Goal: Information Seeking & Learning: Learn about a topic

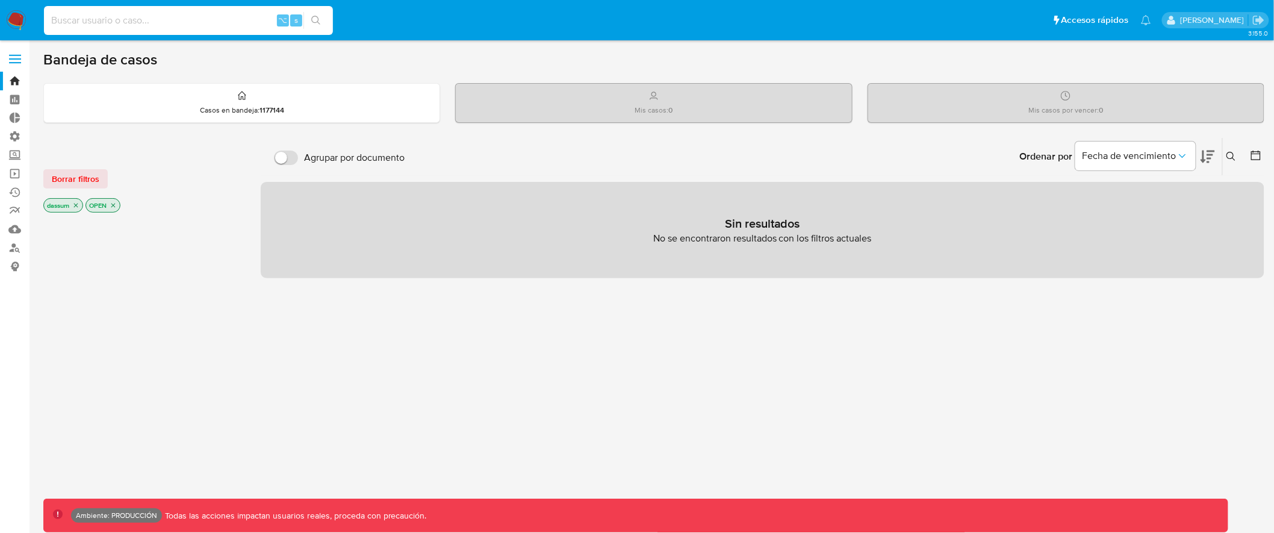
click at [151, 19] on input at bounding box center [188, 21] width 289 height 16
type input "a"
type input "fravega"
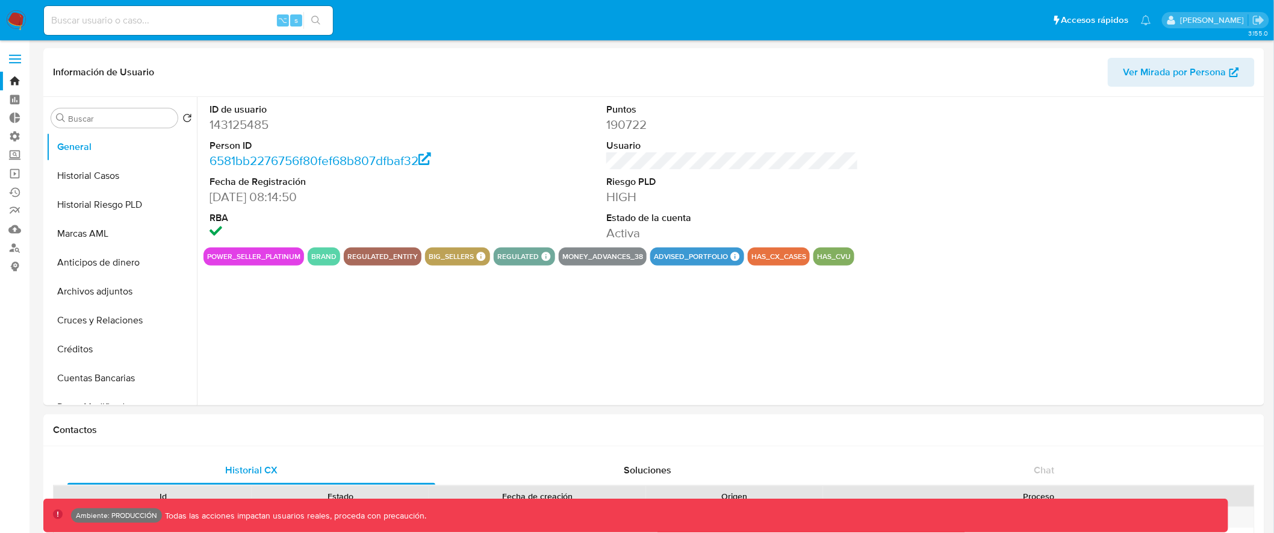
select select "10"
drag, startPoint x: 177, startPoint y: 175, endPoint x: 178, endPoint y: 204, distance: 28.9
drag, startPoint x: 178, startPoint y: 207, endPoint x: 178, endPoint y: 175, distance: 32.5
click at [178, 176] on ul "General Historial Riesgo PLD Historial Casos Marcas AML Anticipos de dinero Arc…" at bounding box center [121, 267] width 150 height 271
click at [237, 58] on header "Información de Usuario Ver Mirada por Persona" at bounding box center [653, 72] width 1201 height 29
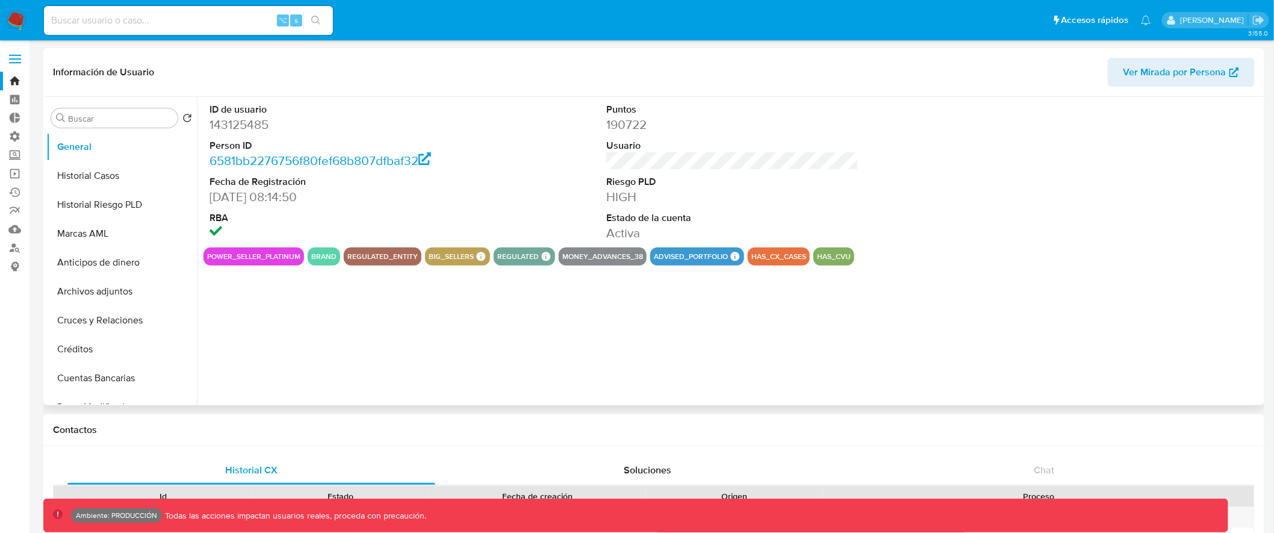
drag, startPoint x: 218, startPoint y: 112, endPoint x: 771, endPoint y: 234, distance: 566.3
click at [771, 234] on div "ID de usuario 143125485 Person ID 6581bb2276756f80fef68b807dfbaf32 Fecha de Reg…" at bounding box center [732, 172] width 1058 height 150
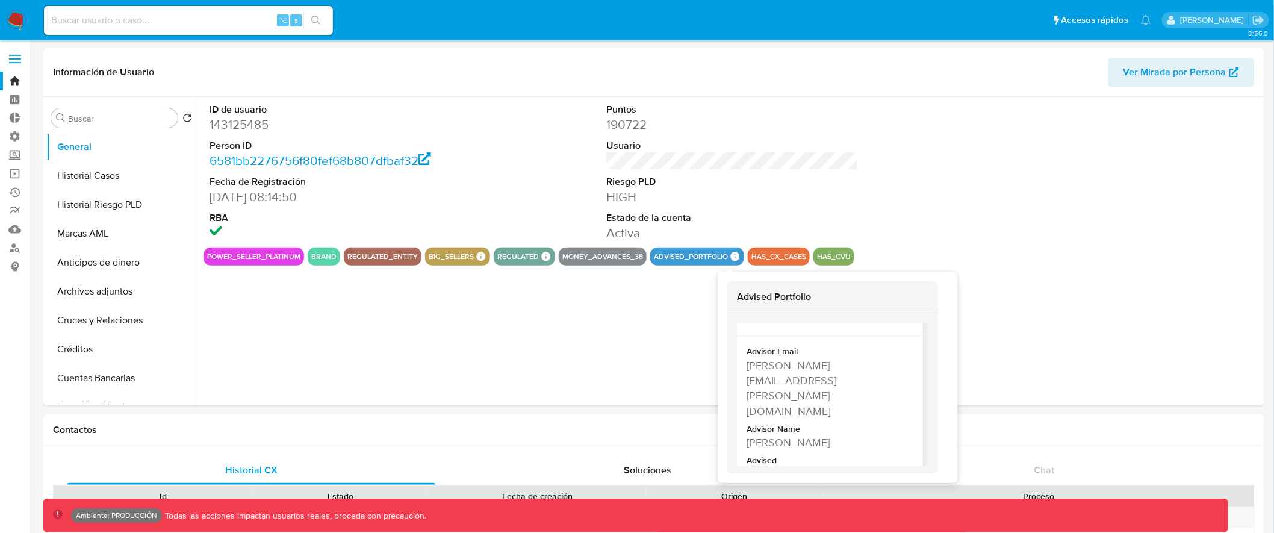
scroll to position [20, 0]
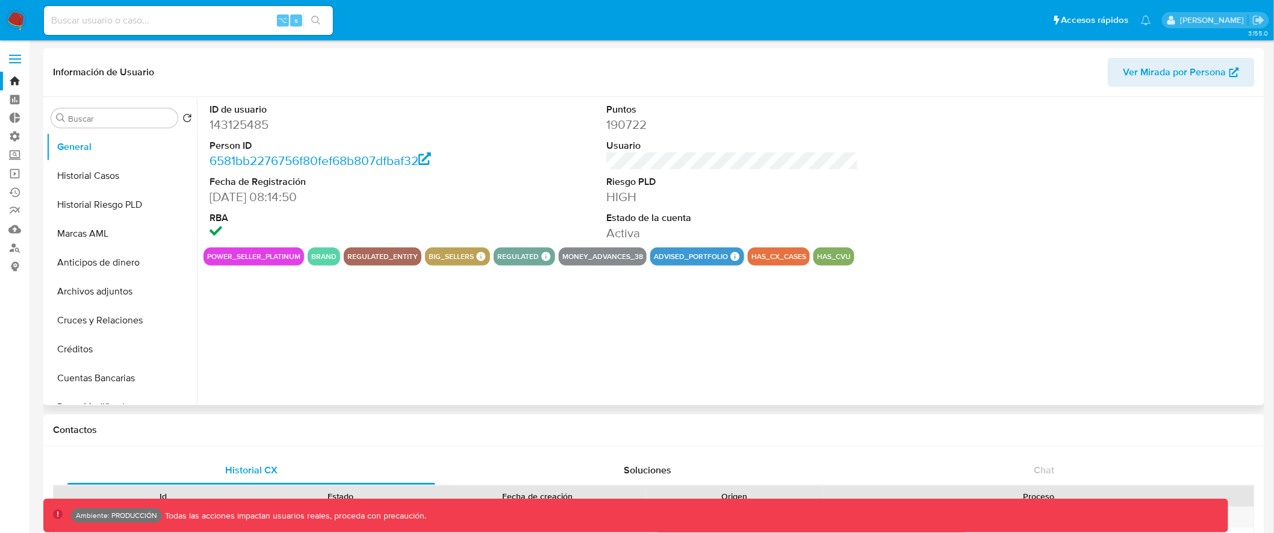
drag, startPoint x: 209, startPoint y: 179, endPoint x: 346, endPoint y: 193, distance: 137.3
click at [346, 193] on dl "ID de usuario 143125485 Person ID 6581bb2276756f80fef68b807dfbaf32 Fecha de Reg…" at bounding box center [335, 172] width 252 height 138
click at [117, 180] on button "Historial Casos" at bounding box center [116, 175] width 141 height 29
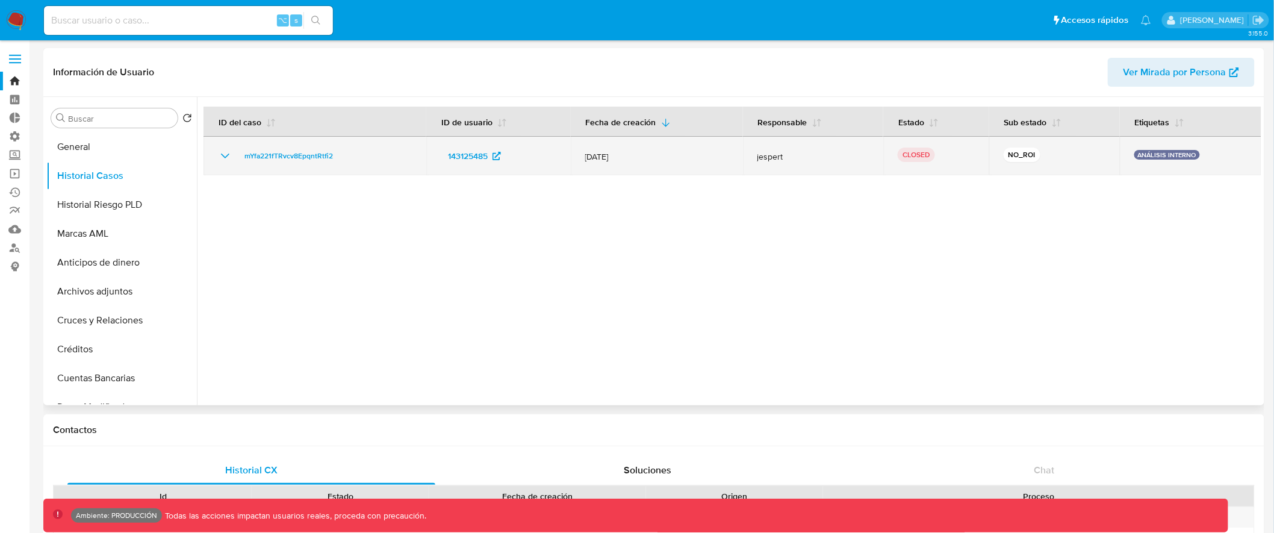
click at [221, 154] on icon "Mostrar/Ocultar" at bounding box center [225, 156] width 14 height 14
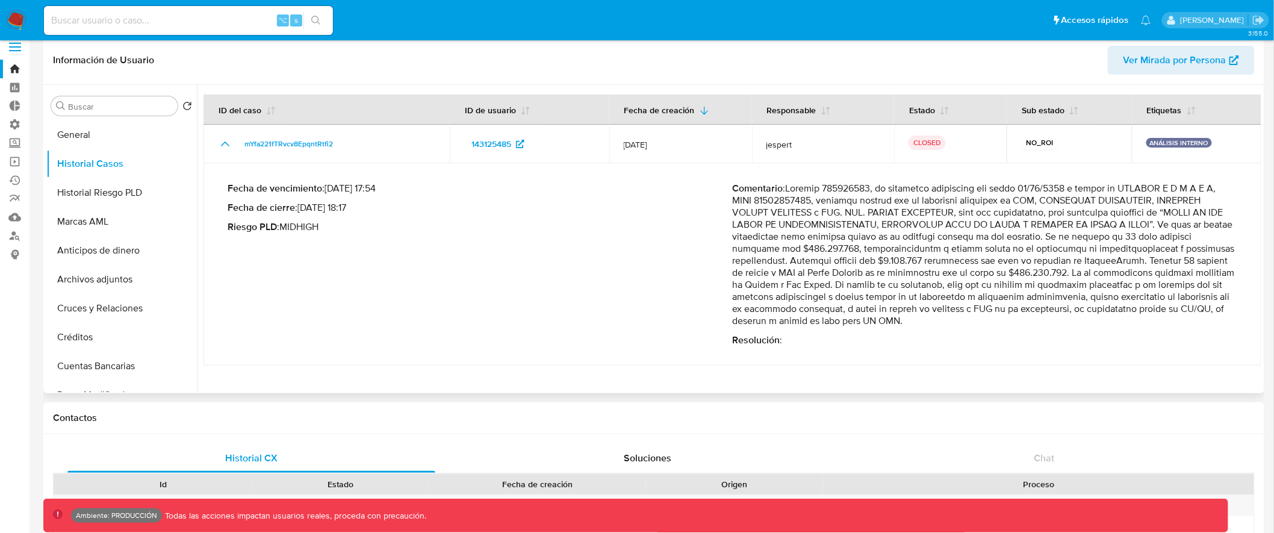
scroll to position [0, 0]
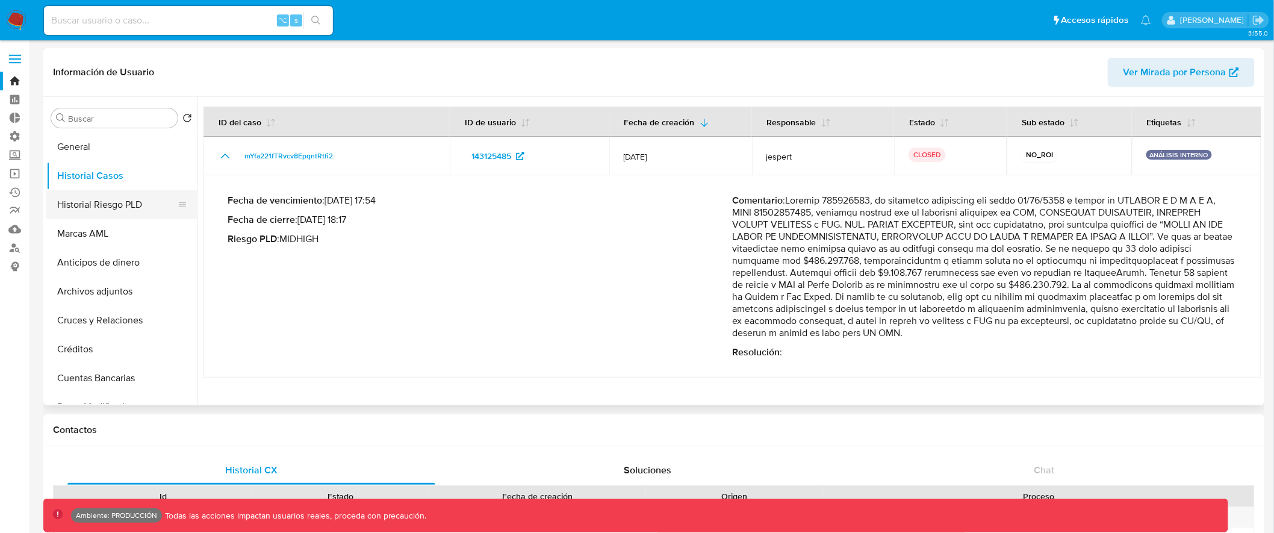
click at [147, 209] on button "Historial Riesgo PLD" at bounding box center [116, 204] width 141 height 29
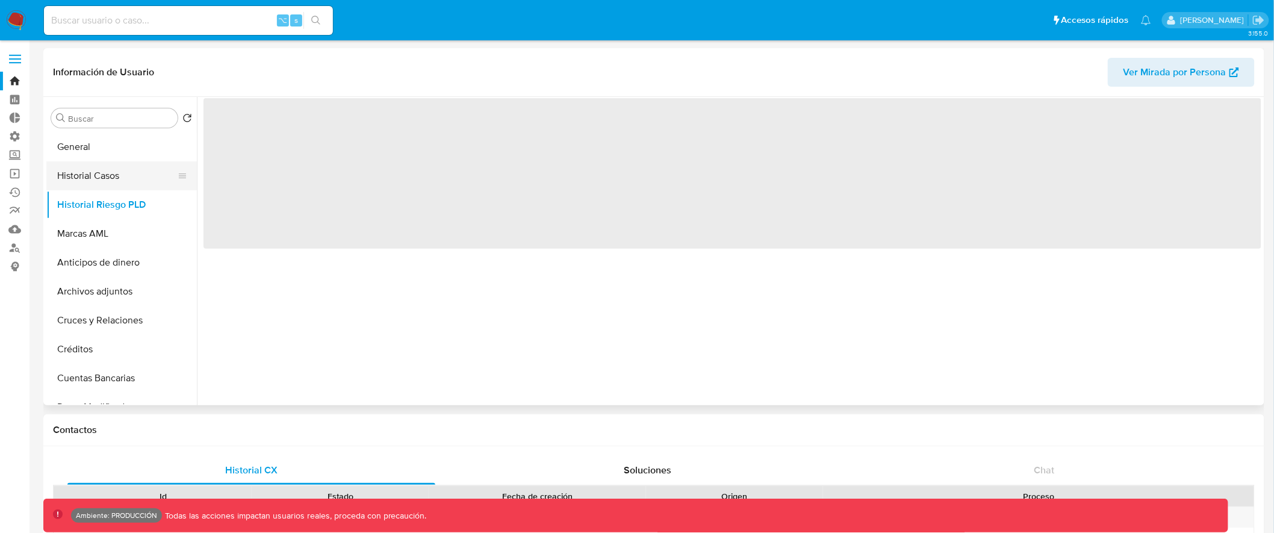
click at [142, 176] on button "Historial Casos" at bounding box center [116, 175] width 141 height 29
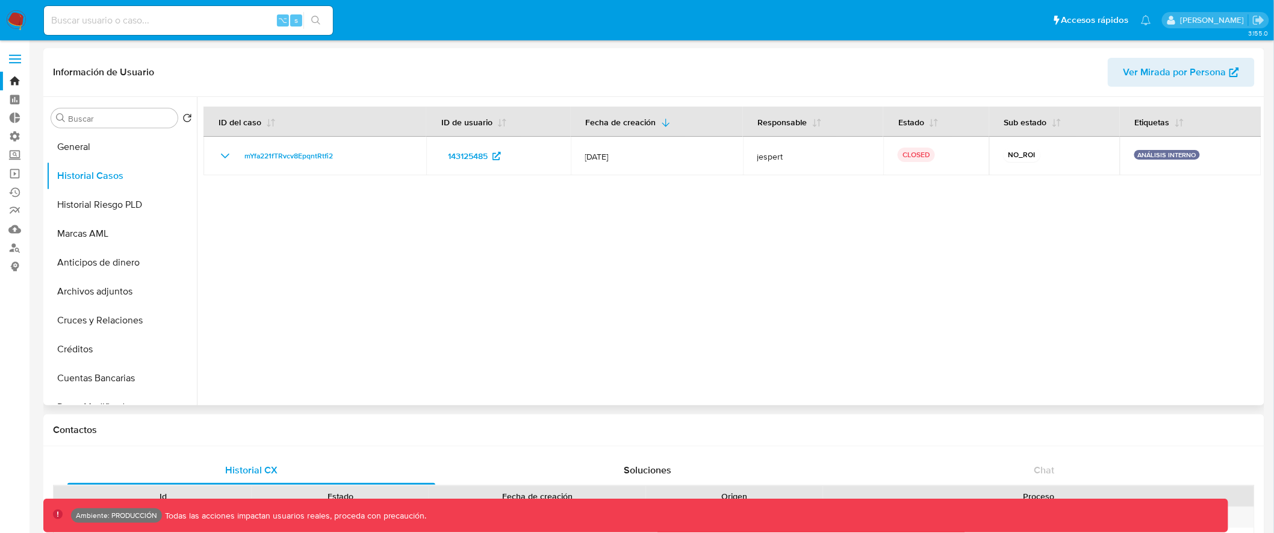
click at [1180, 73] on span "Ver Mirada por Persona" at bounding box center [1174, 72] width 103 height 29
click at [144, 211] on button "Historial Riesgo PLD" at bounding box center [116, 204] width 141 height 29
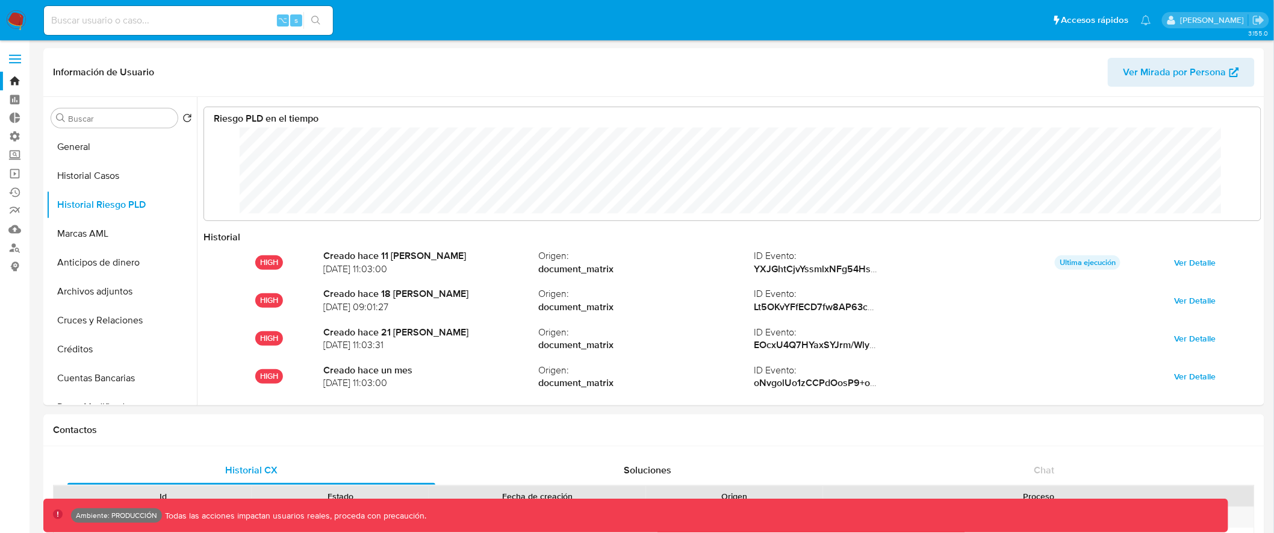
scroll to position [90, 1032]
click at [131, 182] on button "Historial Casos" at bounding box center [116, 175] width 141 height 29
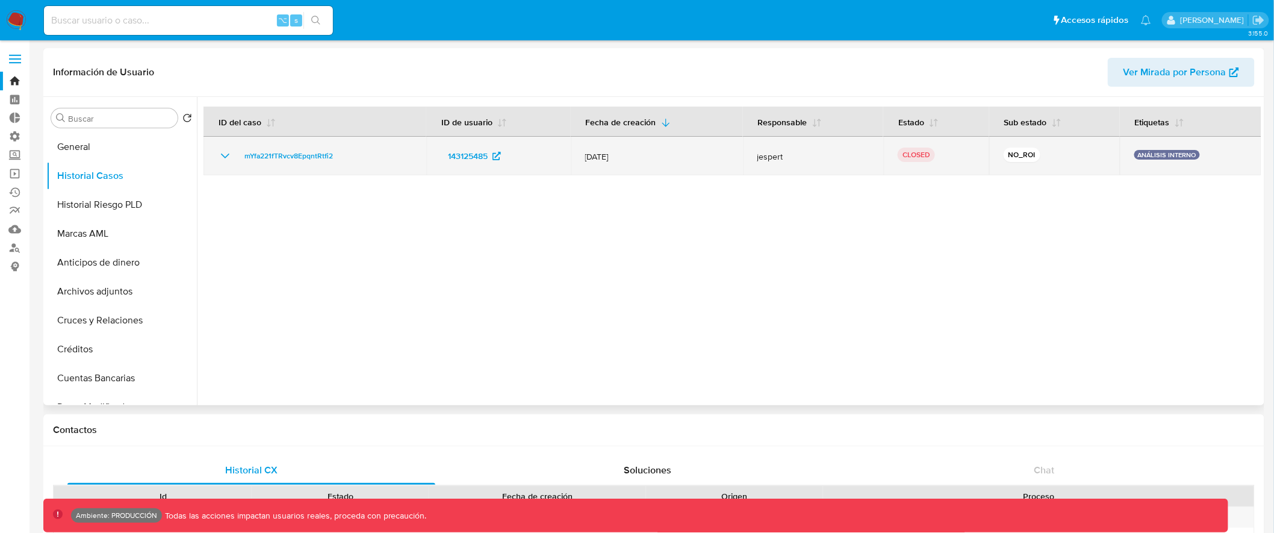
click at [226, 152] on icon "Mostrar/Ocultar" at bounding box center [225, 156] width 14 height 14
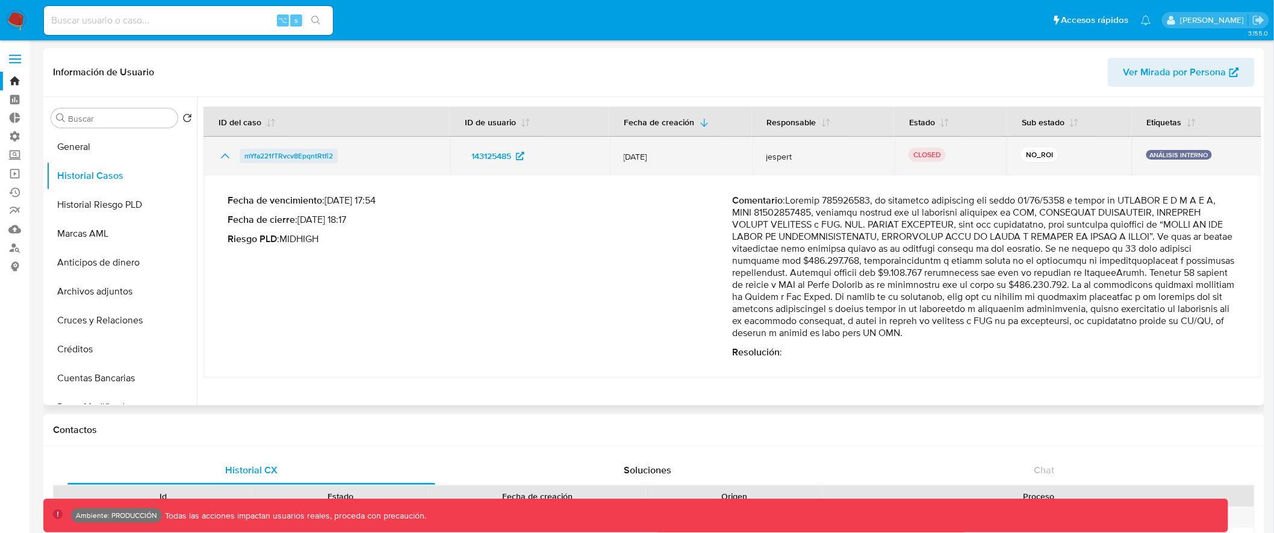
click at [294, 154] on span "mYfa221fTRvcv8EpqntRtfi2" at bounding box center [288, 156] width 88 height 14
drag, startPoint x: 672, startPoint y: 158, endPoint x: 622, endPoint y: 152, distance: 50.2
click at [624, 152] on span "13/May/2020" at bounding box center [681, 156] width 114 height 11
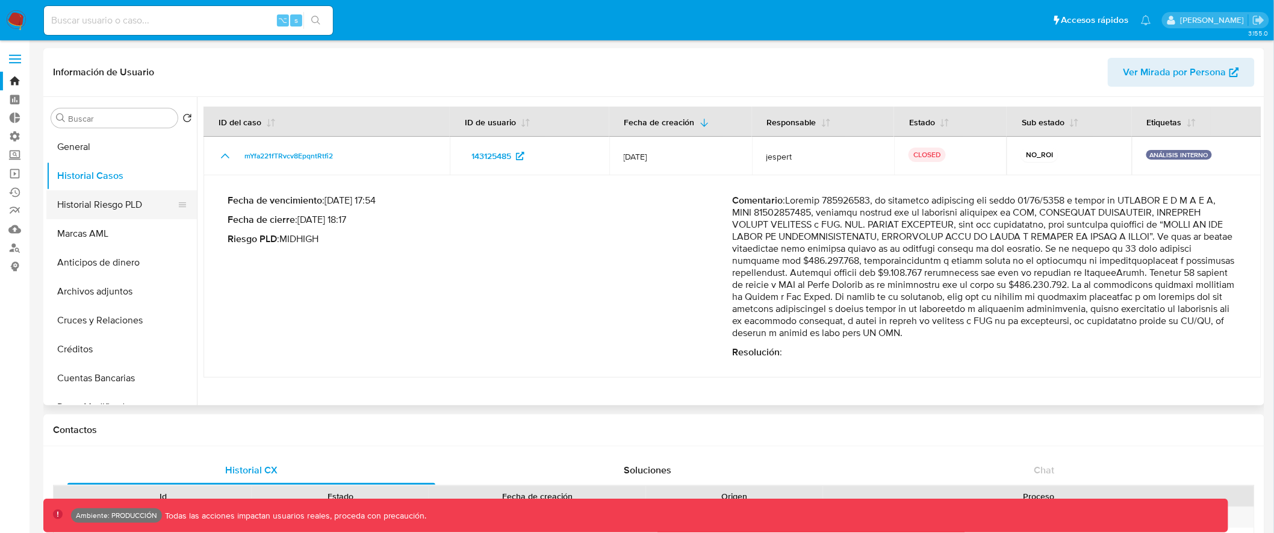
click at [88, 208] on button "Historial Riesgo PLD" at bounding box center [116, 204] width 141 height 29
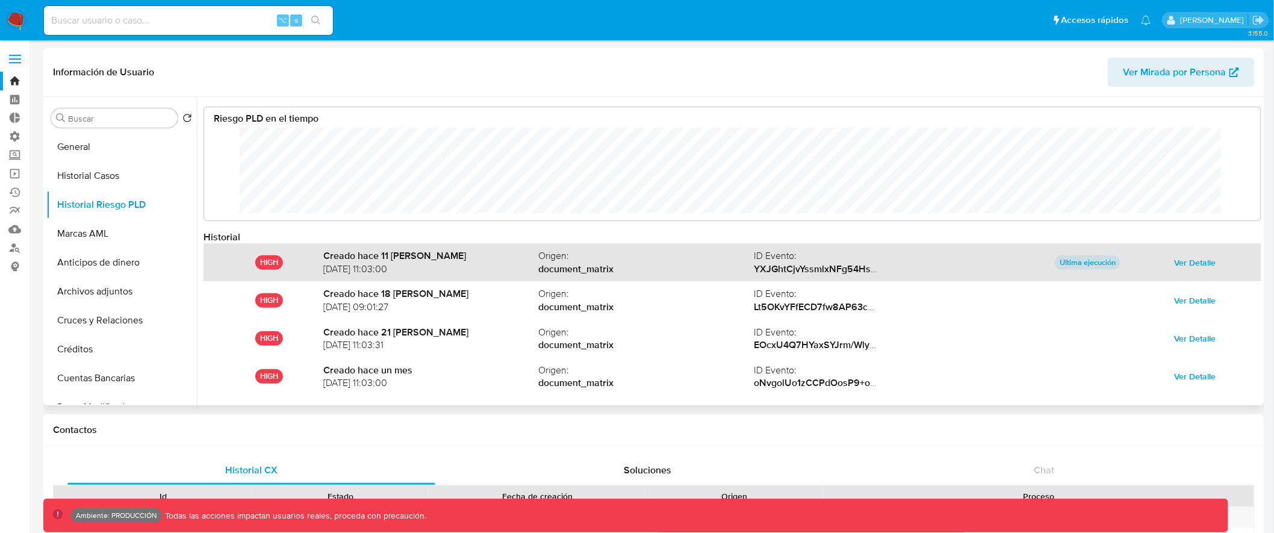
click at [1202, 265] on span "Ver Detalle" at bounding box center [1195, 262] width 42 height 17
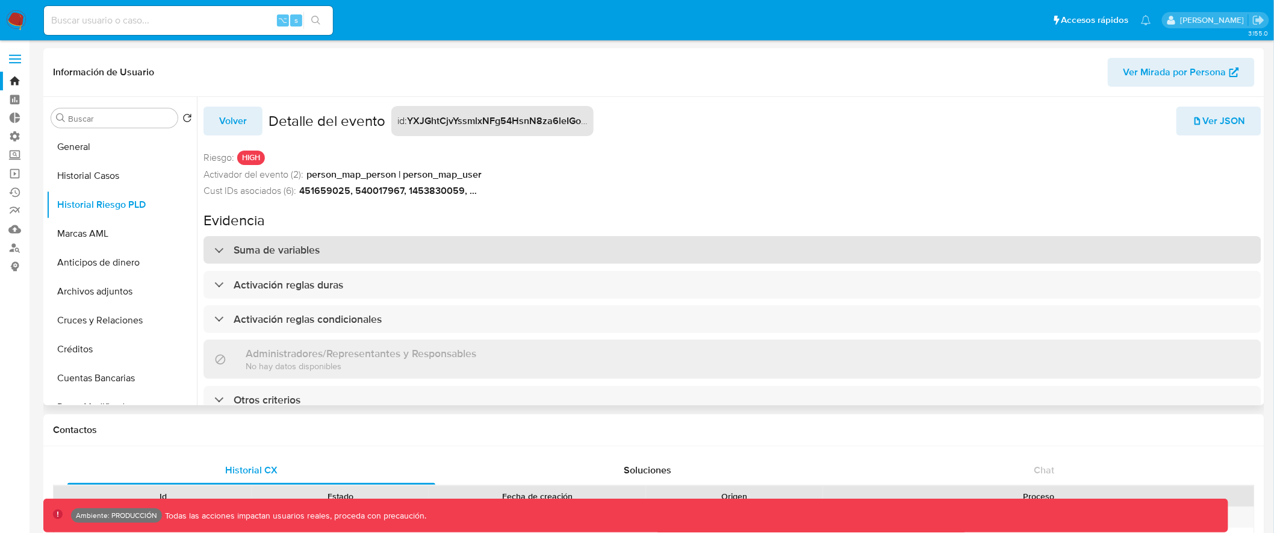
click at [218, 249] on div "Suma de variables" at bounding box center [266, 249] width 105 height 13
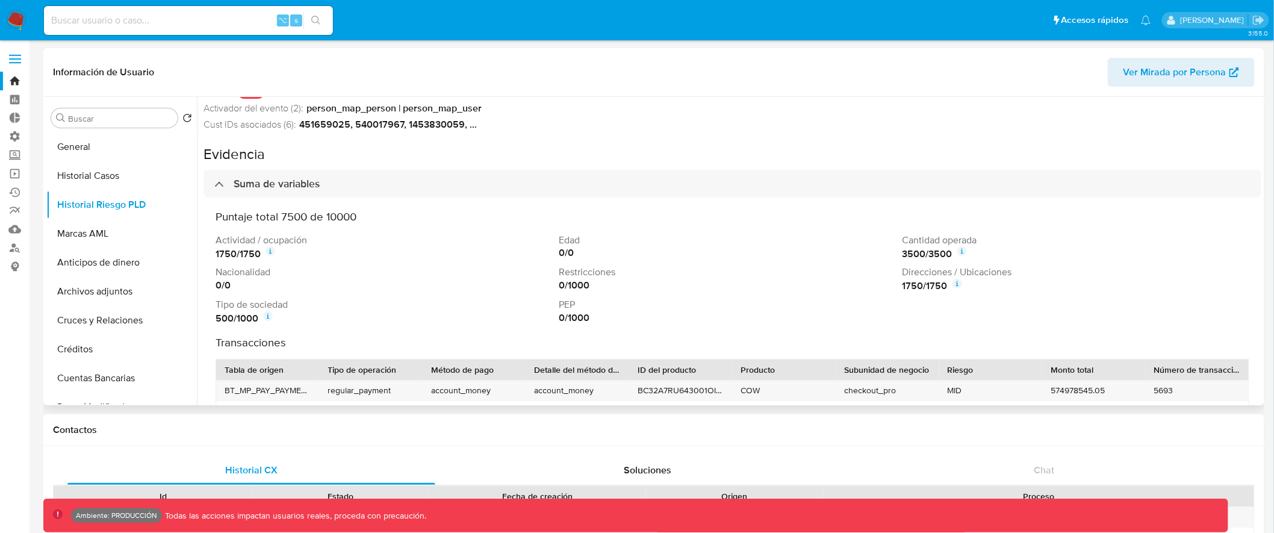
scroll to position [76, 0]
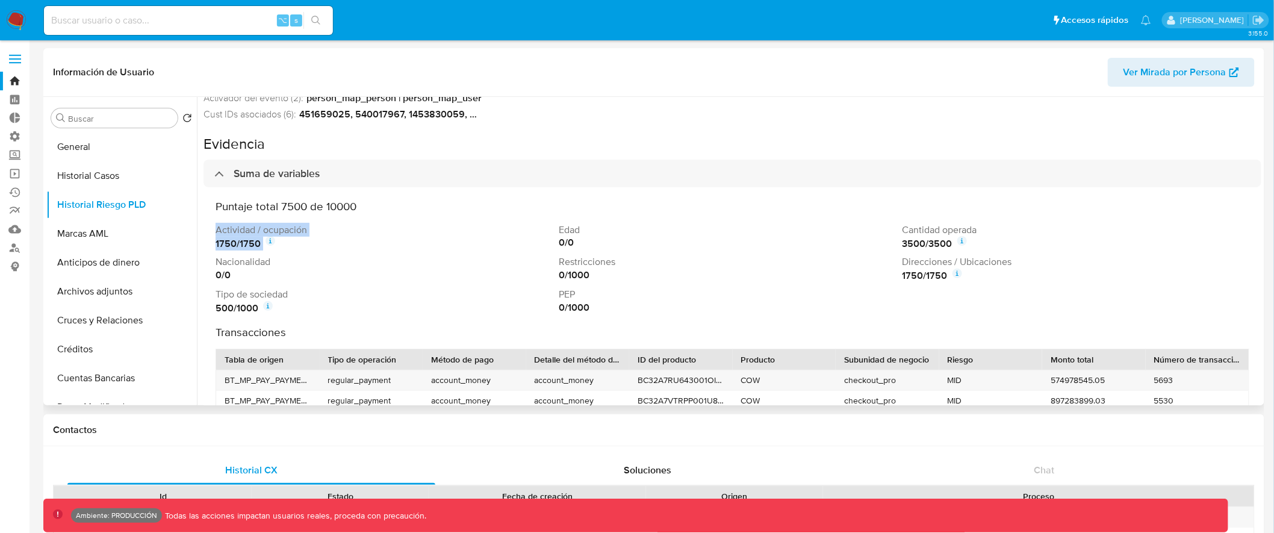
drag, startPoint x: 204, startPoint y: 235, endPoint x: 319, endPoint y: 237, distance: 115.0
click at [319, 237] on div "Puntaje total 7500 de 10000 Actividad / ocupación 1750 / 1750 Edad 0 / 0 Cantid…" at bounding box center [732, 351] width 1058 height 328
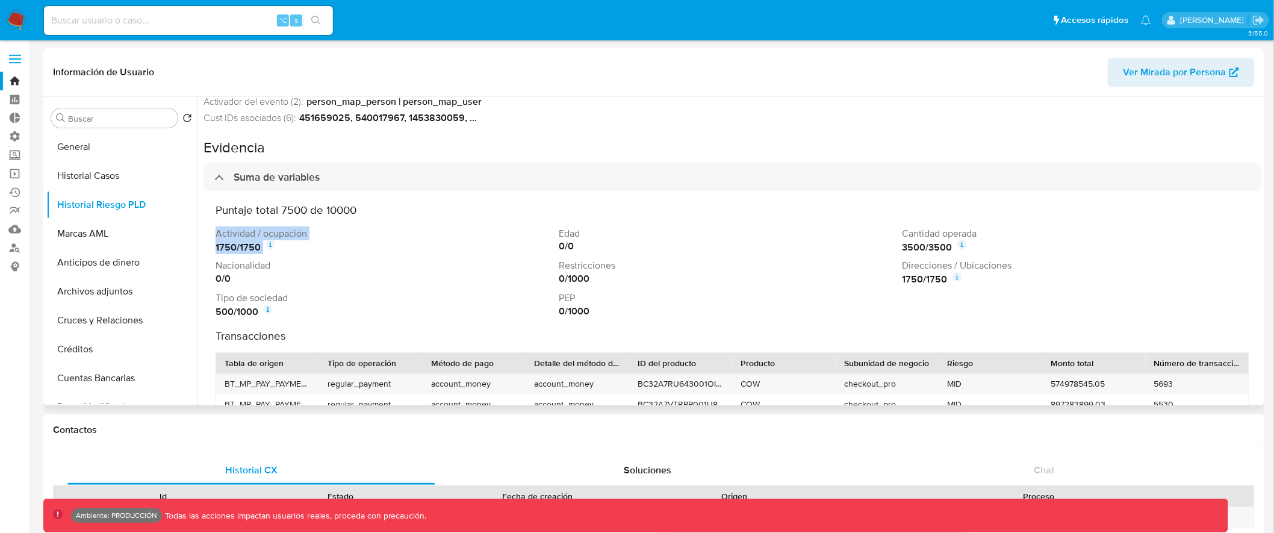
scroll to position [7, 0]
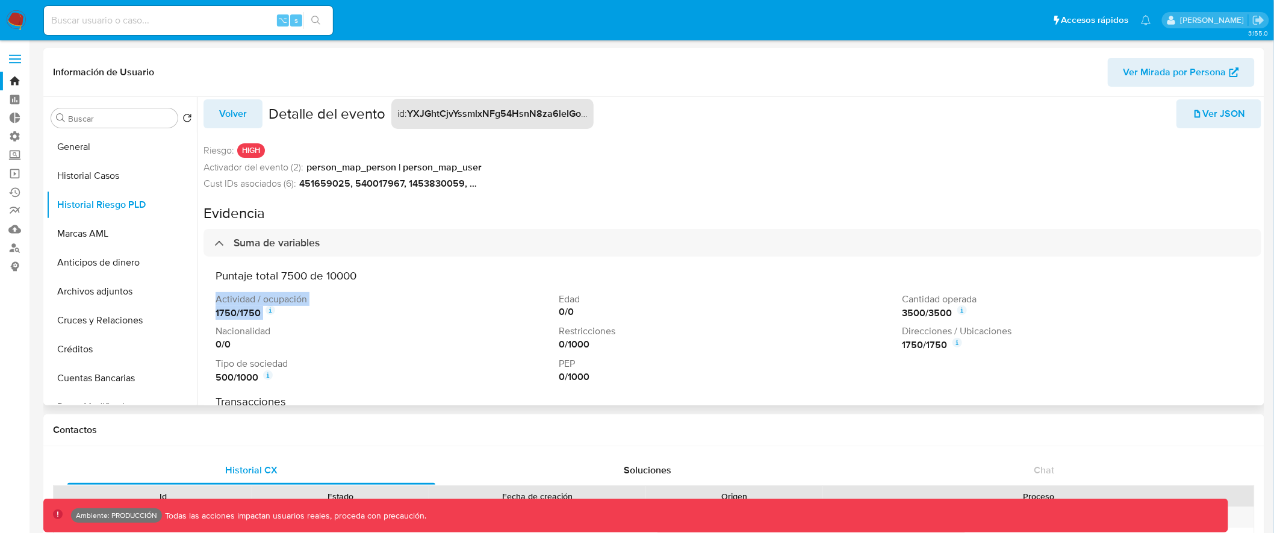
click at [227, 122] on span "Volver" at bounding box center [233, 114] width 28 height 26
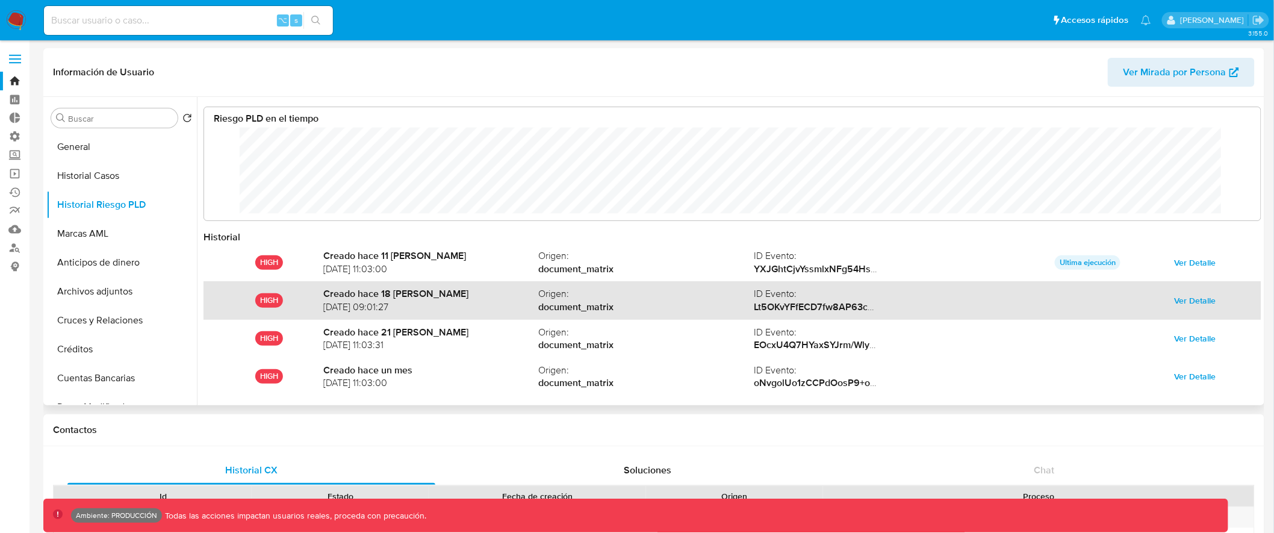
scroll to position [90, 1032]
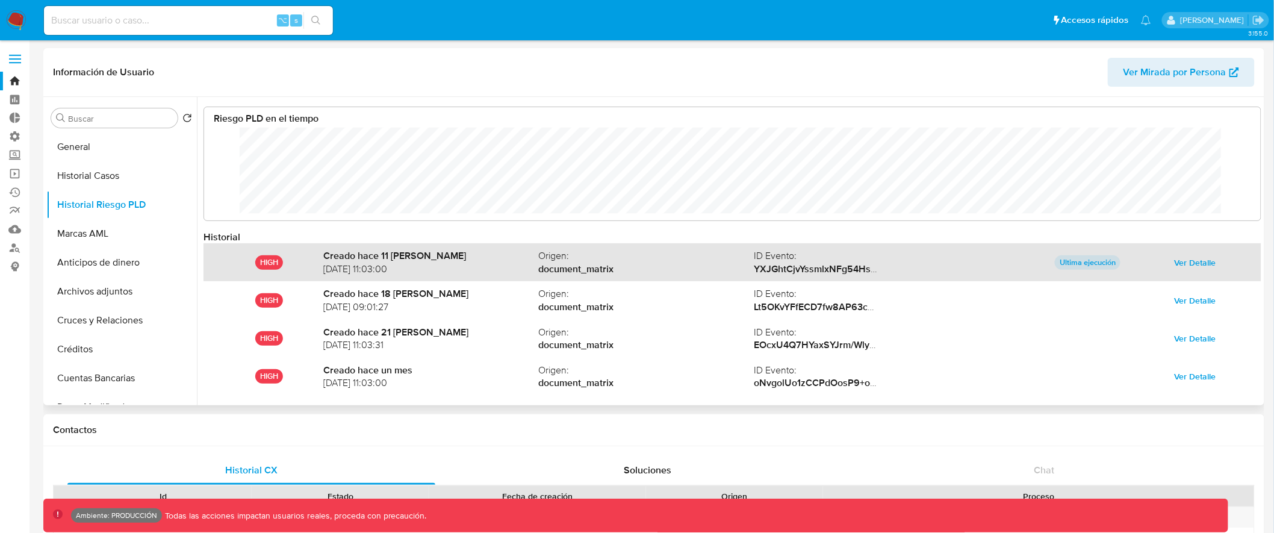
click at [1179, 262] on span "Ver Detalle" at bounding box center [1195, 262] width 42 height 17
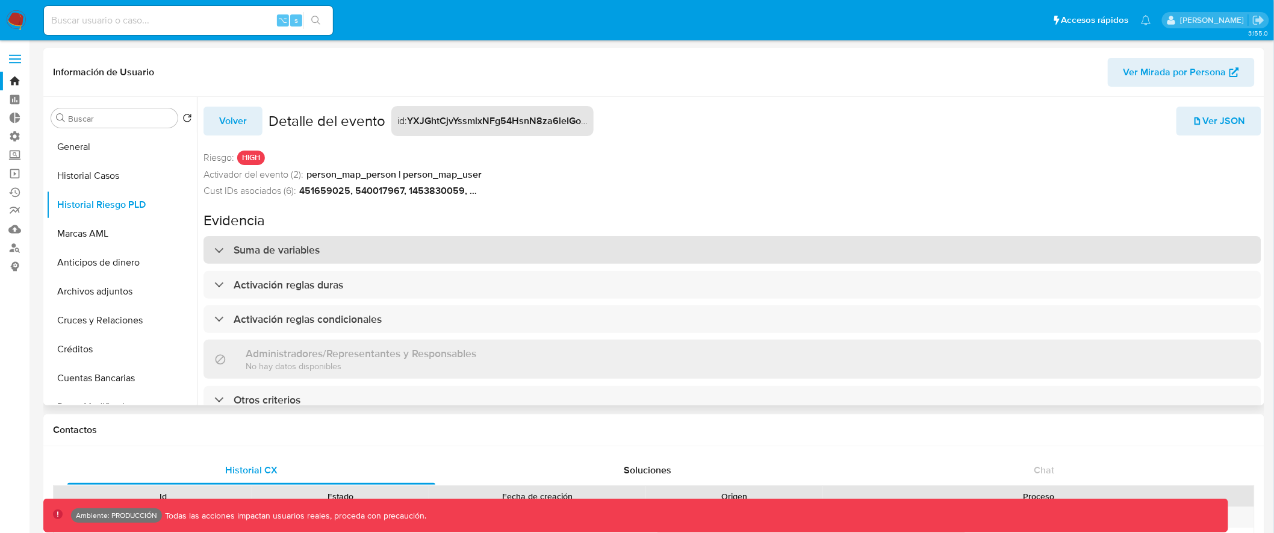
scroll to position [5, 0]
click at [554, 240] on div "Suma de variables" at bounding box center [732, 250] width 1058 height 28
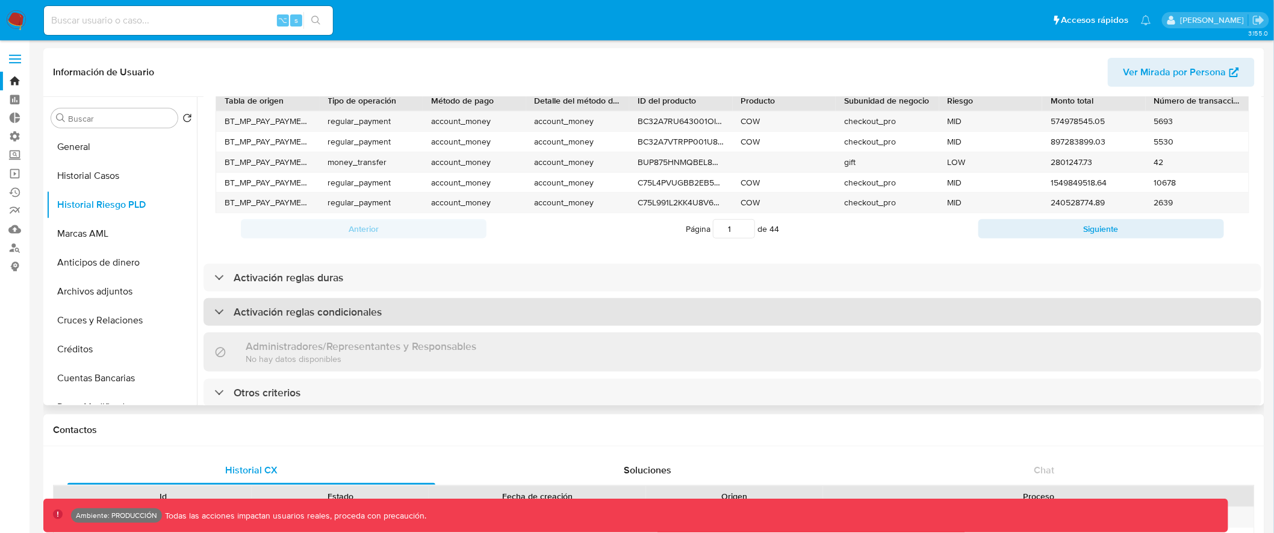
scroll to position [34, 0]
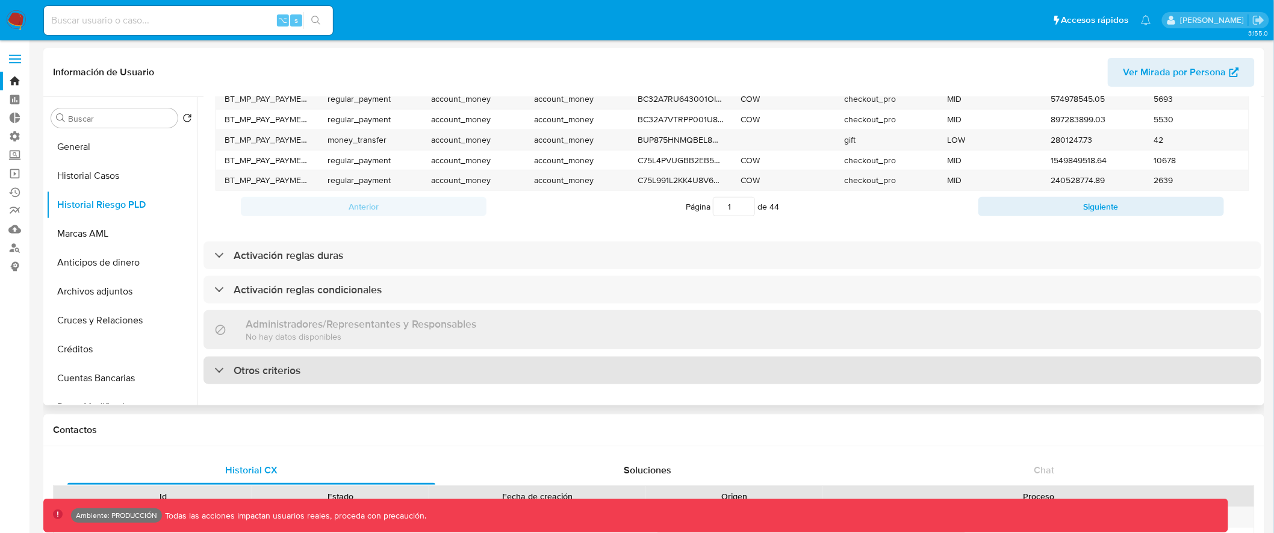
click at [783, 356] on div "Otros criterios" at bounding box center [732, 370] width 1058 height 28
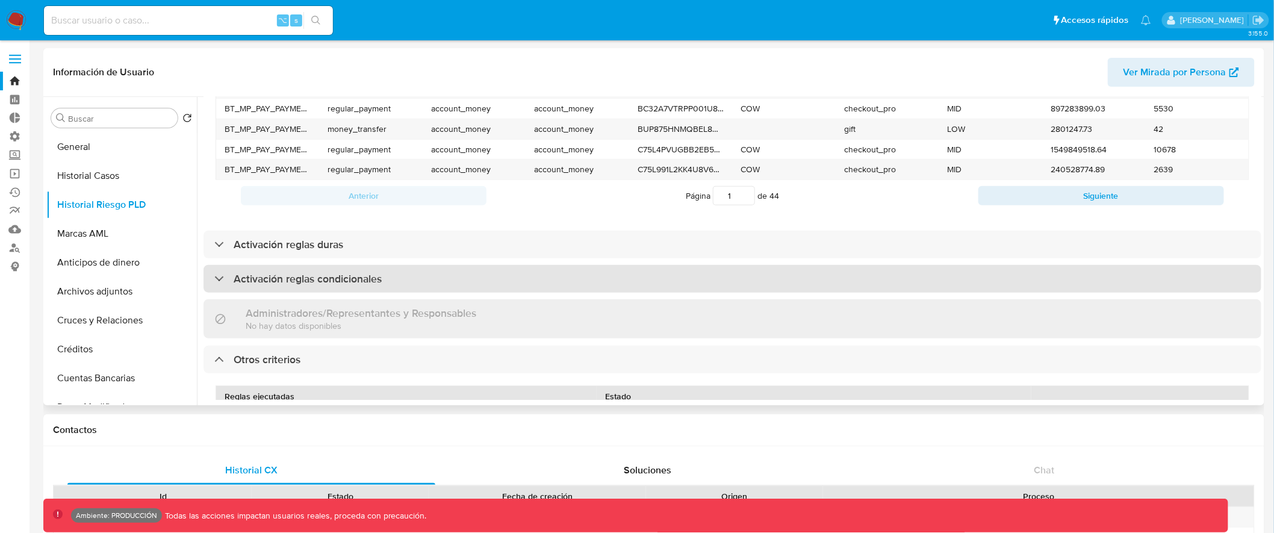
scroll to position [441, 0]
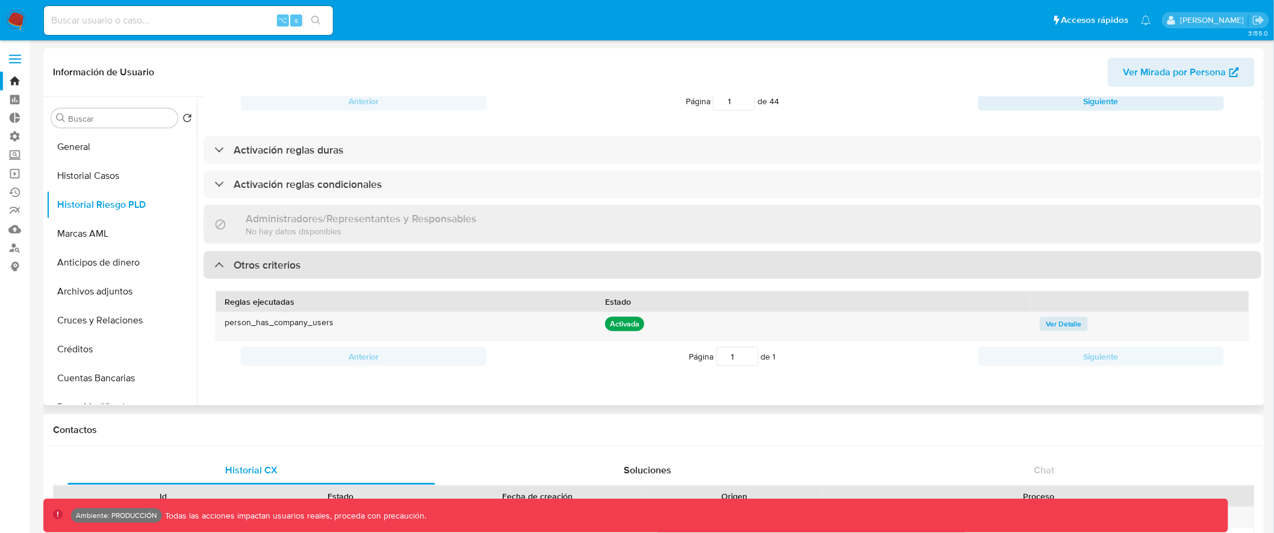
click at [799, 251] on div "Otros criterios" at bounding box center [732, 265] width 1058 height 28
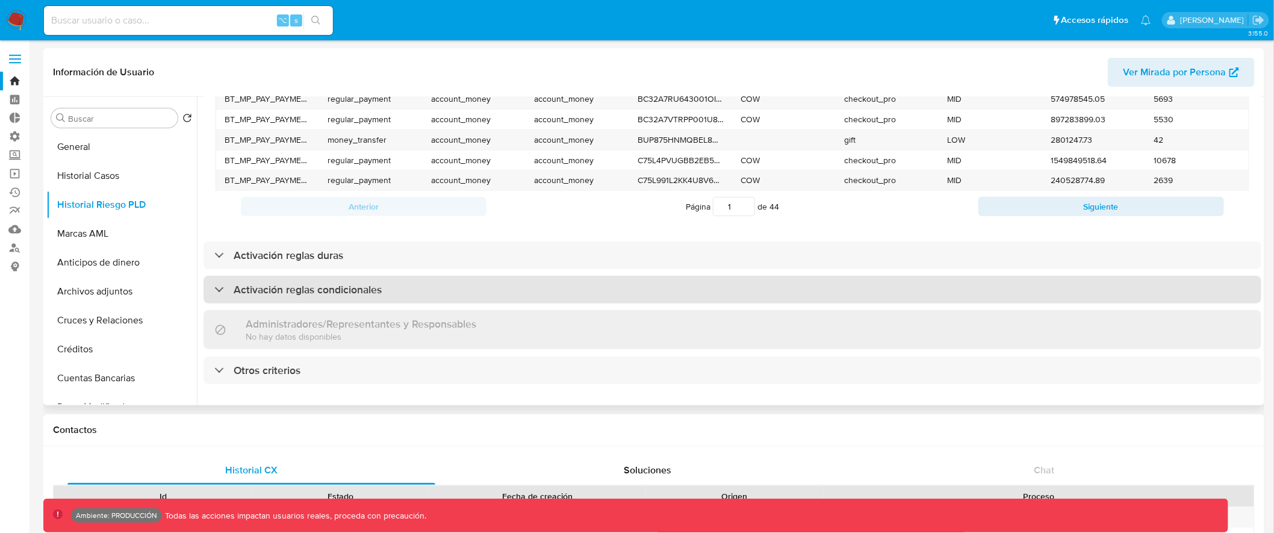
click at [763, 279] on div "Activación reglas condicionales" at bounding box center [732, 290] width 1058 height 28
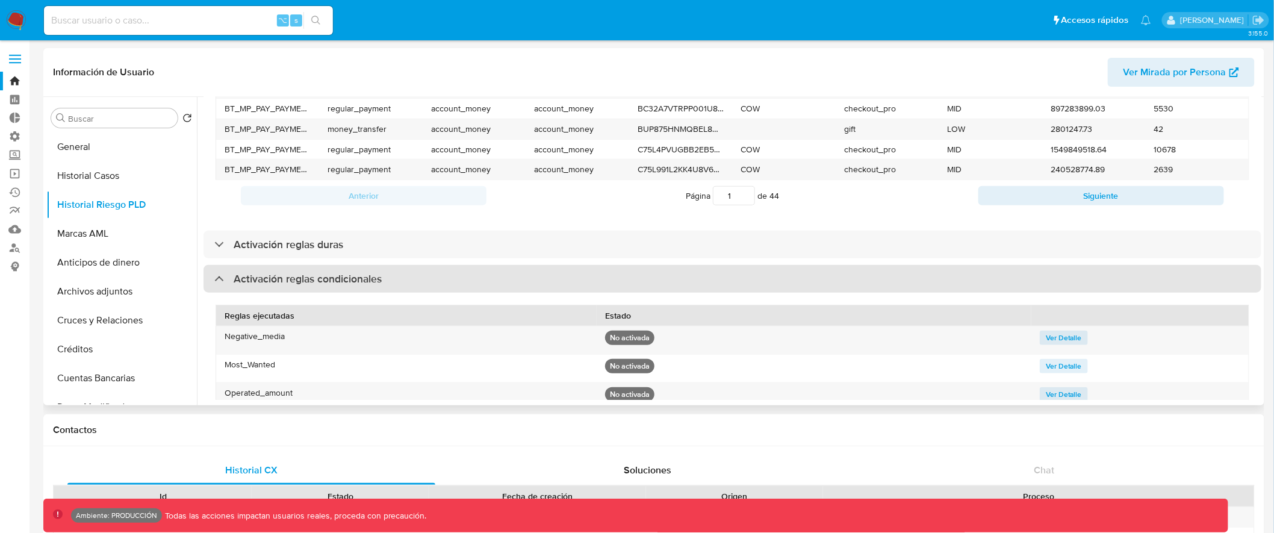
scroll to position [350, 0]
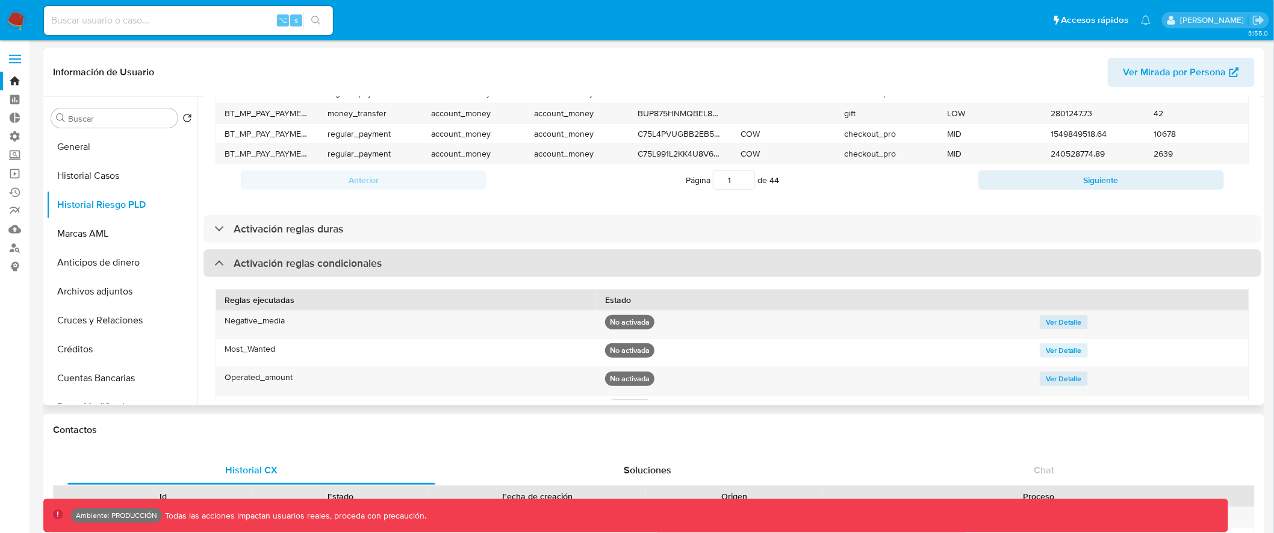
click at [765, 268] on div "Activación reglas condicionales" at bounding box center [732, 263] width 1058 height 28
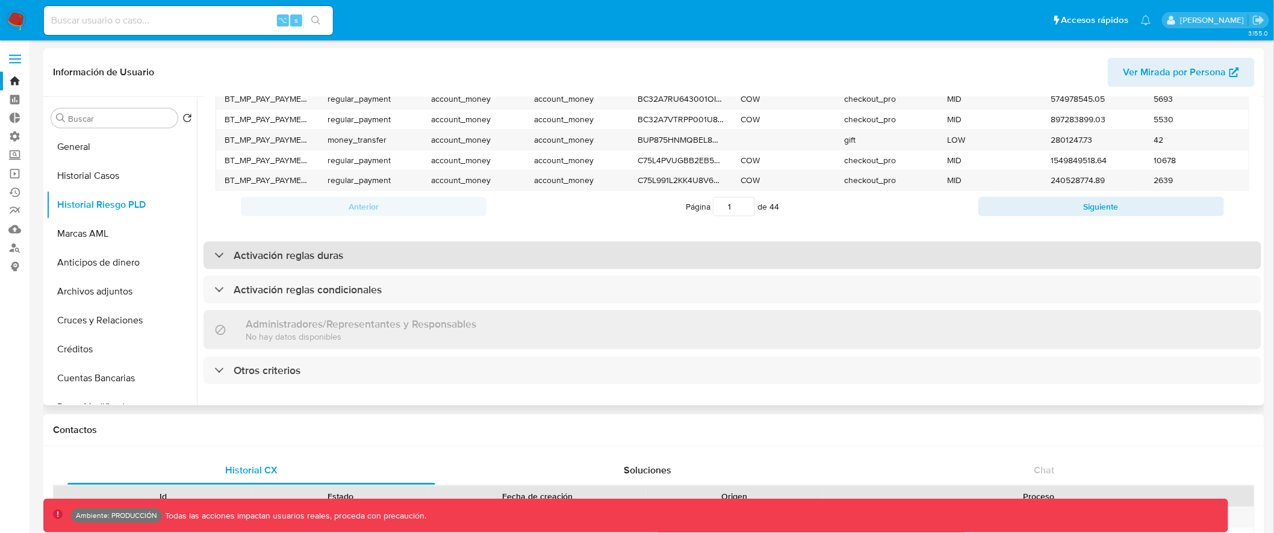
click at [770, 247] on div "Activación reglas duras" at bounding box center [732, 255] width 1058 height 28
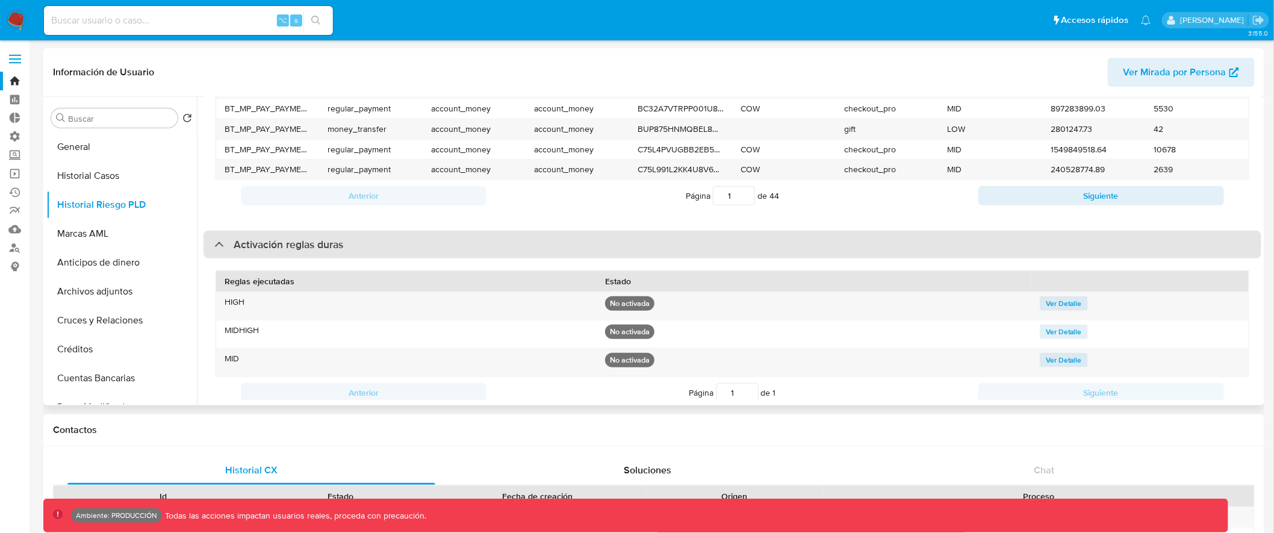
click at [770, 247] on div "Activación reglas duras" at bounding box center [732, 245] width 1058 height 28
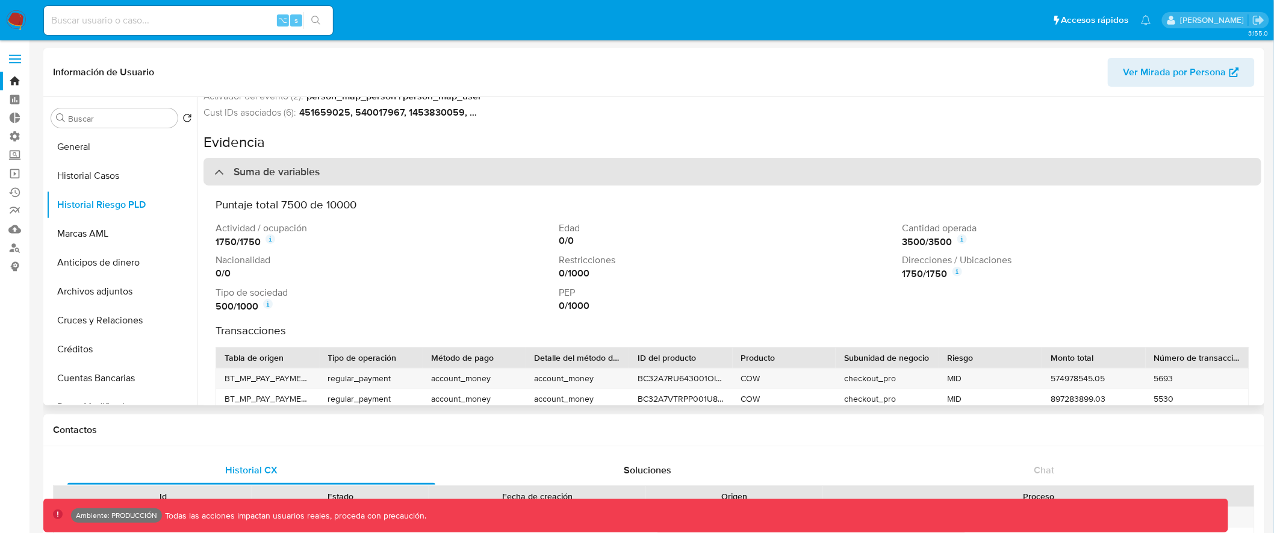
scroll to position [84, 0]
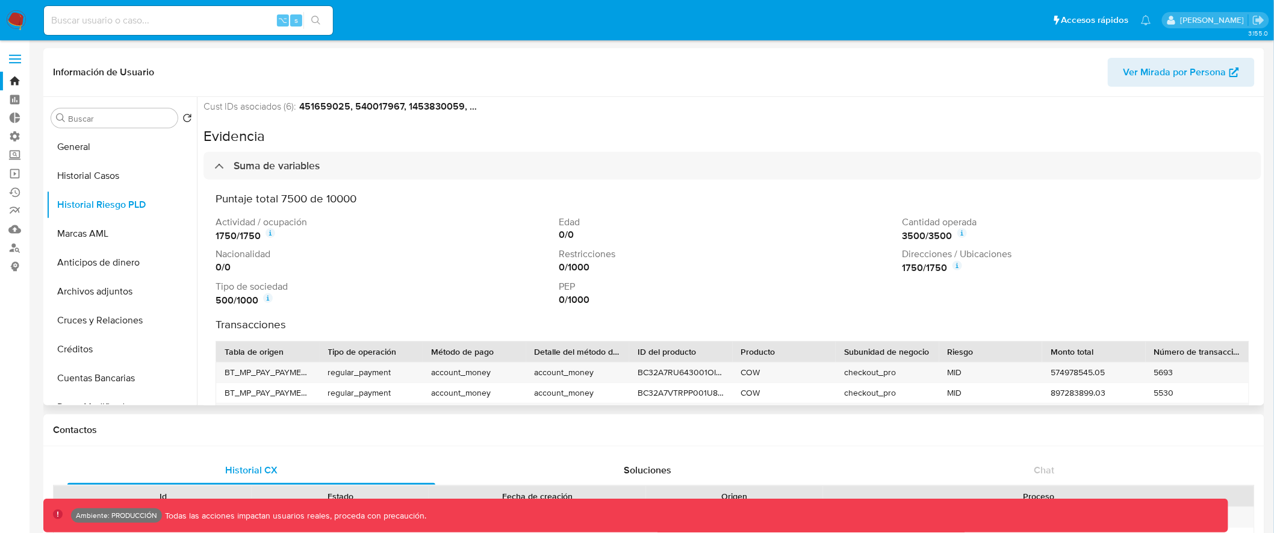
click at [954, 265] on icon at bounding box center [957, 266] width 10 height 10
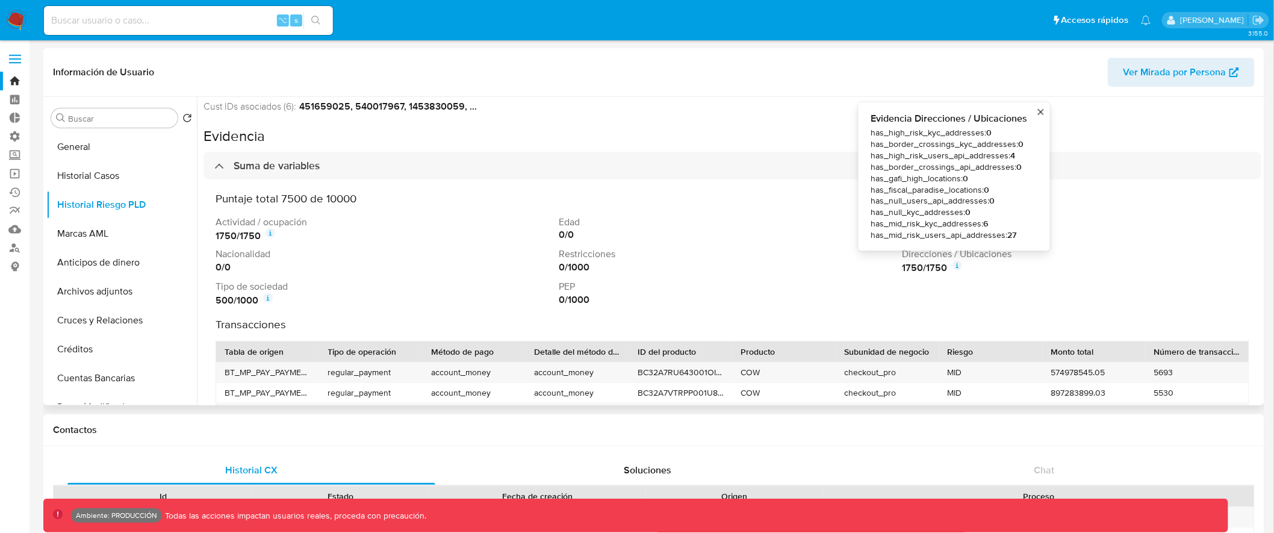
click at [954, 265] on icon at bounding box center [957, 266] width 10 height 10
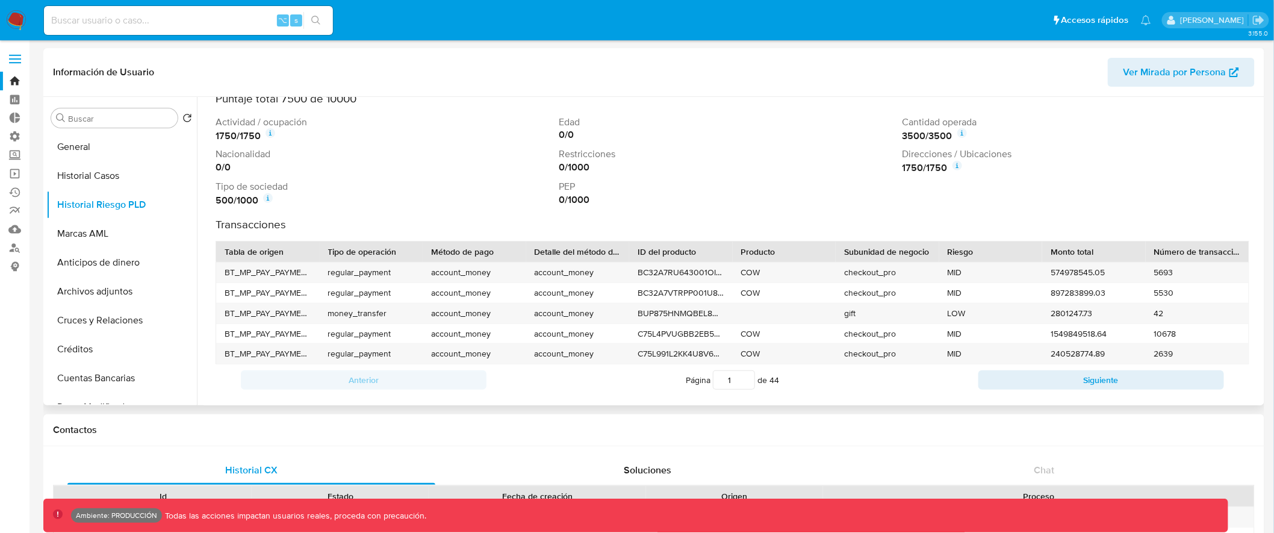
scroll to position [185, 0]
click at [131, 205] on button "Historial Riesgo PLD" at bounding box center [116, 204] width 141 height 29
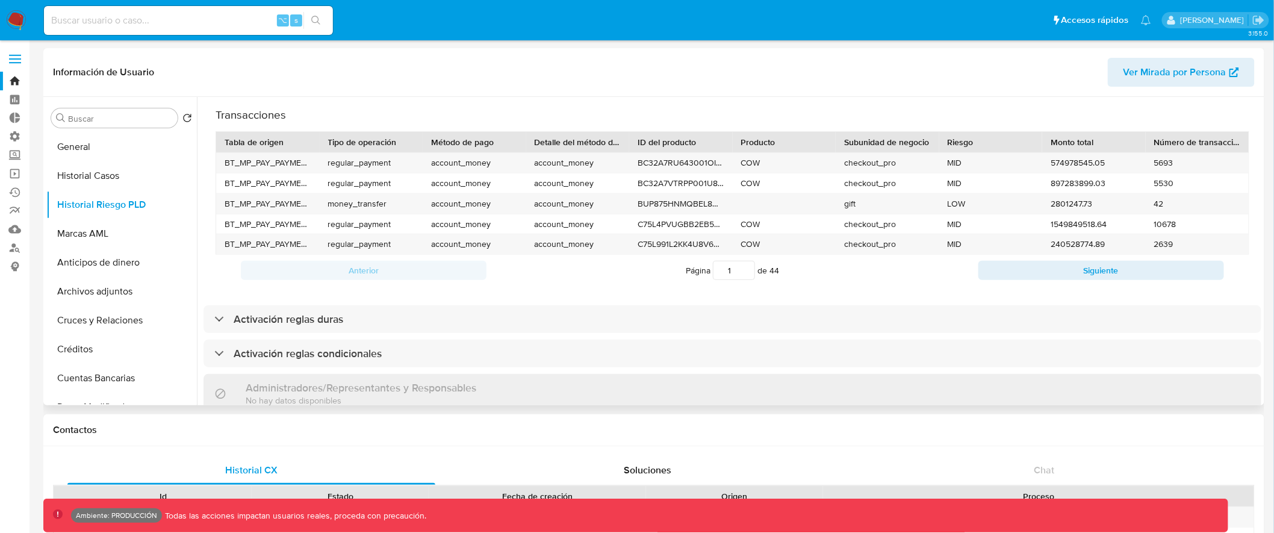
scroll to position [309, 0]
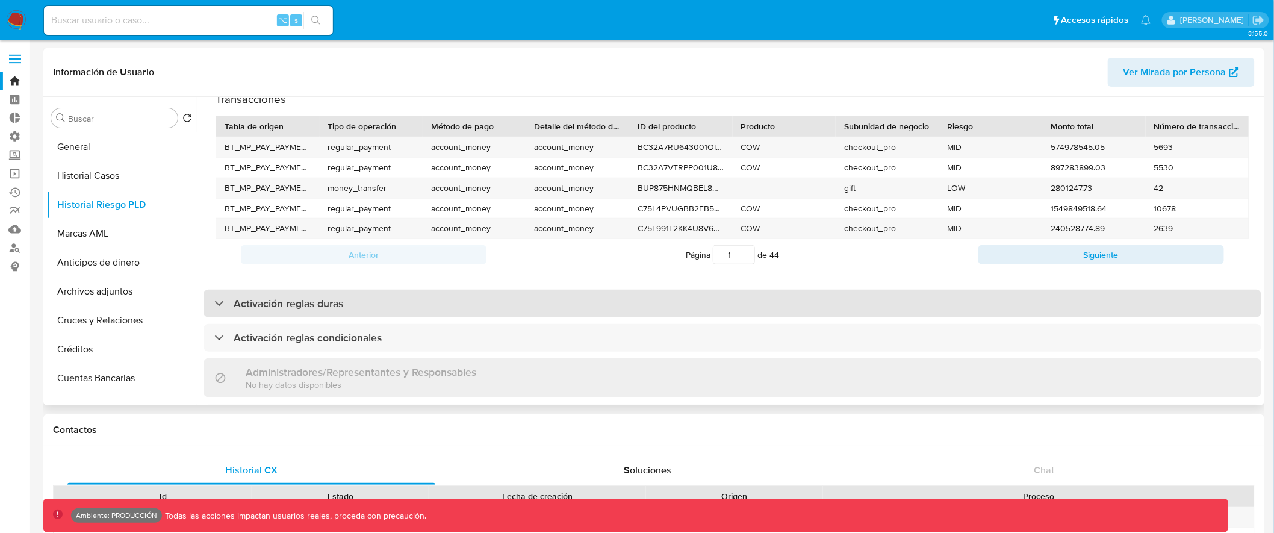
click at [495, 292] on div "Activación reglas duras" at bounding box center [732, 304] width 1058 height 28
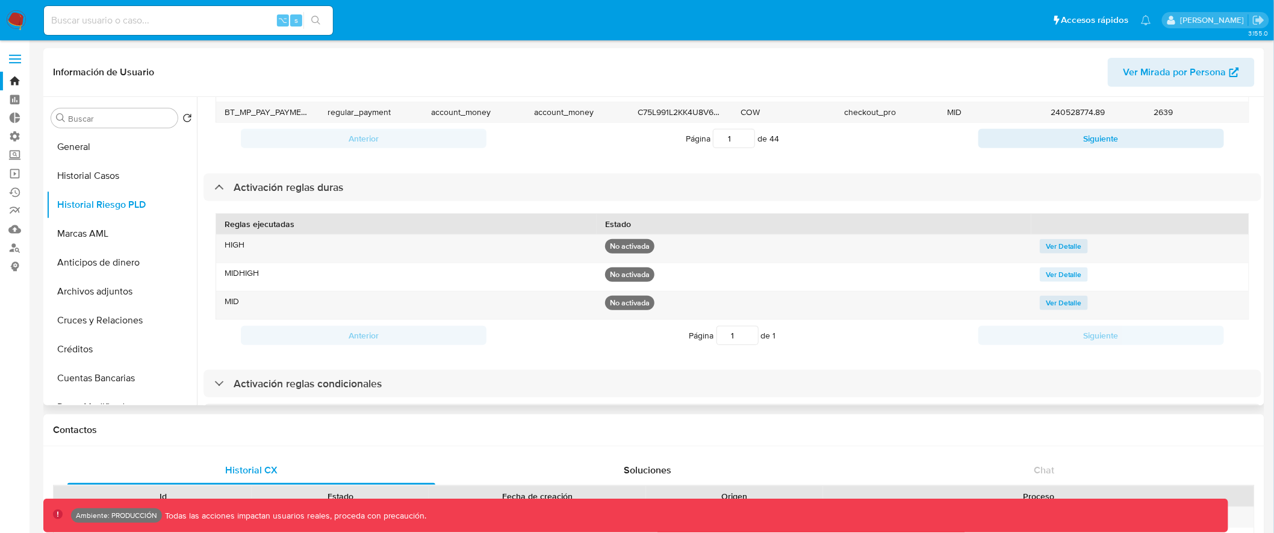
scroll to position [412, 0]
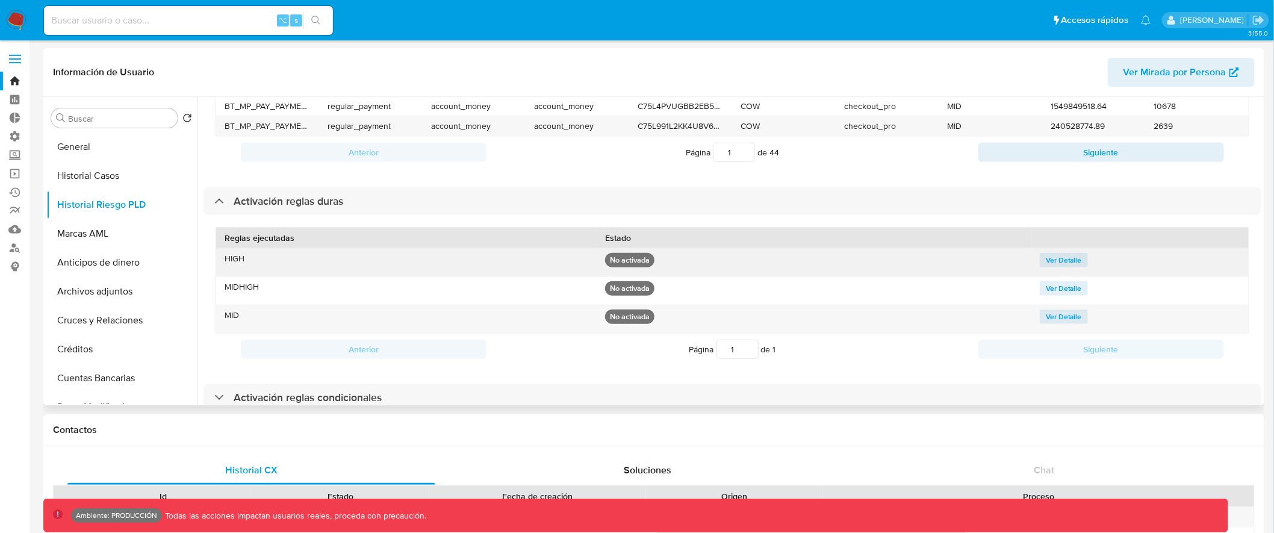
click at [1054, 257] on span "Ver Detalle" at bounding box center [1063, 260] width 36 height 12
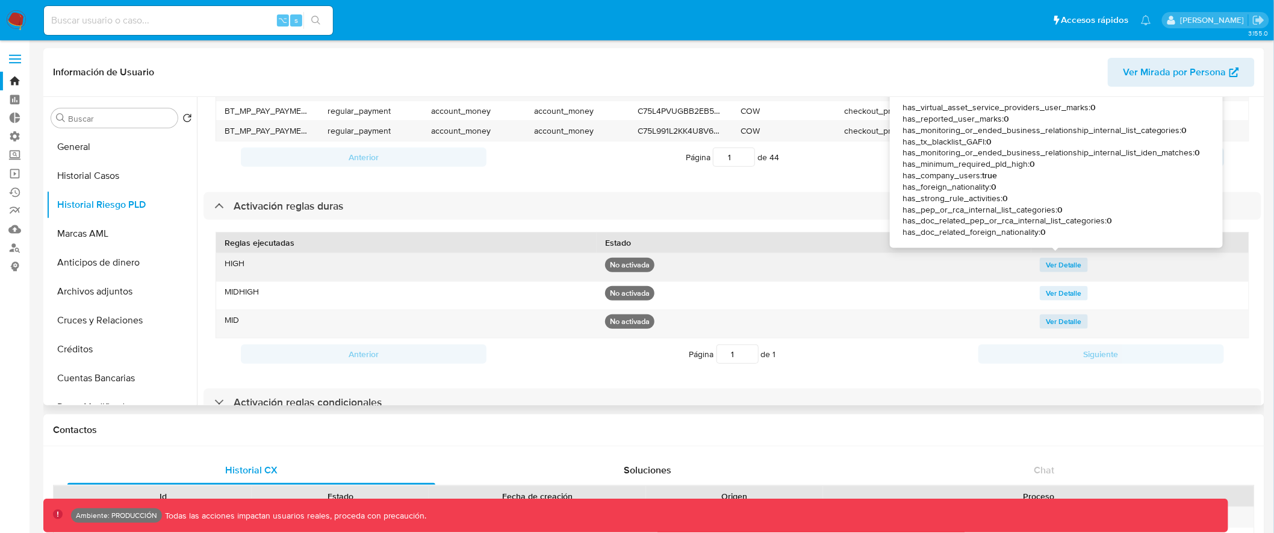
scroll to position [393, 0]
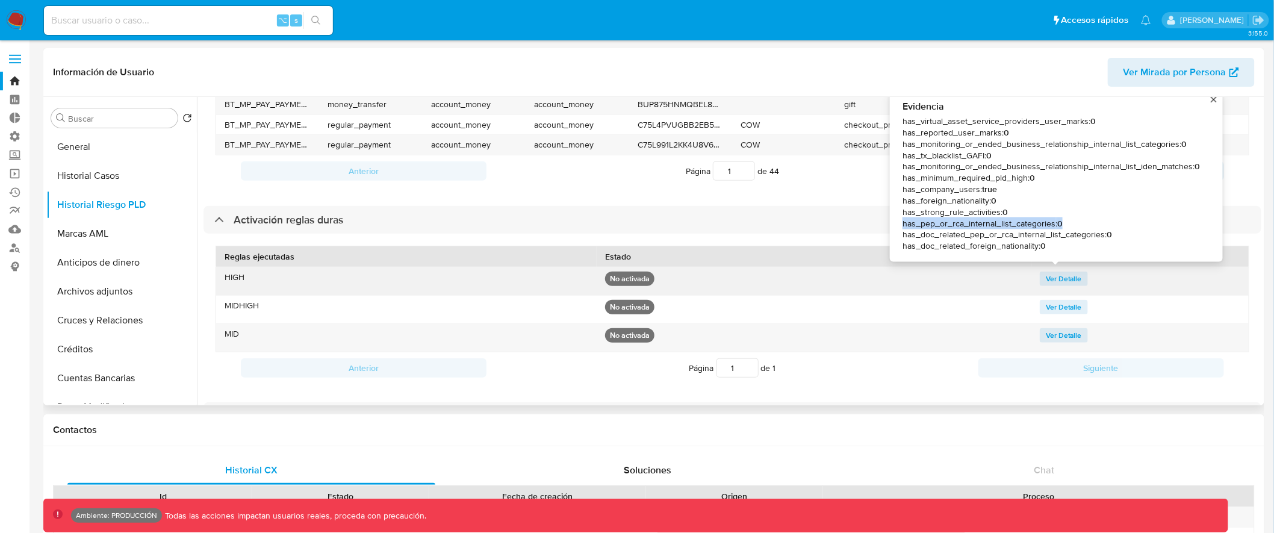
drag, startPoint x: 1067, startPoint y: 225, endPoint x: 902, endPoint y: 227, distance: 164.3
click at [902, 227] on span "has_pep_or_rca_internal_list_categories : 0" at bounding box center [1051, 223] width 298 height 11
drag, startPoint x: 1005, startPoint y: 137, endPoint x: 900, endPoint y: 137, distance: 105.3
click at [900, 137] on div "Evidencia has_virtual_asset_service_providers_user_marks : 0 has_reported_user_…" at bounding box center [1056, 176] width 314 height 152
drag, startPoint x: 907, startPoint y: 231, endPoint x: 1026, endPoint y: 231, distance: 119.2
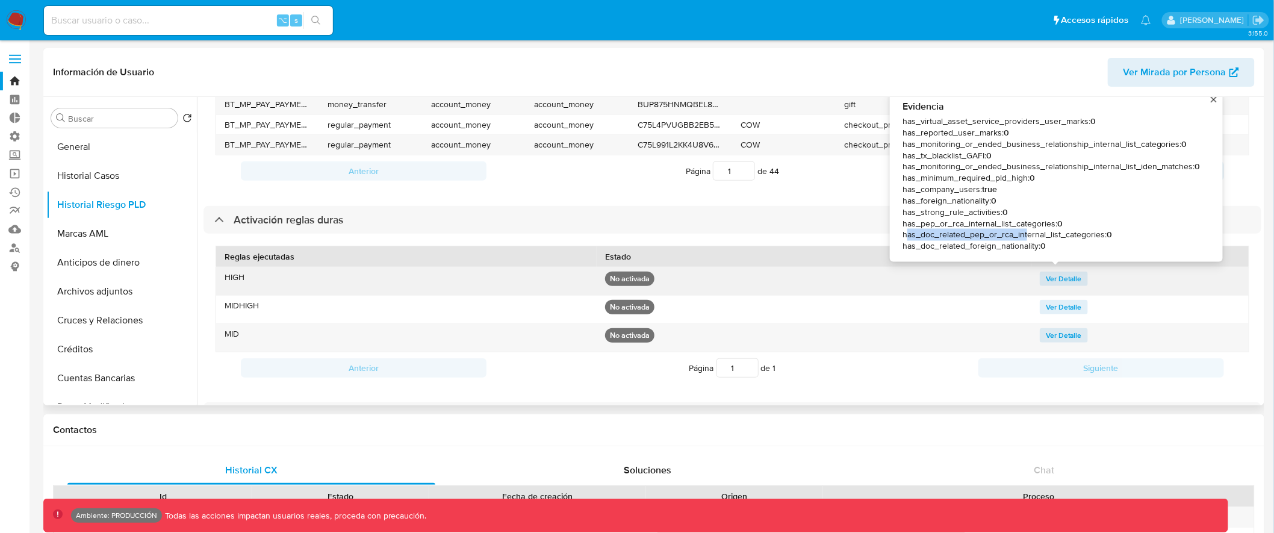
click at [1026, 231] on span "has_doc_related_pep_or_rca_internal_list_categories : 0" at bounding box center [1051, 234] width 298 height 11
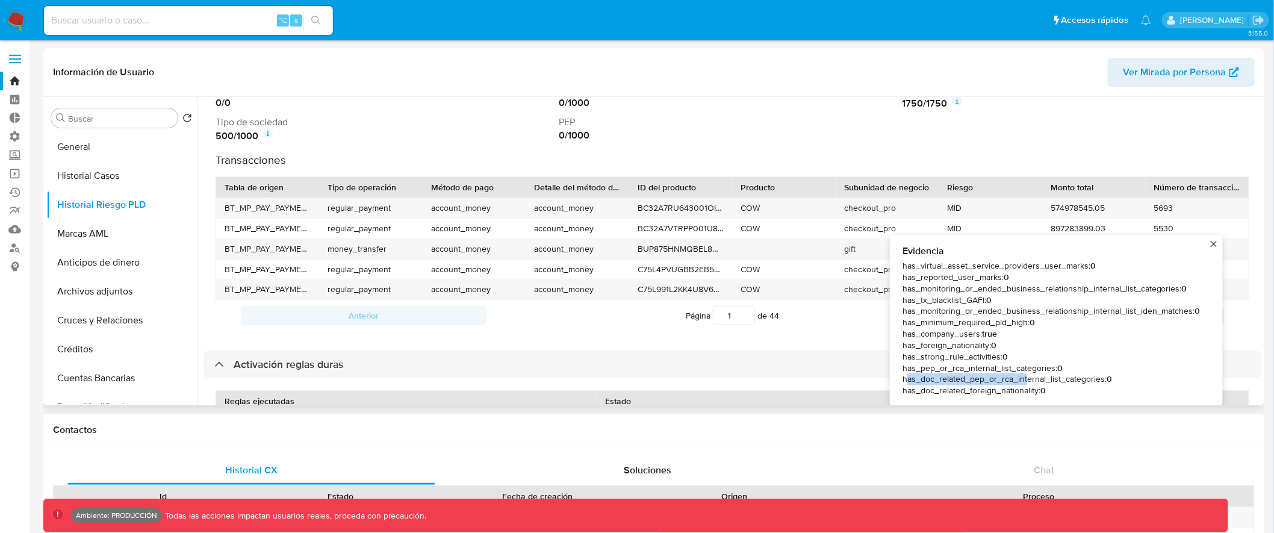
scroll to position [62, 0]
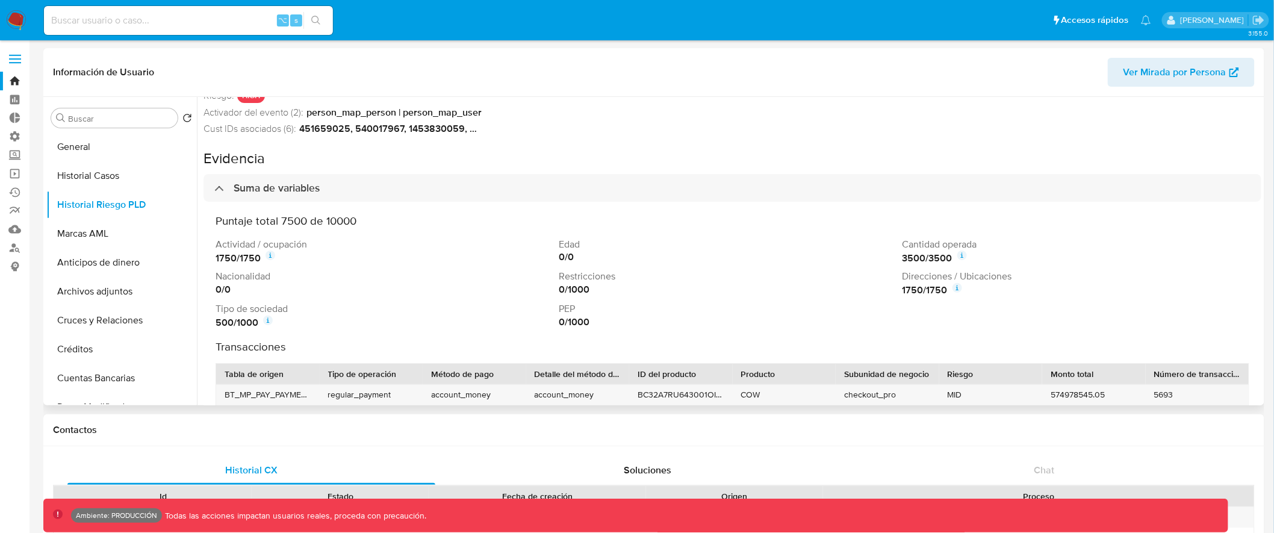
click at [642, 136] on div "Volver Detalle del evento id : YXJGhtCjvYssmlxNFg54HsnN8za6leIGox7m8i1/6WqTVw0C…" at bounding box center [732, 265] width 1058 height 337
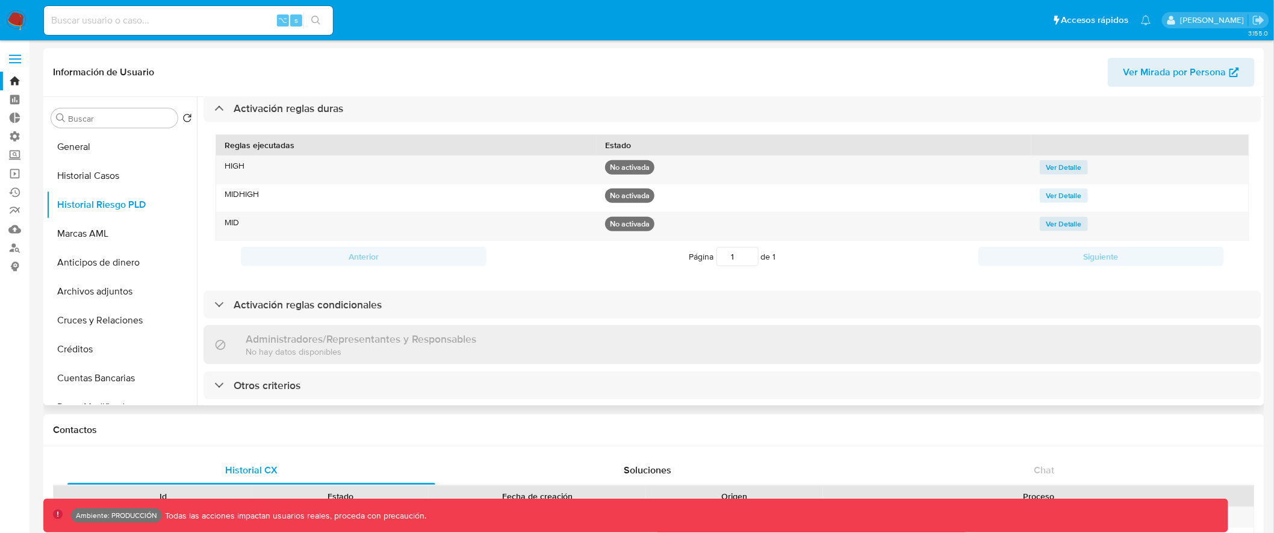
scroll to position [34, 0]
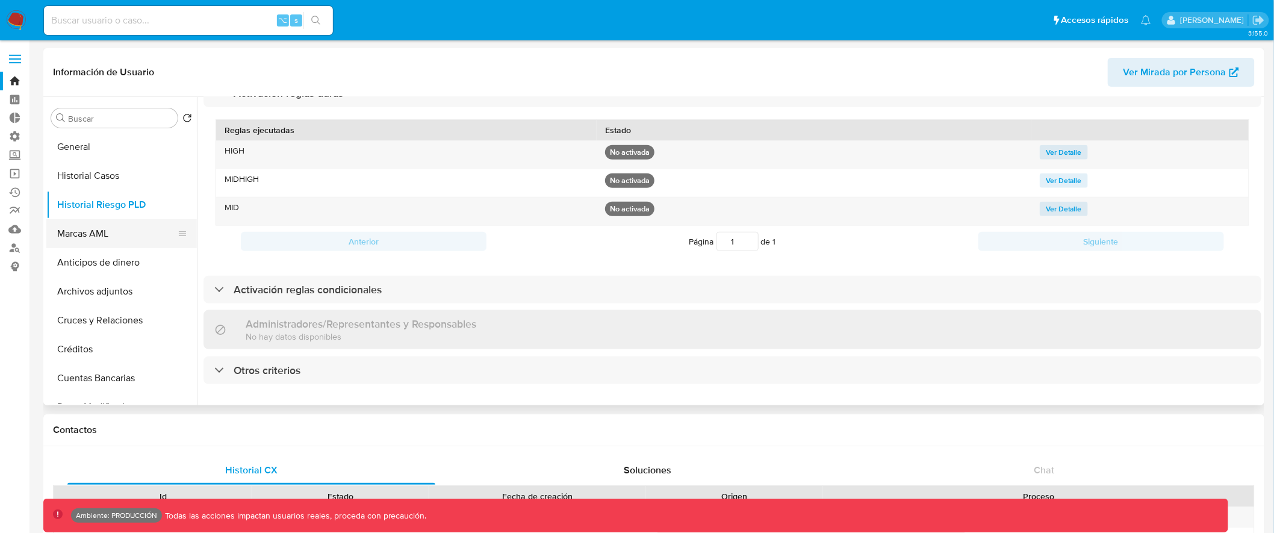
click at [113, 235] on button "Marcas AML" at bounding box center [116, 233] width 141 height 29
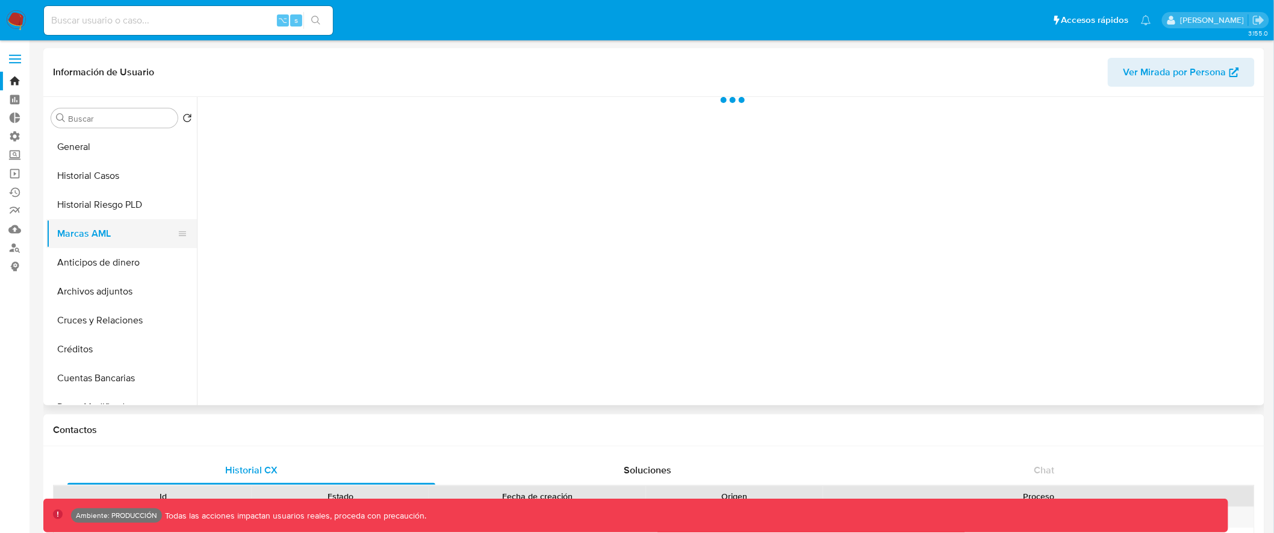
scroll to position [0, 0]
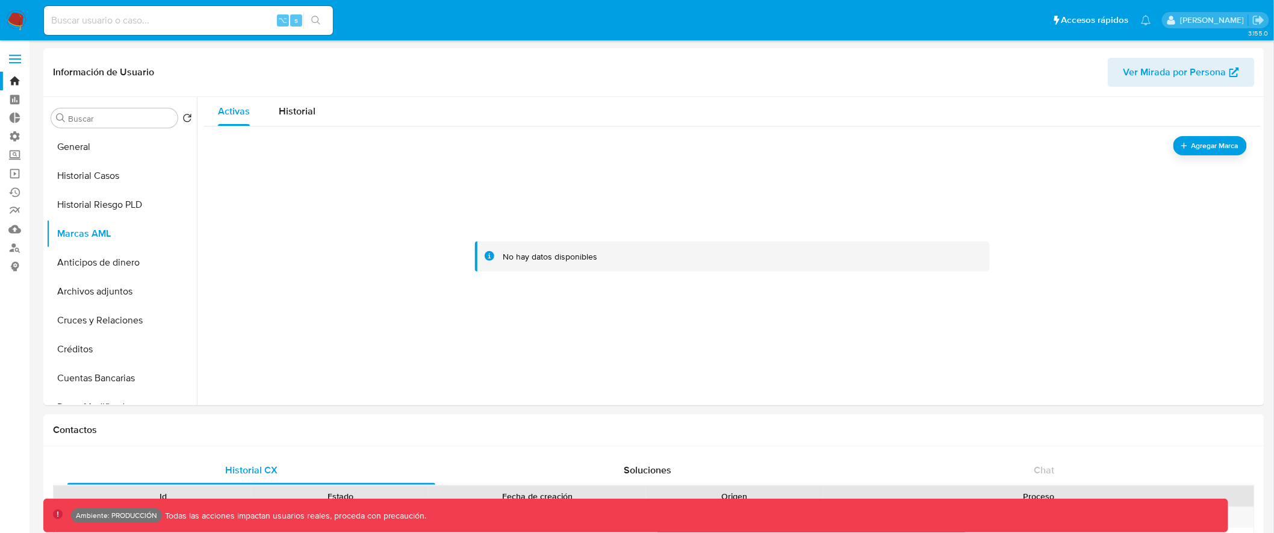
click at [227, 16] on input at bounding box center [188, 21] width 289 height 16
paste input "235146358"
type input "235146358"
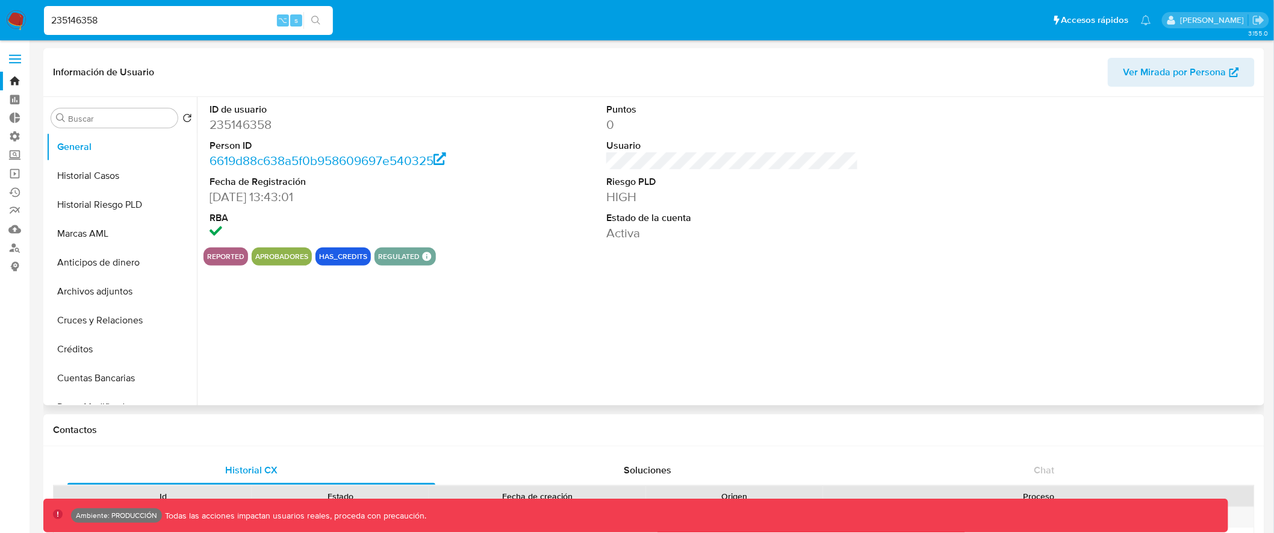
select select "10"
click at [124, 239] on button "Marcas AML" at bounding box center [116, 233] width 141 height 29
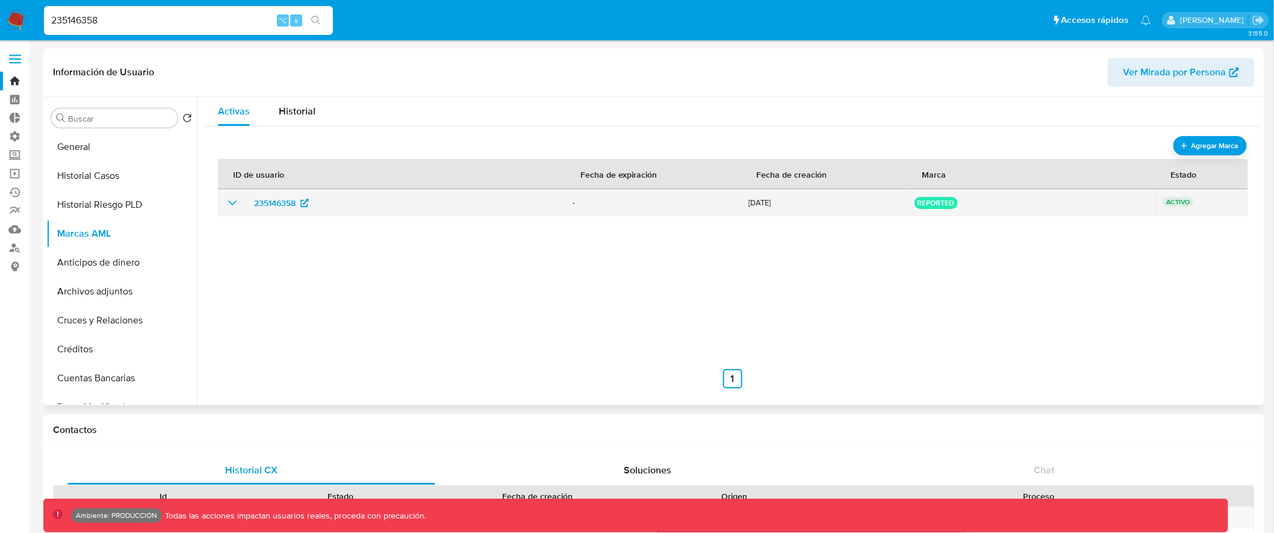
drag, startPoint x: 791, startPoint y: 201, endPoint x: 748, endPoint y: 203, distance: 43.4
click at [748, 203] on span "20/05/2024" at bounding box center [823, 203] width 151 height 8
click at [231, 206] on icon "show_hidden_detail_by_id_235146358" at bounding box center [232, 203] width 14 height 14
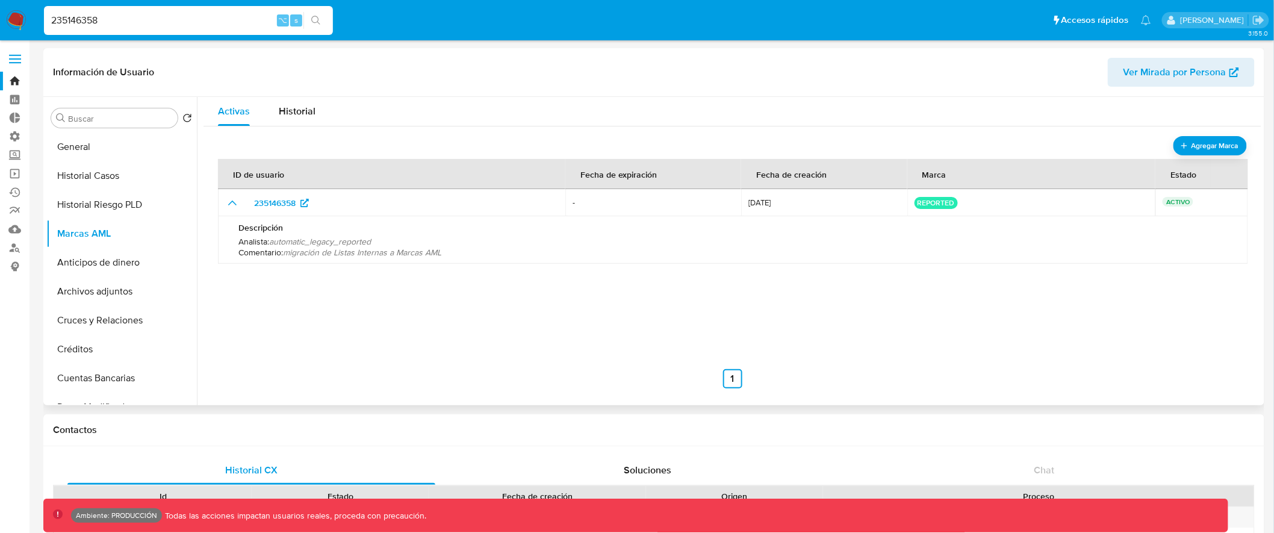
drag, startPoint x: 256, startPoint y: 233, endPoint x: 505, endPoint y: 254, distance: 249.5
click at [463, 257] on div "Descripción Analista : automatic_legacy_reported Comentario : migración de List…" at bounding box center [732, 240] width 1001 height 48
click at [1191, 138] on span "Agregar Marca" at bounding box center [1215, 145] width 48 height 15
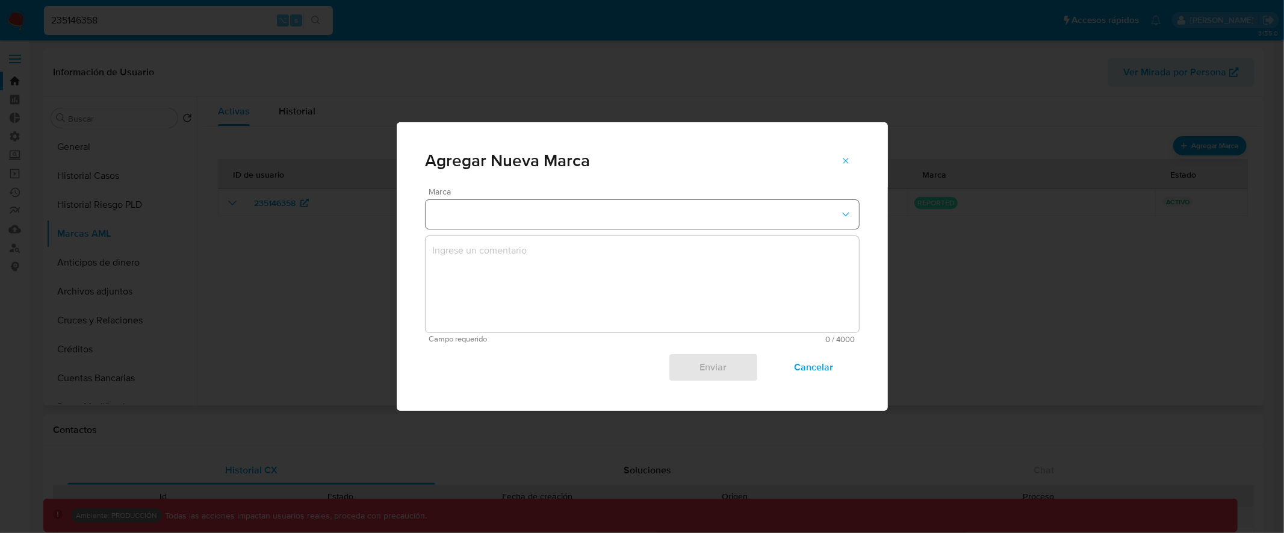
click at [843, 206] on button "marks-modal" at bounding box center [642, 214] width 433 height 29
click at [846, 163] on icon "marks-modal" at bounding box center [846, 161] width 10 height 10
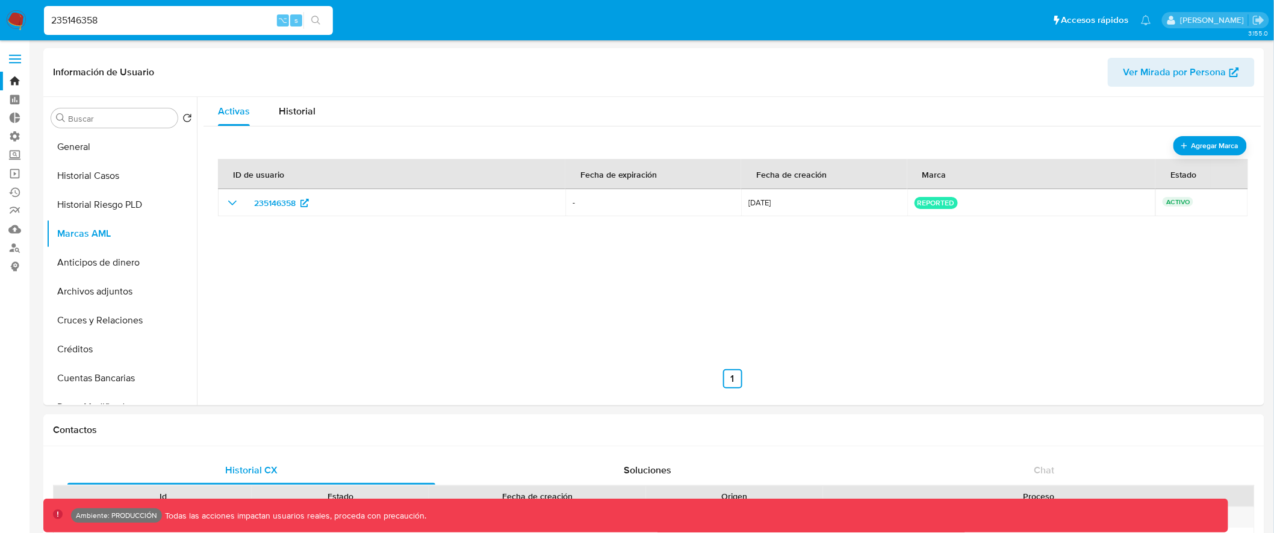
drag, startPoint x: 134, startPoint y: 24, endPoint x: 52, endPoint y: 22, distance: 81.9
click at [52, 22] on input "235146358" at bounding box center [188, 21] width 289 height 16
type input "fravega"
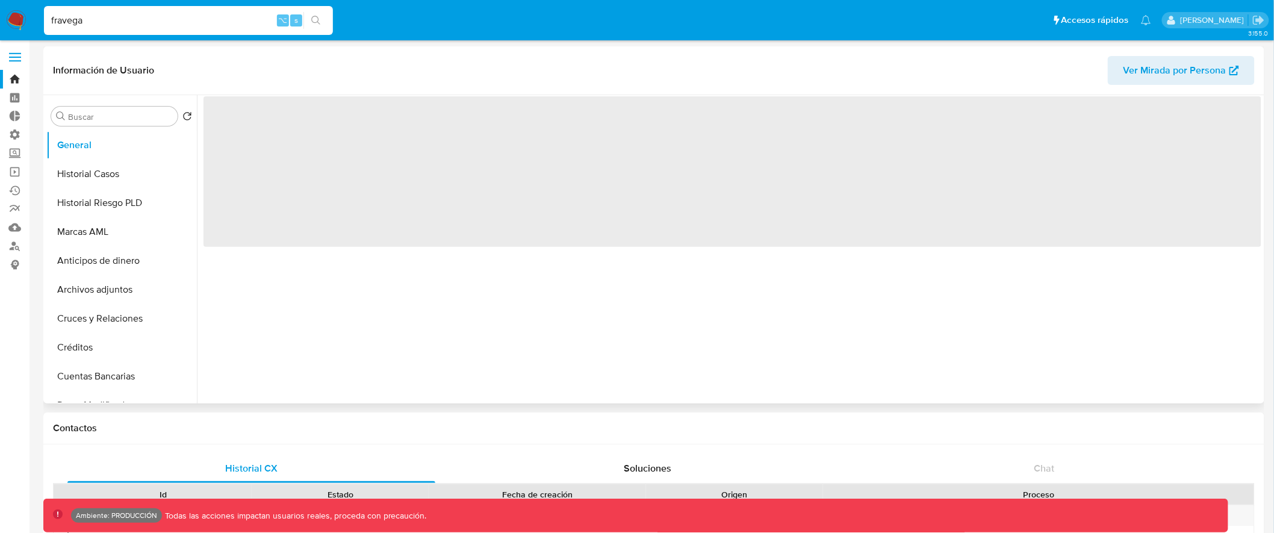
scroll to position [2, 0]
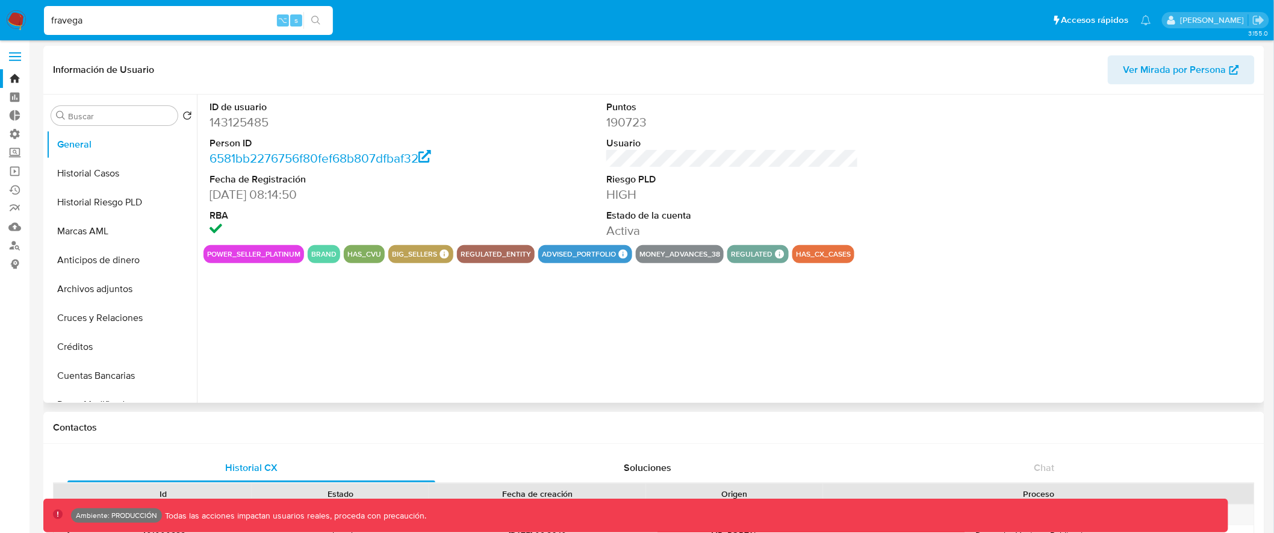
select select "10"
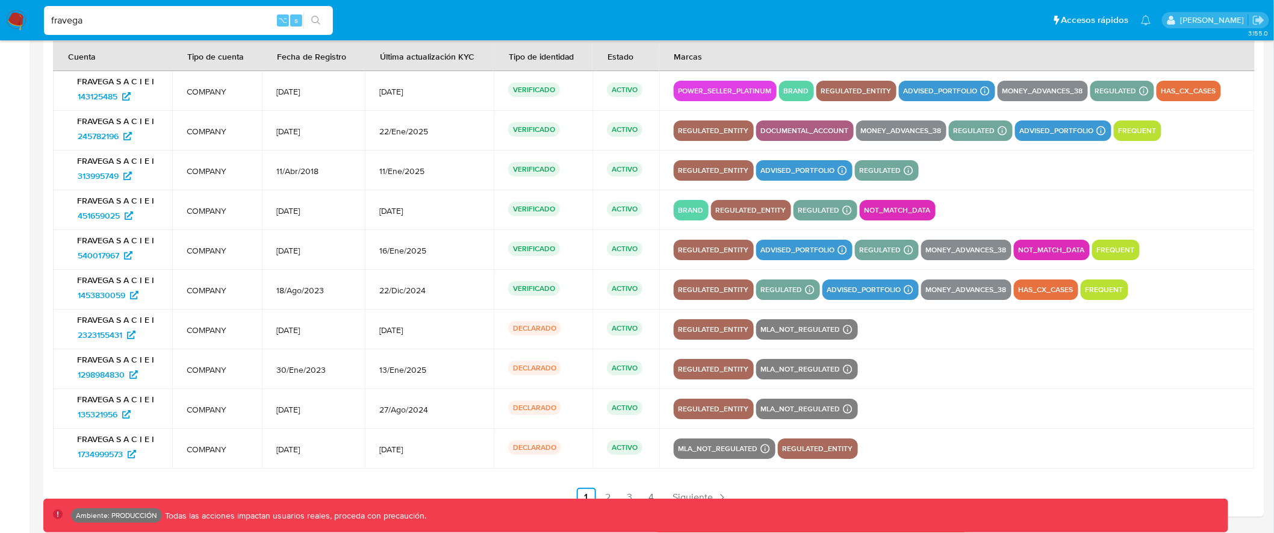
scroll to position [1668, 0]
drag, startPoint x: 73, startPoint y: 317, endPoint x: 911, endPoint y: 453, distance: 848.9
click at [911, 453] on tbody "FRAVEGA S A C I E I 143125485 COMPANY 31/Jul/2013 28/Jul/2025 VERIFICADO ACTIVO…" at bounding box center [653, 268] width 1201 height 397
click at [134, 339] on span "2323155431" at bounding box center [107, 333] width 58 height 19
click at [104, 372] on span "1298984830" at bounding box center [101, 373] width 47 height 19
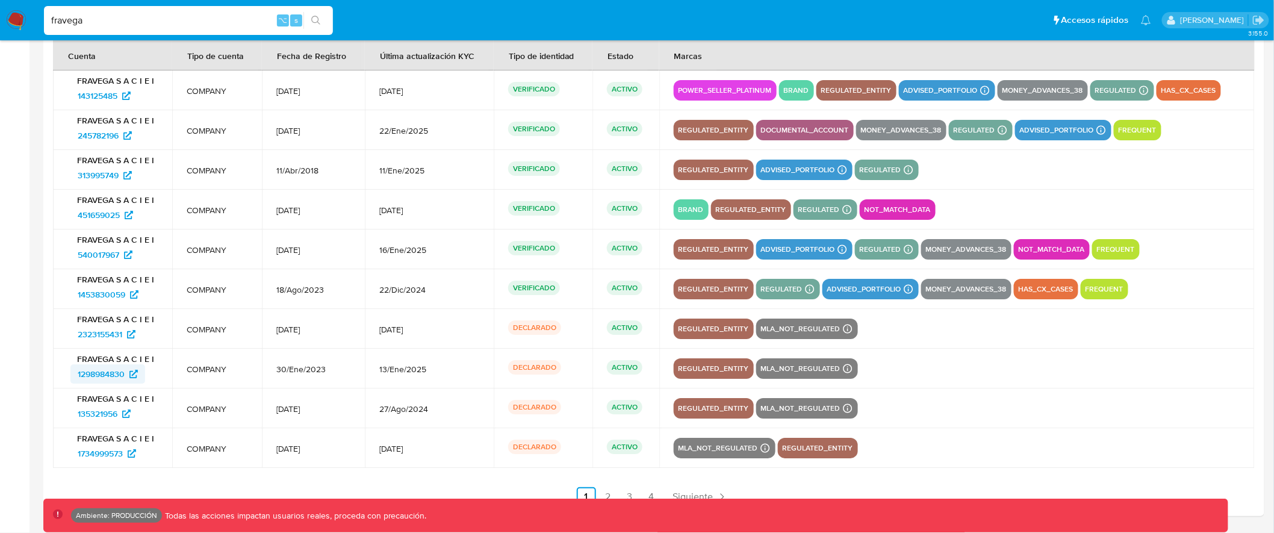
scroll to position [1658, 0]
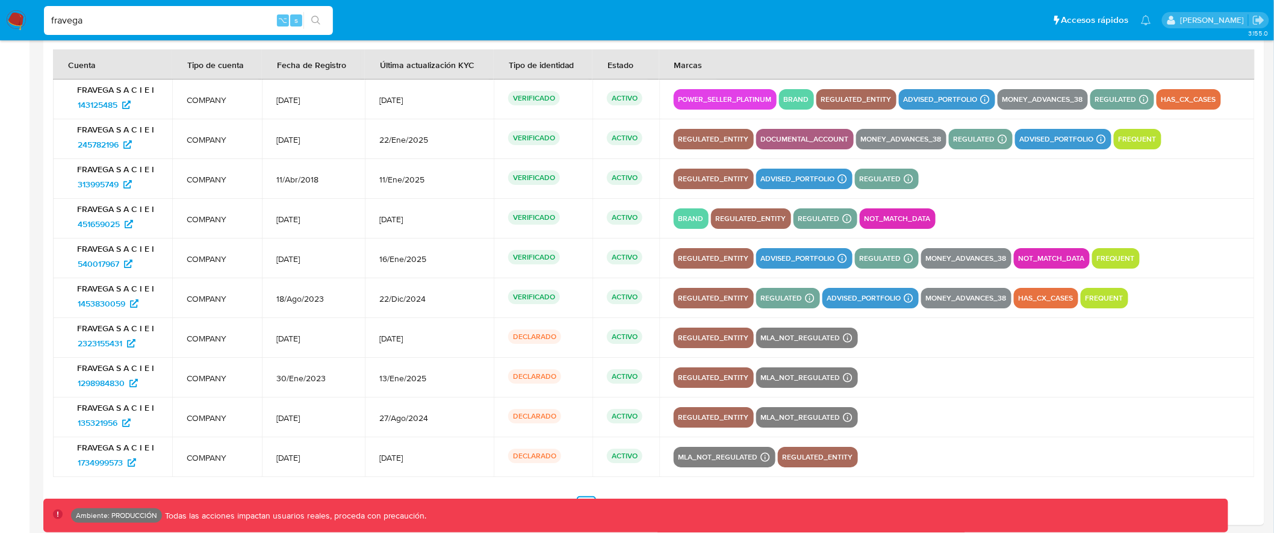
drag, startPoint x: 250, startPoint y: 344, endPoint x: 254, endPoint y: 333, distance: 12.0
click at [250, 344] on td "COMPANY" at bounding box center [217, 338] width 90 height 40
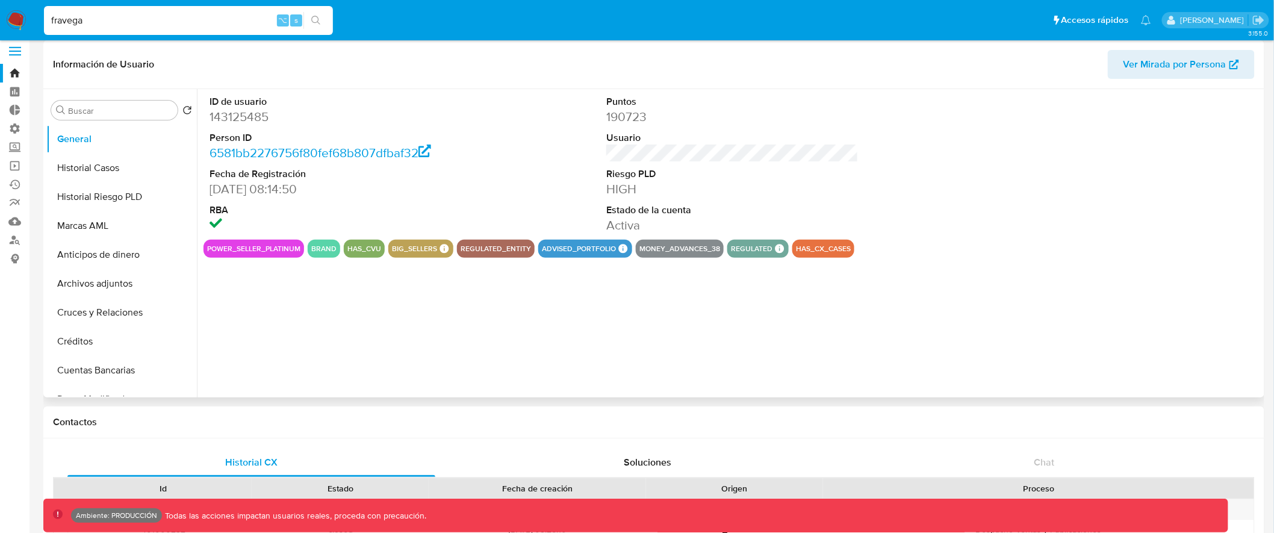
scroll to position [0, 0]
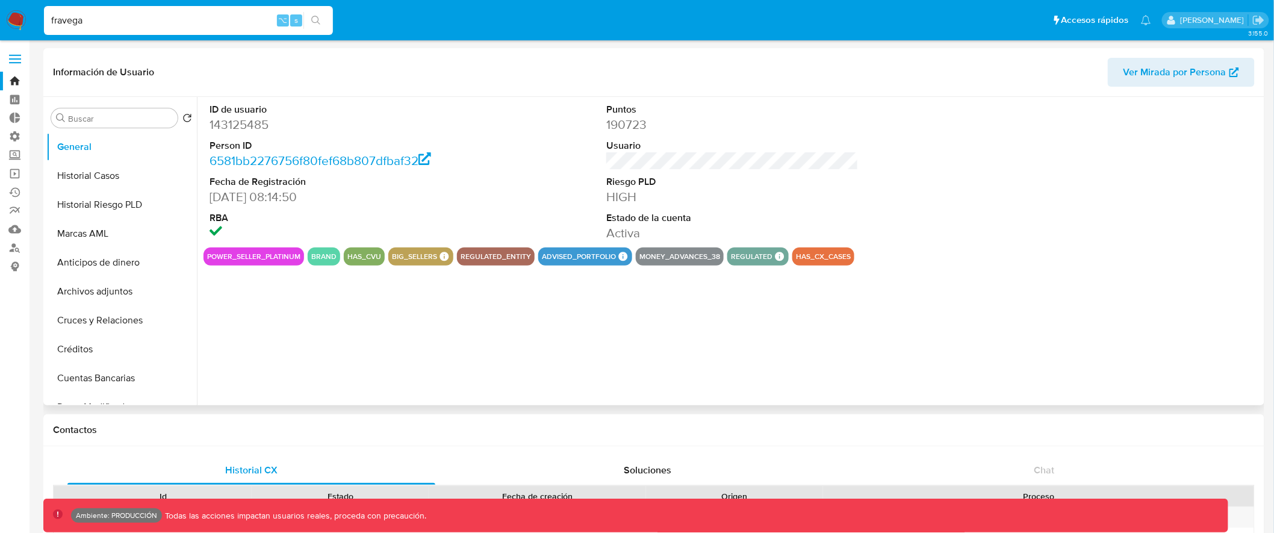
click at [1171, 73] on span "Ver Mirada por Persona" at bounding box center [1174, 72] width 103 height 29
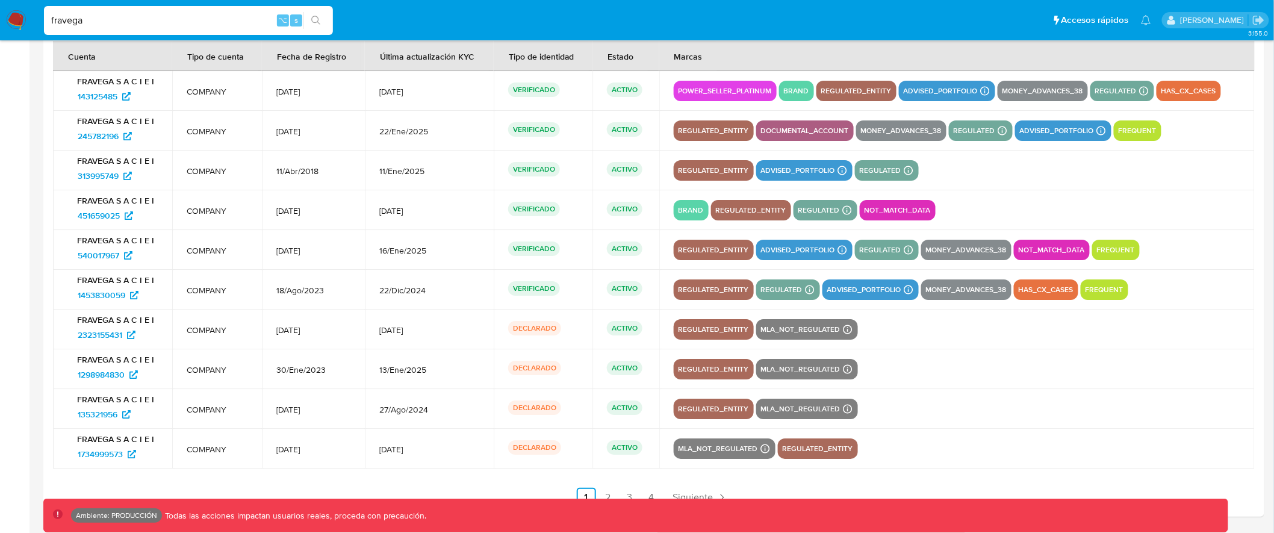
scroll to position [1668, 0]
click at [117, 376] on span "1298984830" at bounding box center [101, 373] width 47 height 19
click at [104, 411] on span "135321956" at bounding box center [98, 413] width 40 height 19
click at [129, 457] on icon at bounding box center [132, 453] width 8 height 8
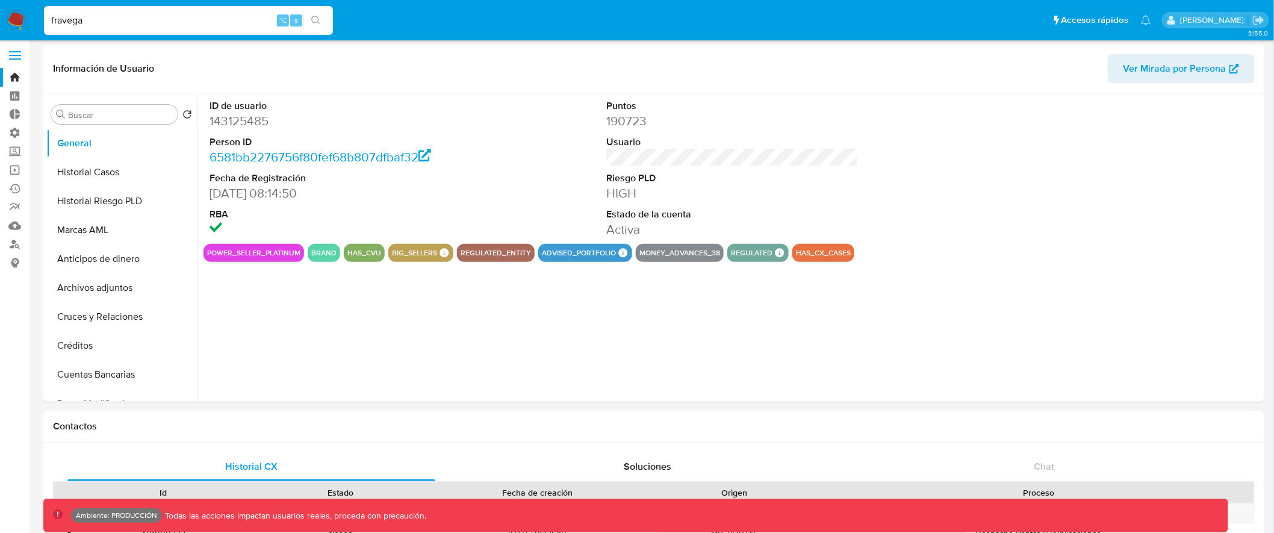
scroll to position [0, 0]
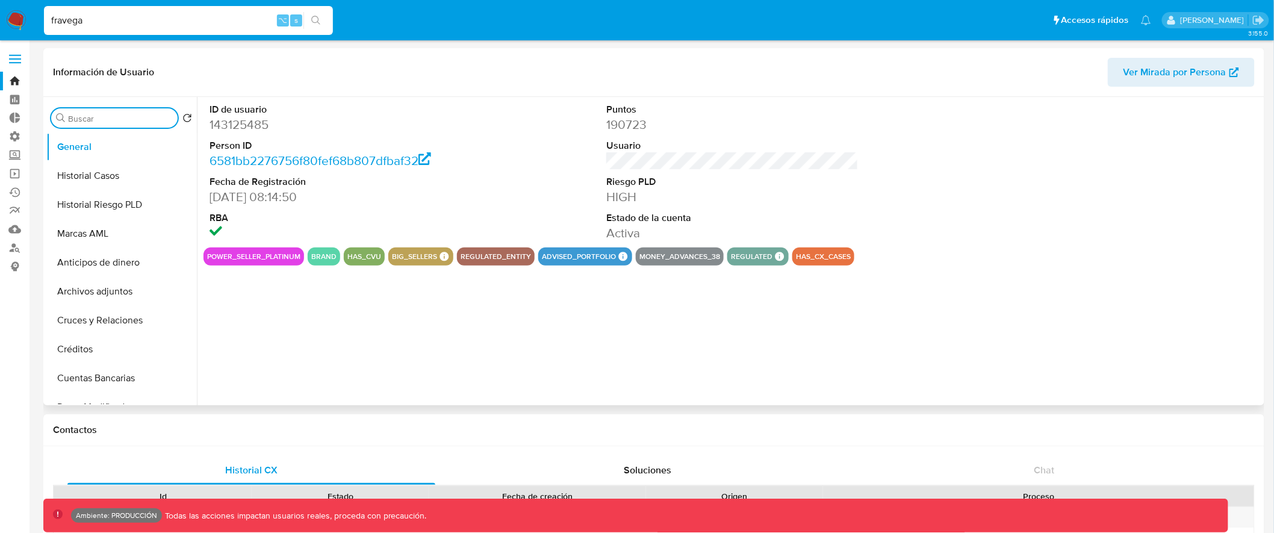
click at [110, 121] on input "Buscar" at bounding box center [120, 118] width 105 height 11
click at [135, 117] on input "Buscar" at bounding box center [120, 118] width 105 height 11
click at [119, 195] on button "Historial Riesgo PLD" at bounding box center [116, 204] width 141 height 29
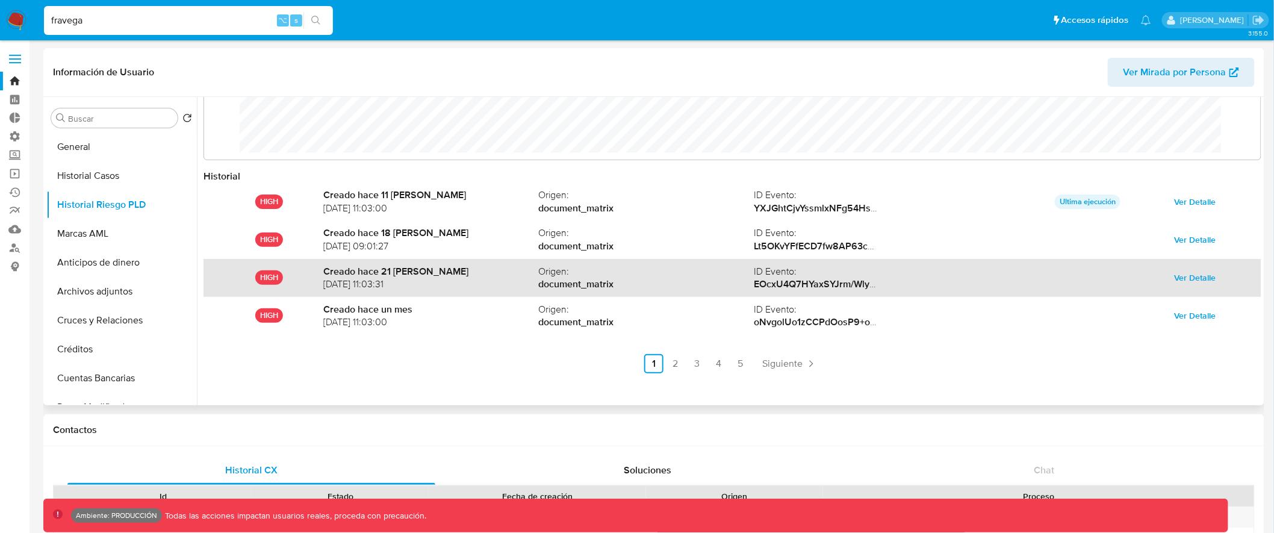
scroll to position [63, 0]
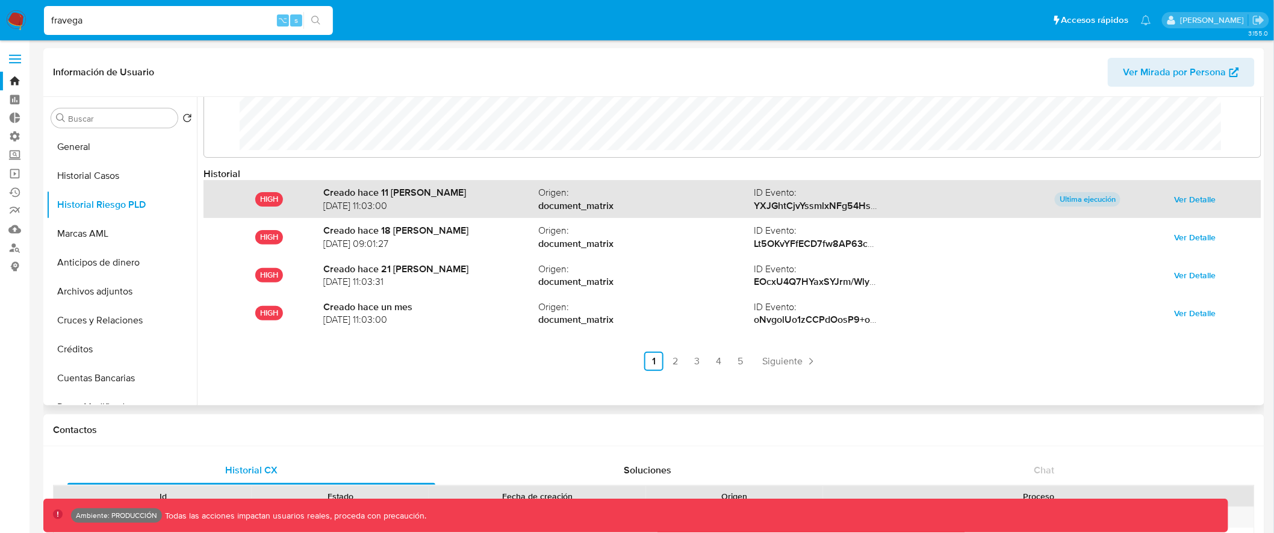
click at [1188, 199] on span "Ver Detalle" at bounding box center [1195, 199] width 42 height 17
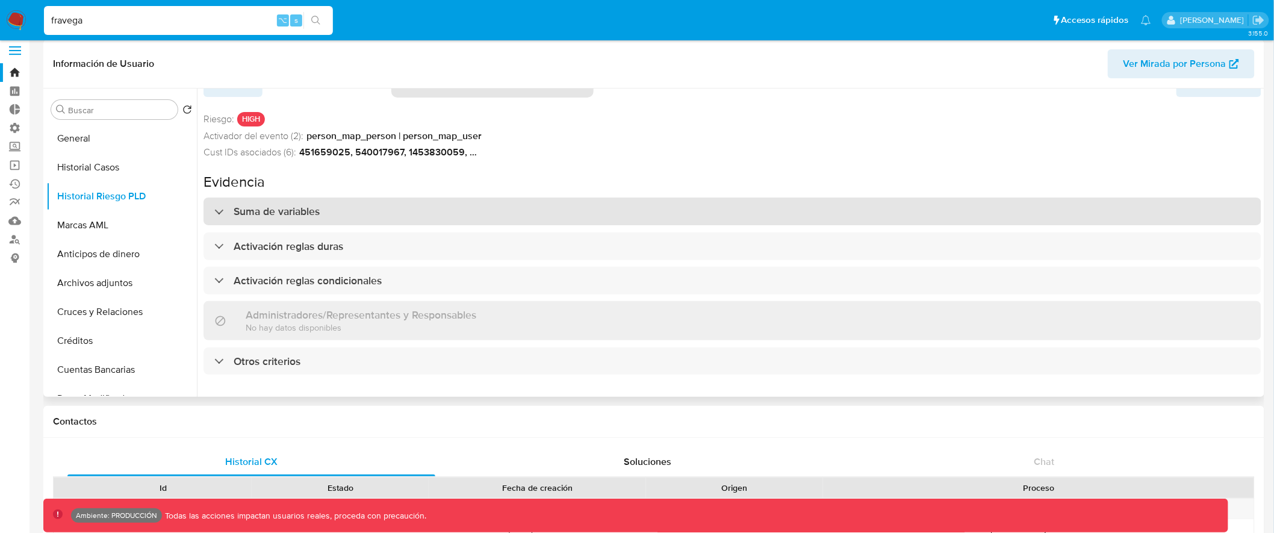
scroll to position [10, 0]
click at [519, 196] on div "Suma de variables" at bounding box center [732, 210] width 1058 height 28
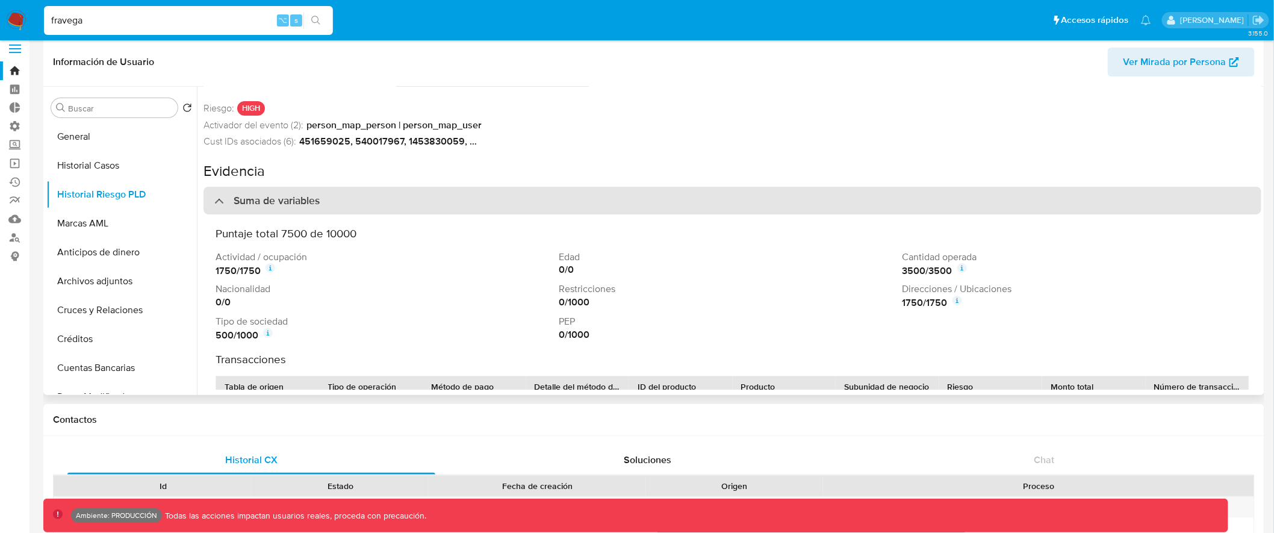
click at [519, 196] on div "Suma de variables" at bounding box center [732, 201] width 1058 height 28
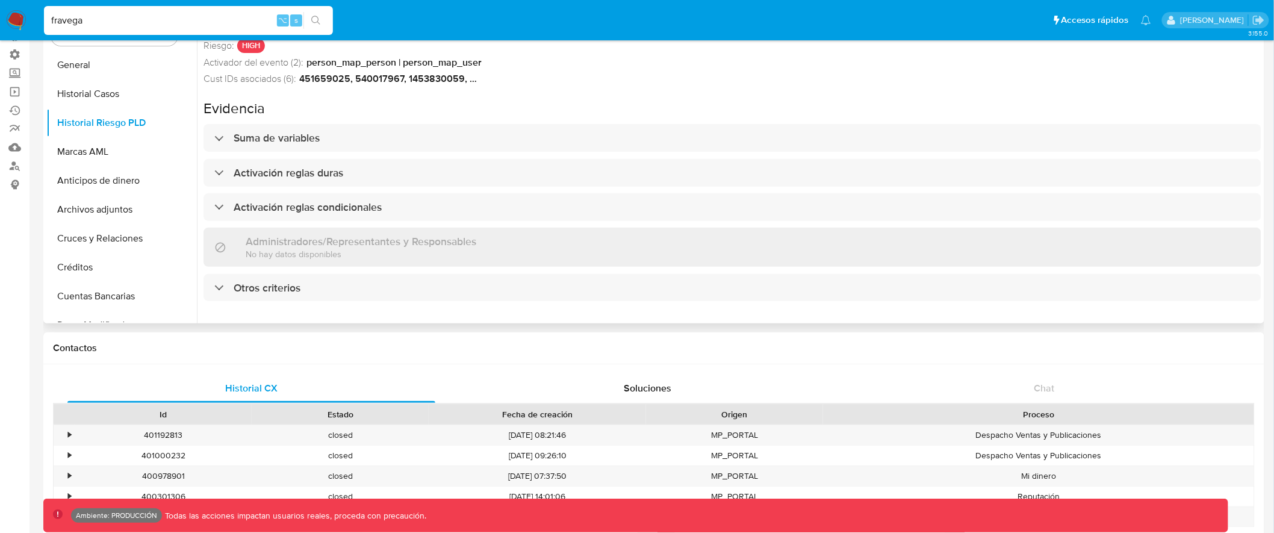
scroll to position [90, 0]
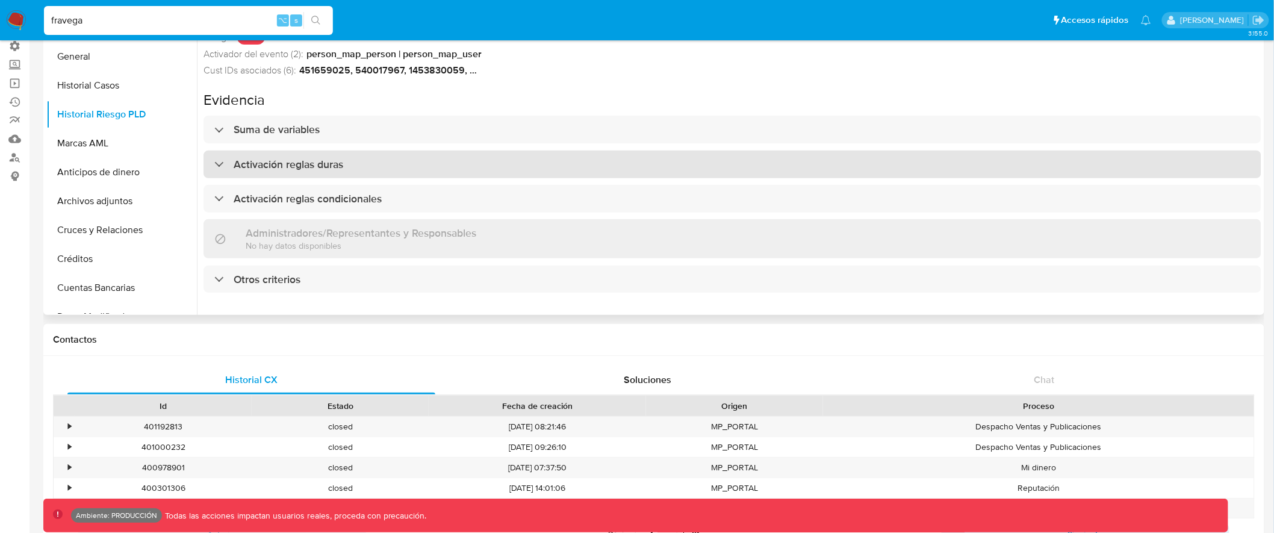
click at [531, 155] on div "Activación reglas duras" at bounding box center [732, 164] width 1058 height 28
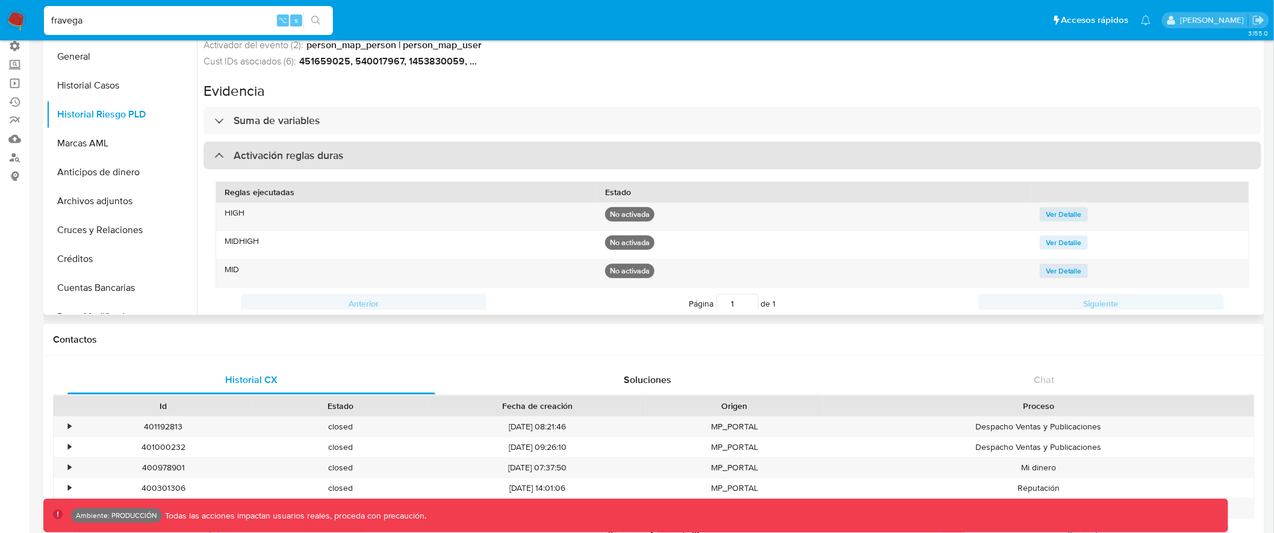
click at [530, 156] on div "Activación reglas duras" at bounding box center [732, 155] width 1058 height 28
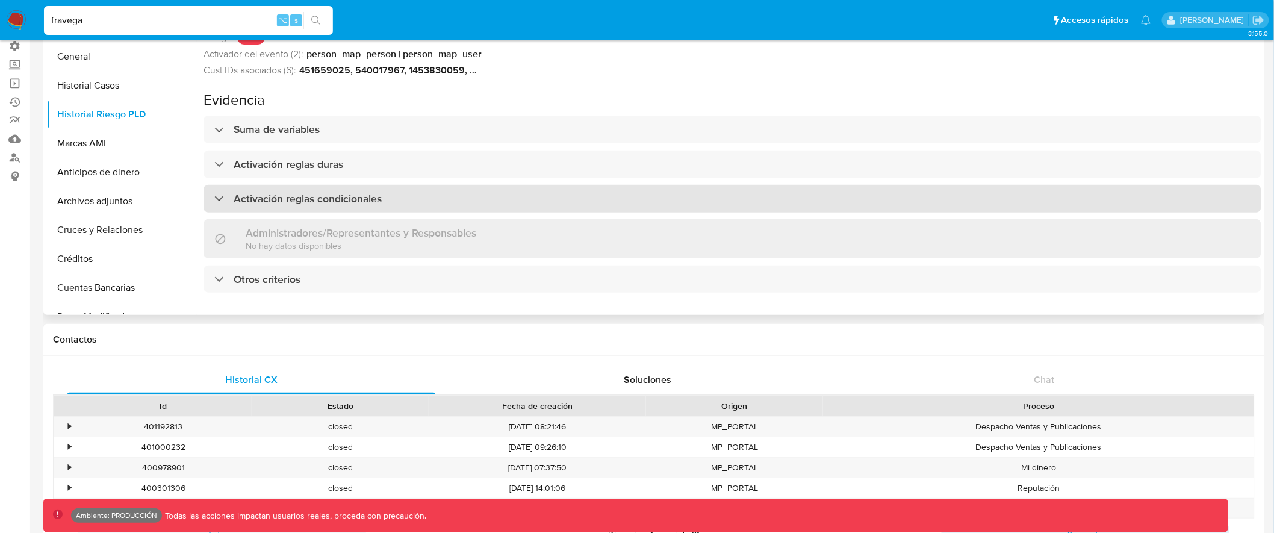
click at [530, 190] on div "Activación reglas condicionales" at bounding box center [732, 199] width 1058 height 28
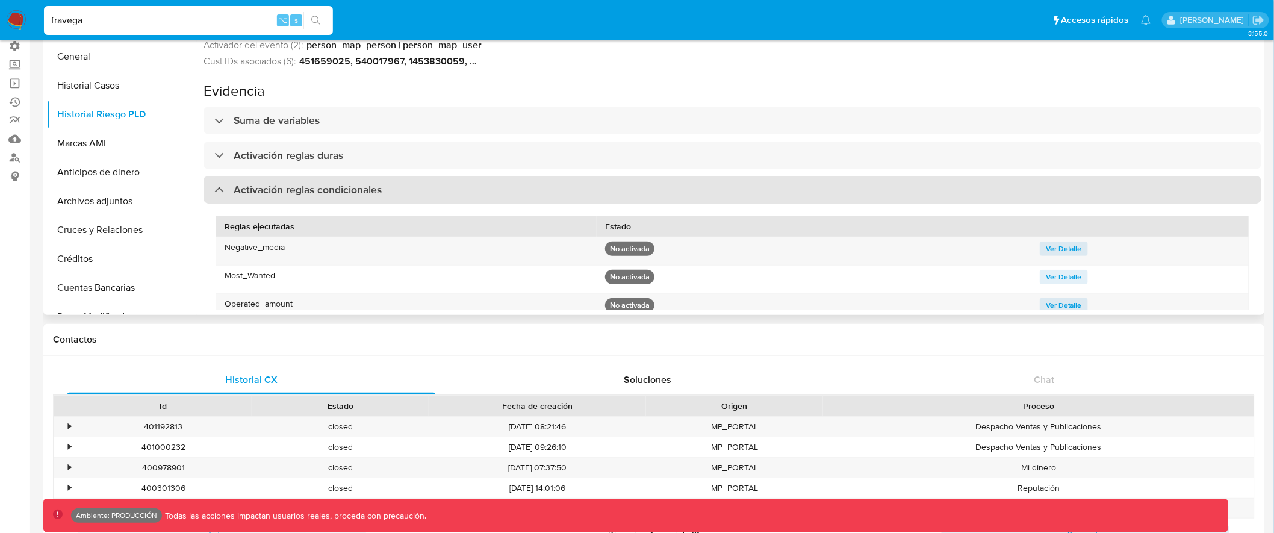
click at [530, 190] on div "Activación reglas condicionales" at bounding box center [732, 190] width 1058 height 28
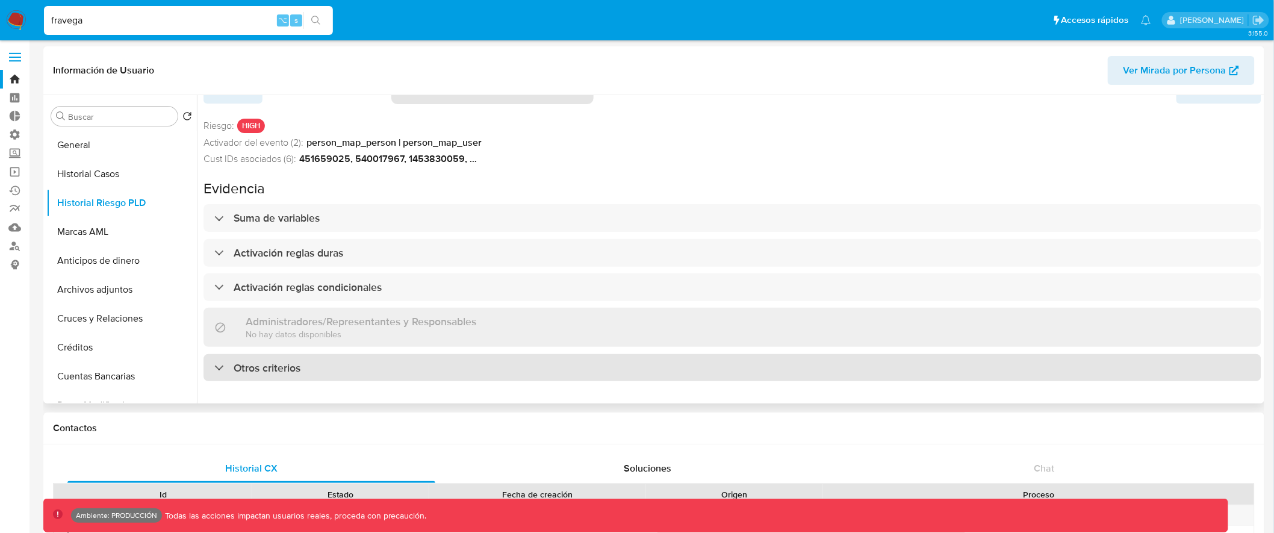
scroll to position [2, 0]
click at [479, 354] on div "Otros criterios" at bounding box center [732, 367] width 1058 height 28
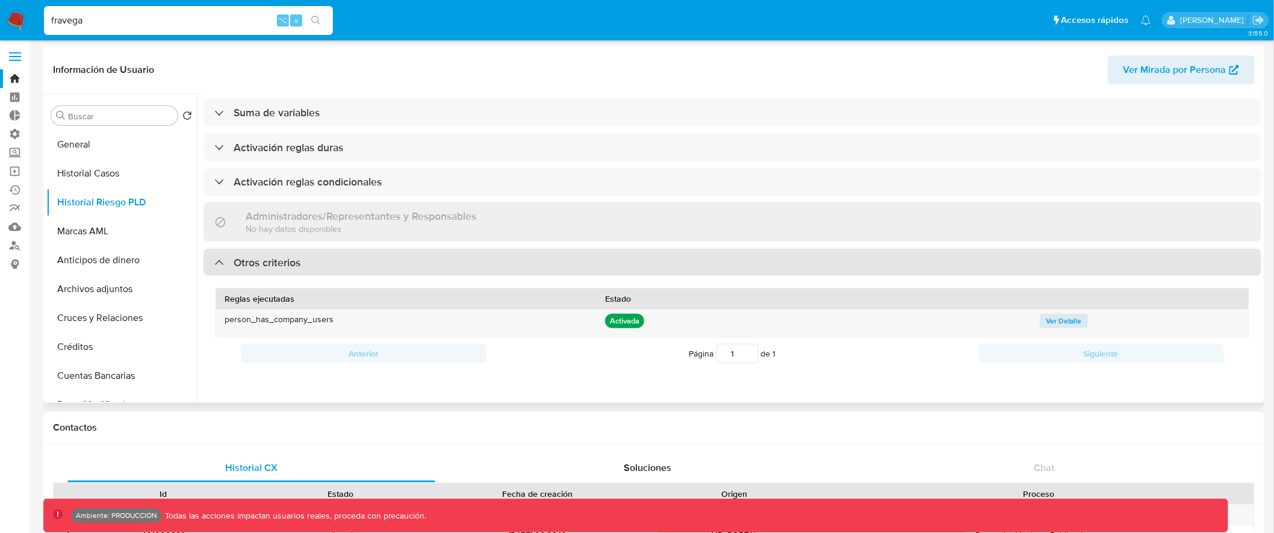
click at [540, 249] on div "Otros criterios" at bounding box center [732, 263] width 1058 height 28
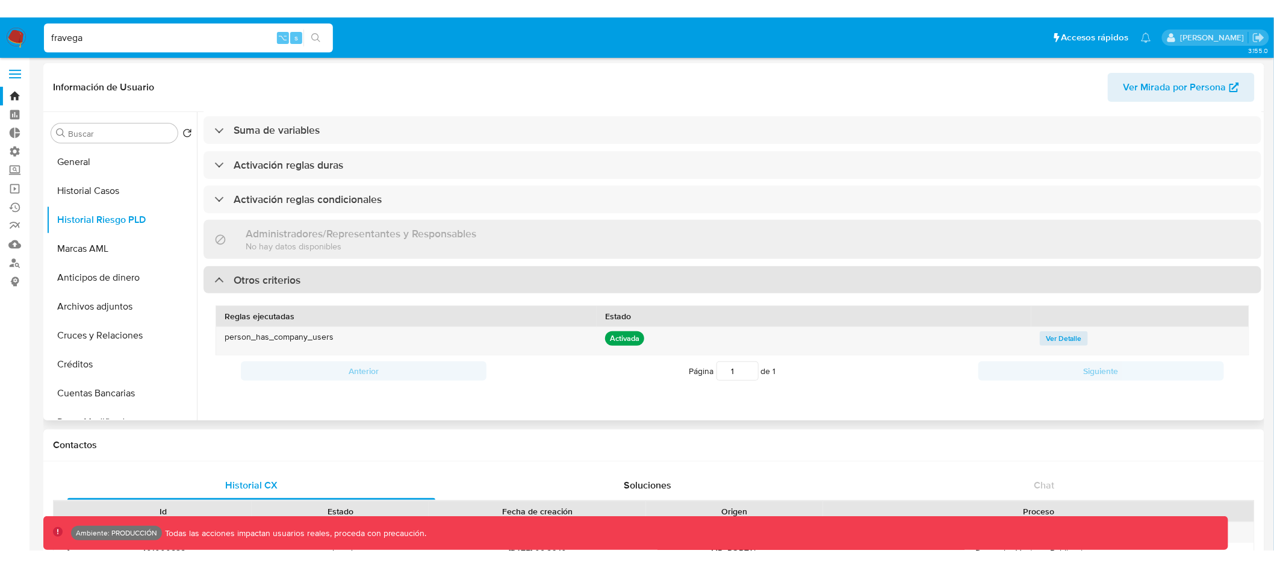
scroll to position [5, 0]
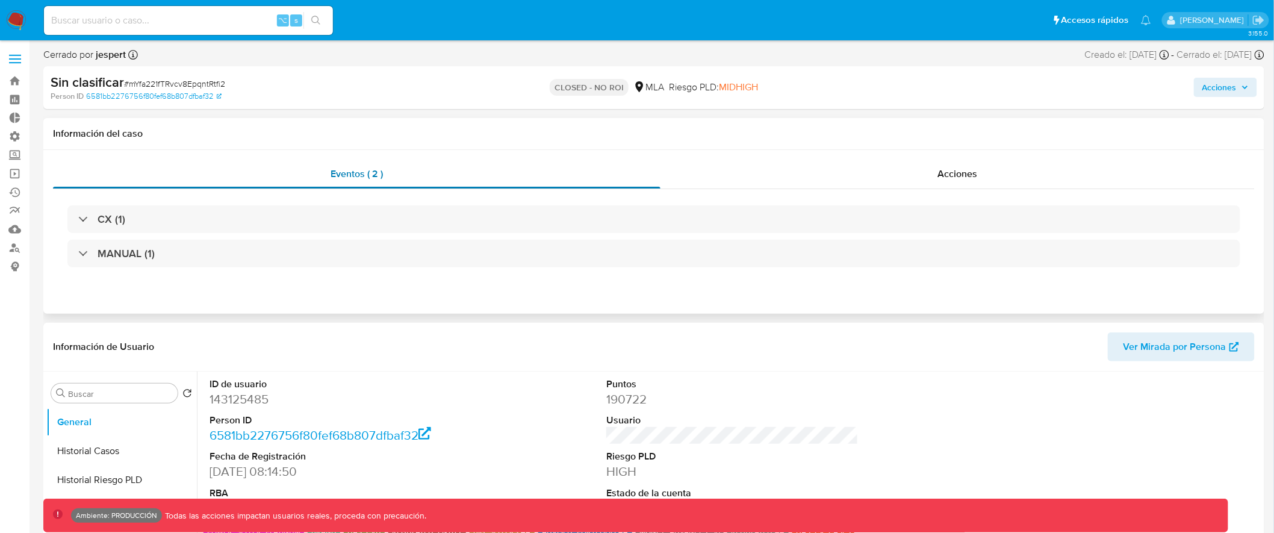
select select "10"
click at [1222, 83] on span "Acciones" at bounding box center [1219, 87] width 34 height 19
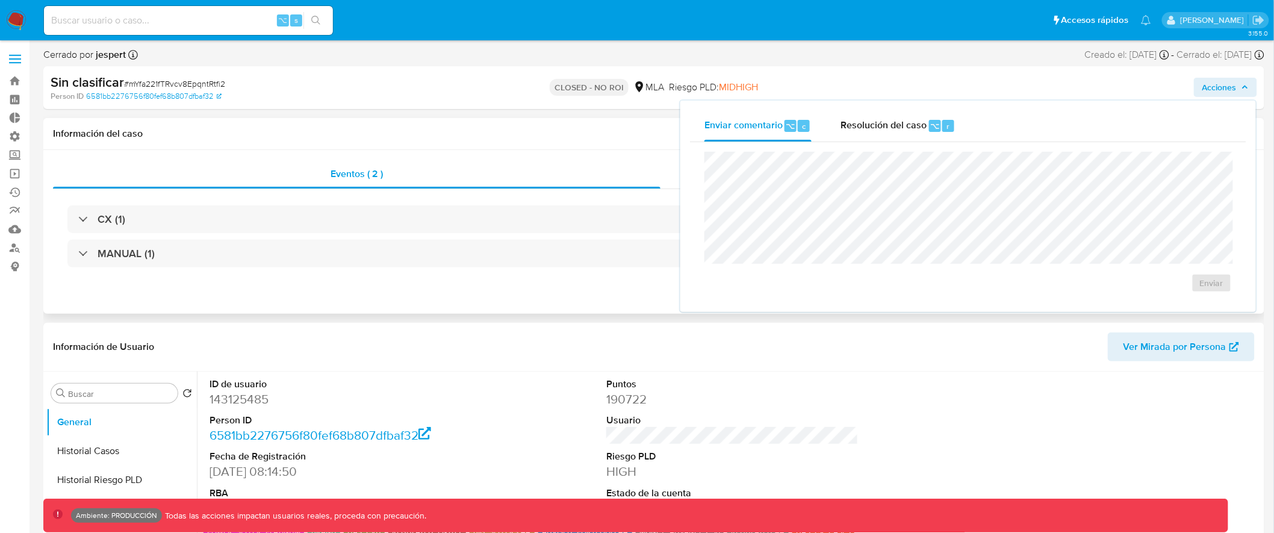
click at [386, 120] on div "Información del caso" at bounding box center [653, 134] width 1221 height 32
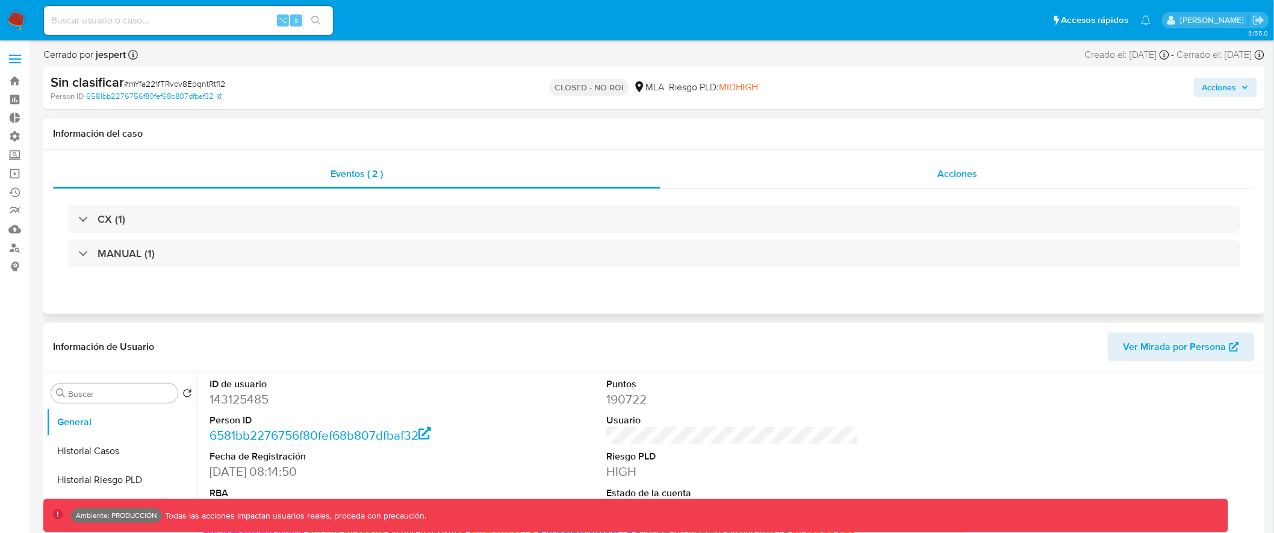
click at [950, 165] on div "Acciones" at bounding box center [957, 174] width 595 height 29
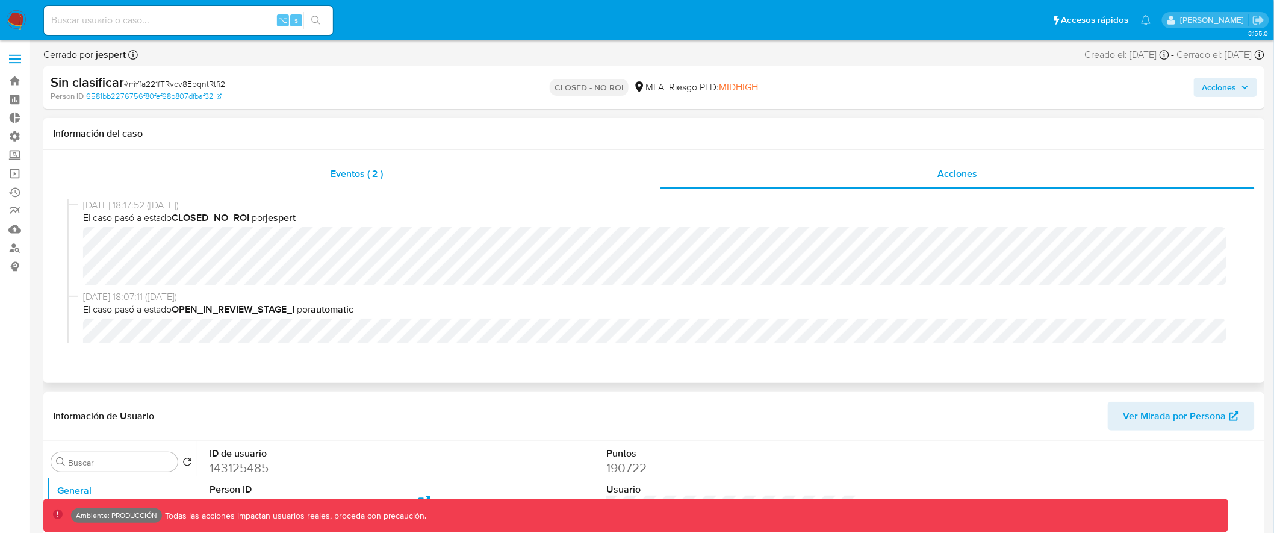
click at [373, 175] on span "Eventos ( 2 )" at bounding box center [356, 174] width 52 height 14
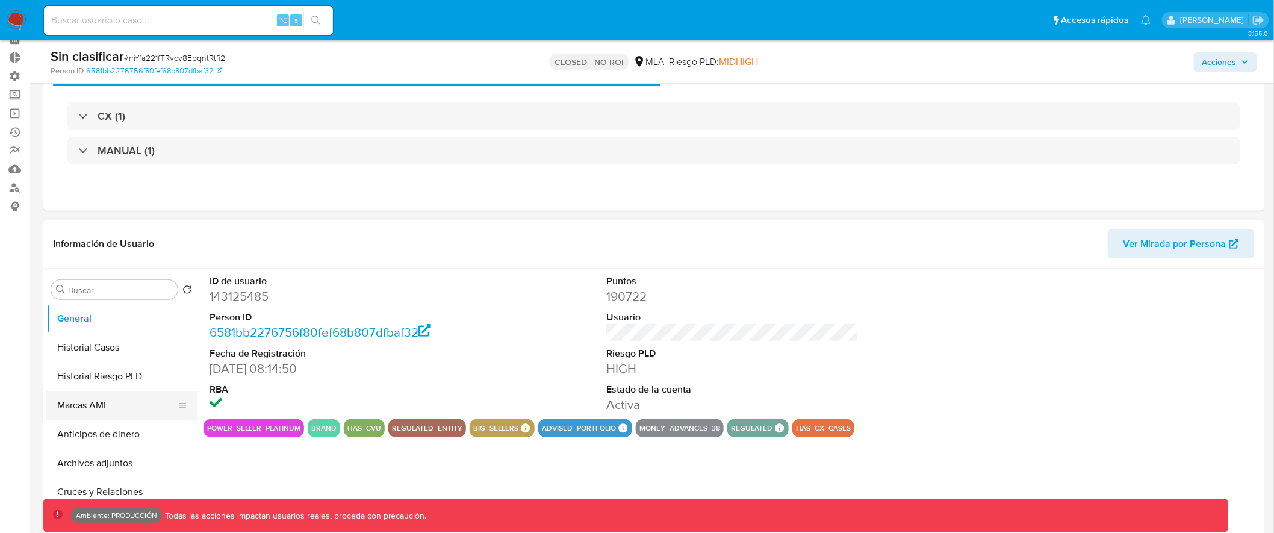
scroll to position [116, 0]
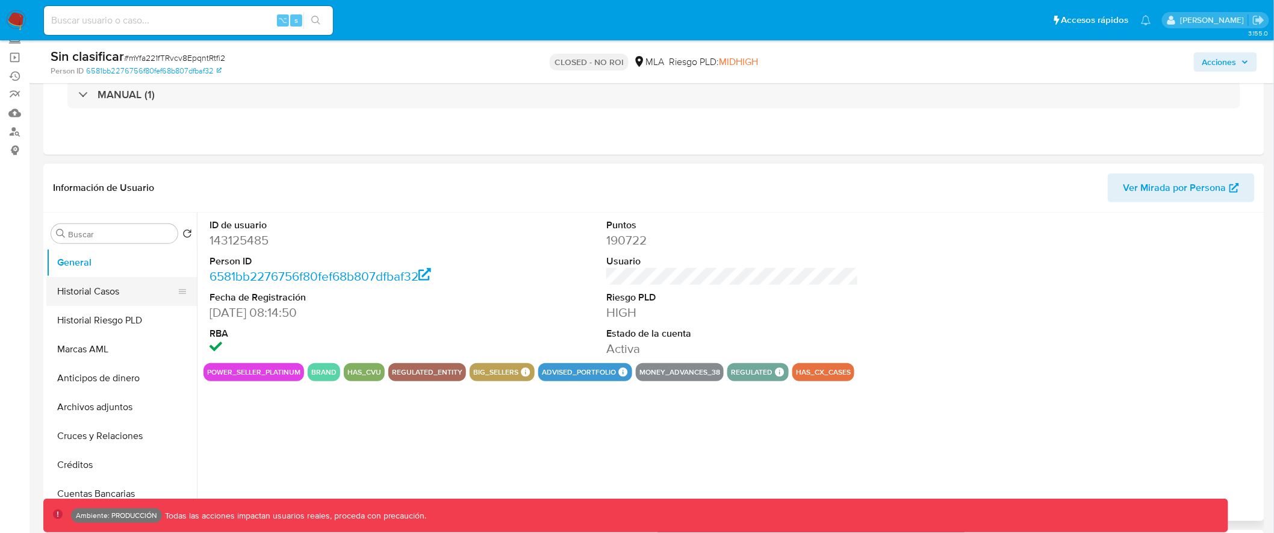
click at [130, 291] on button "Historial Casos" at bounding box center [116, 291] width 141 height 29
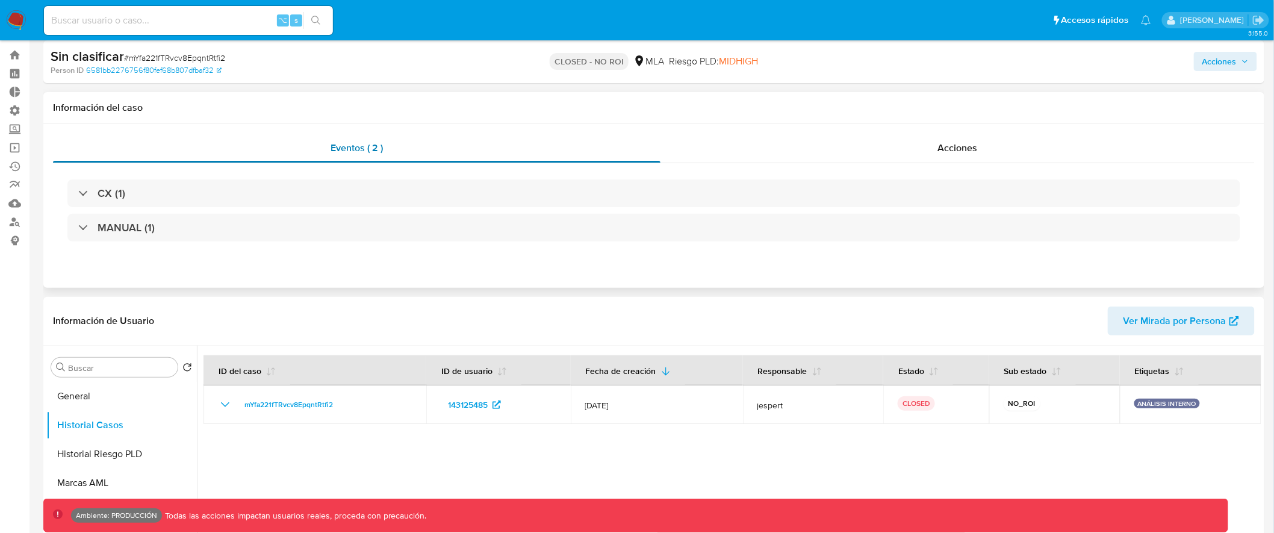
scroll to position [22, 0]
click at [955, 155] on span "Acciones" at bounding box center [957, 151] width 40 height 14
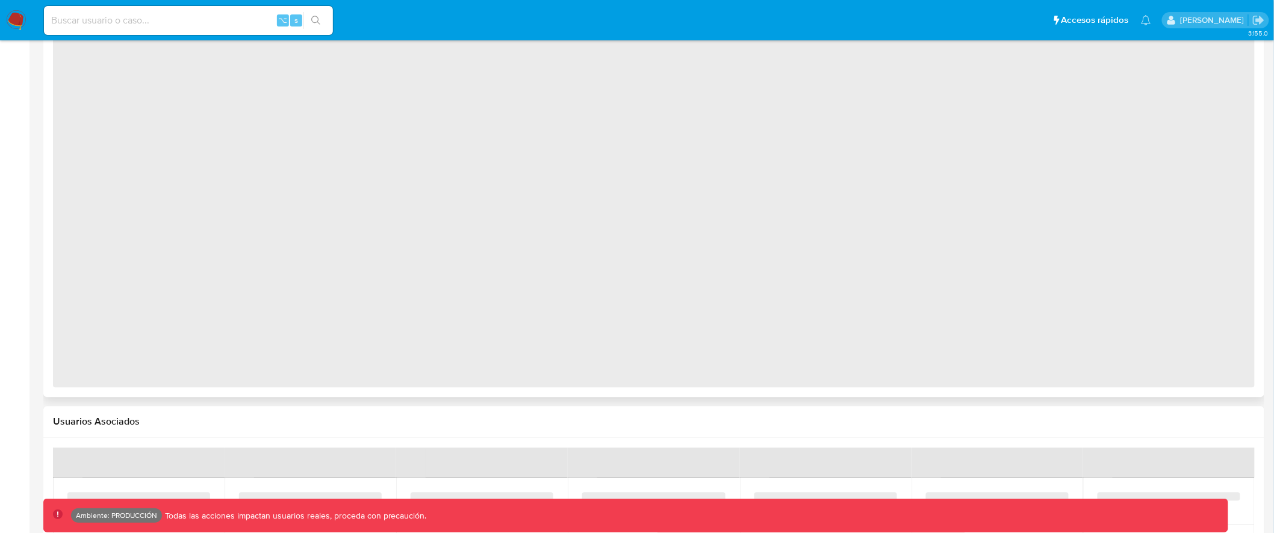
select select "10"
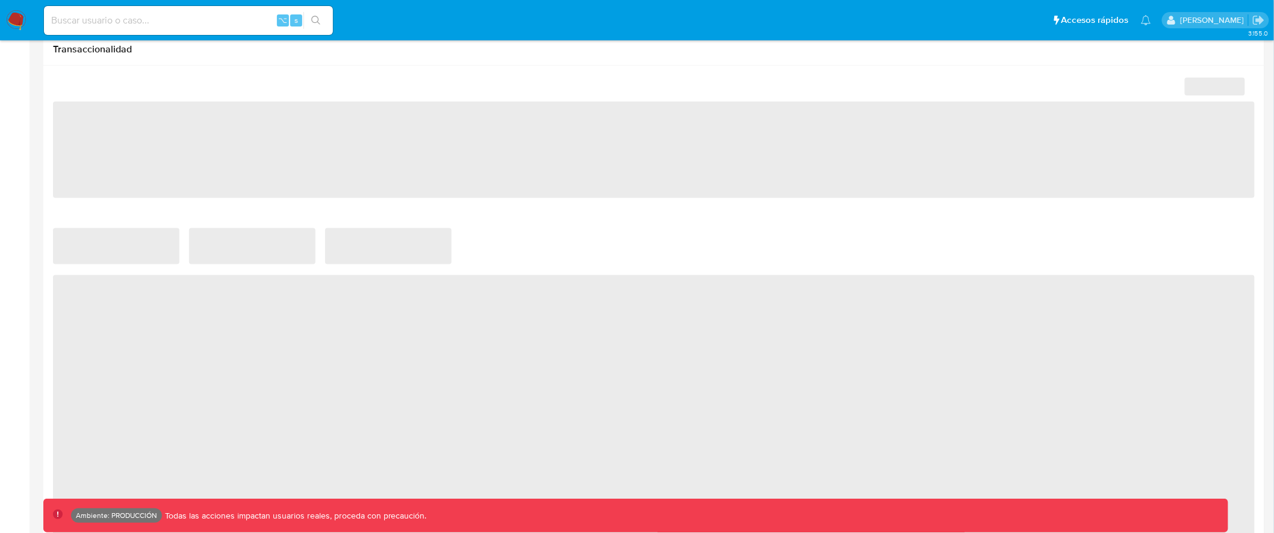
scroll to position [868, 0]
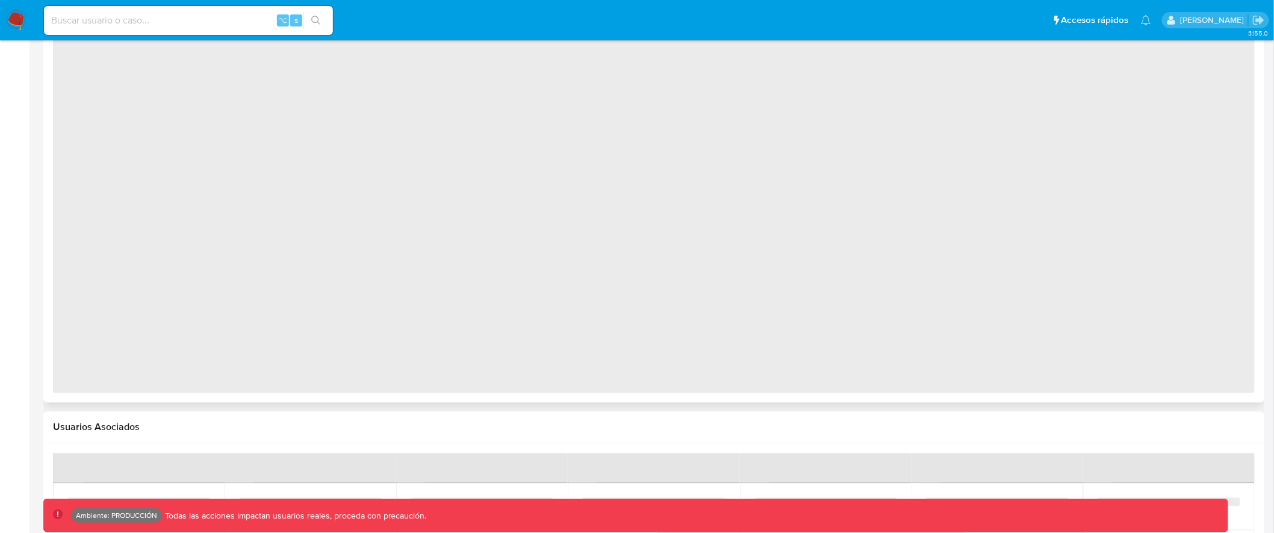
select select "10"
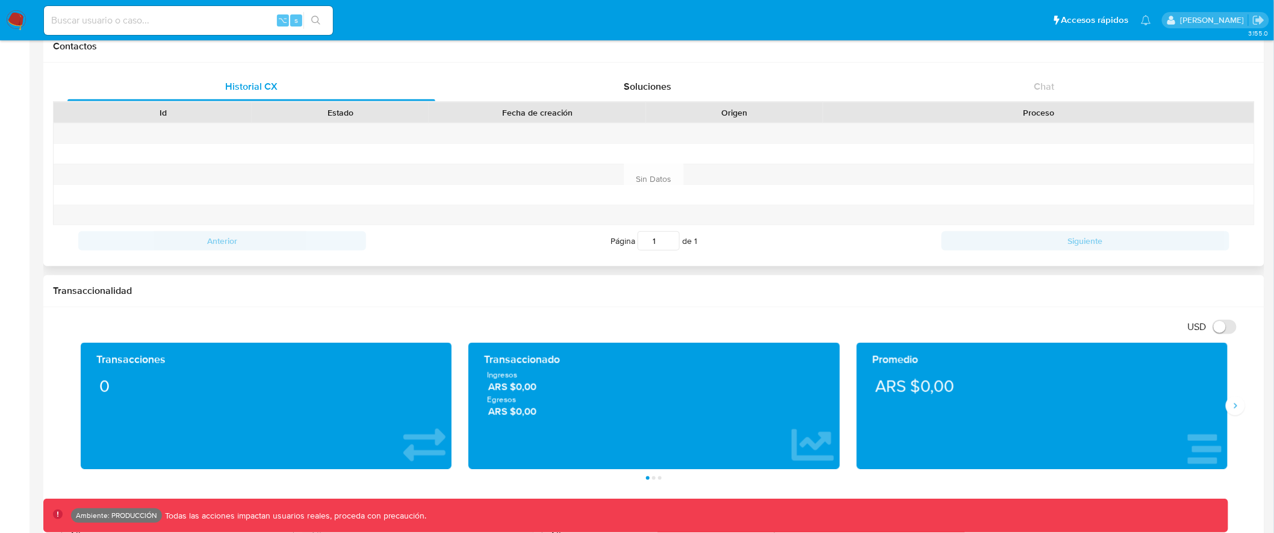
scroll to position [0, 0]
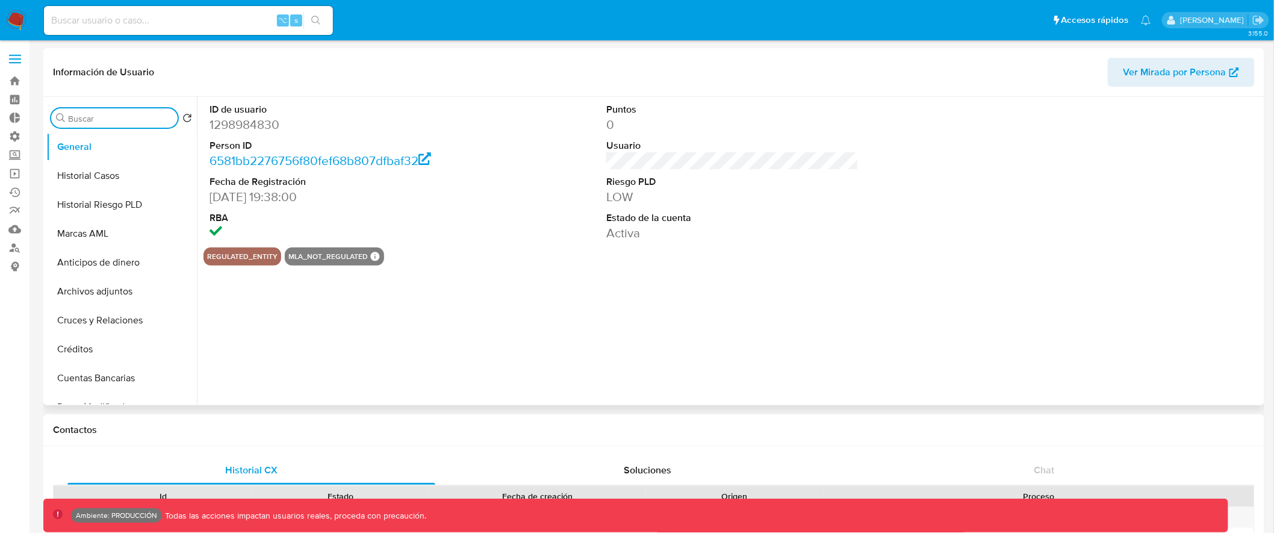
click at [146, 118] on input "Buscar" at bounding box center [120, 118] width 105 height 11
type input "cvu"
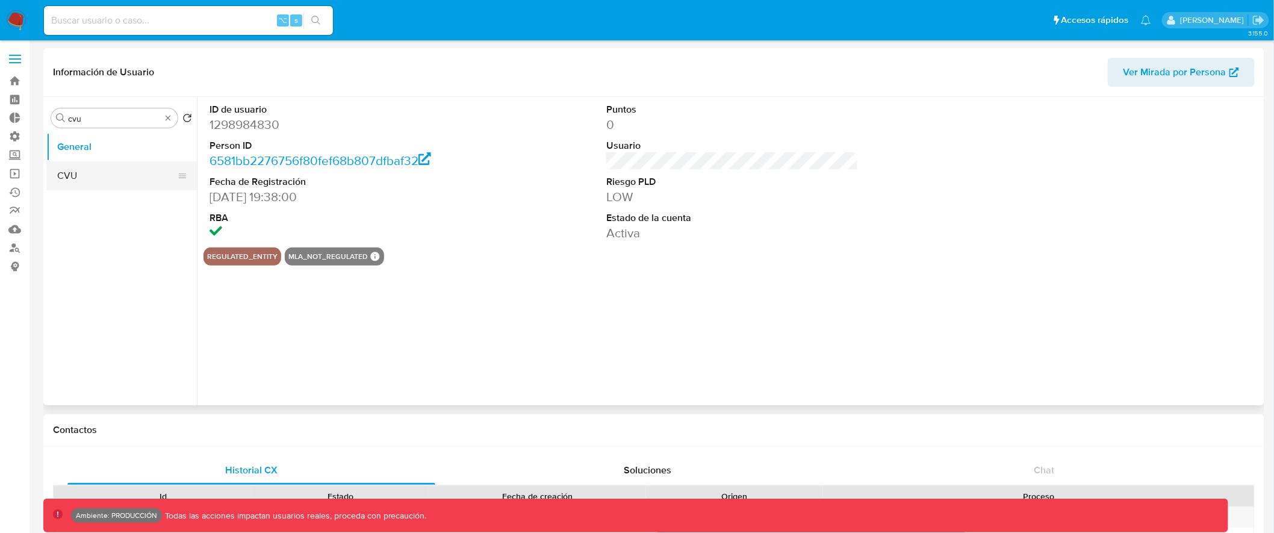
click at [108, 173] on button "CVU" at bounding box center [116, 175] width 141 height 29
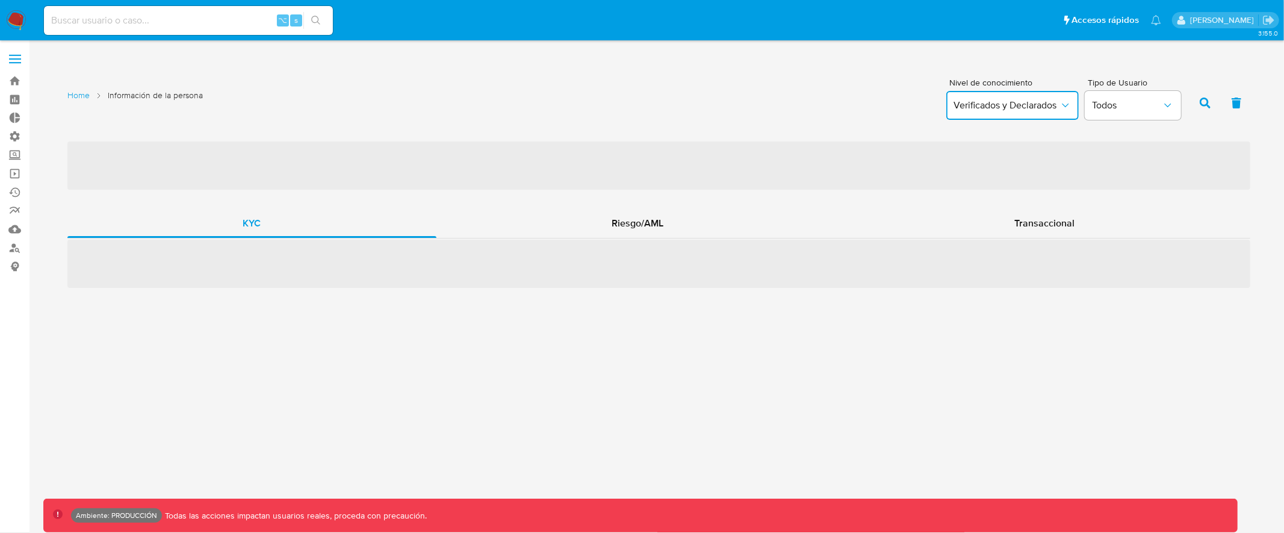
click at [1058, 108] on span "Verificados y Declarados" at bounding box center [1006, 105] width 106 height 12
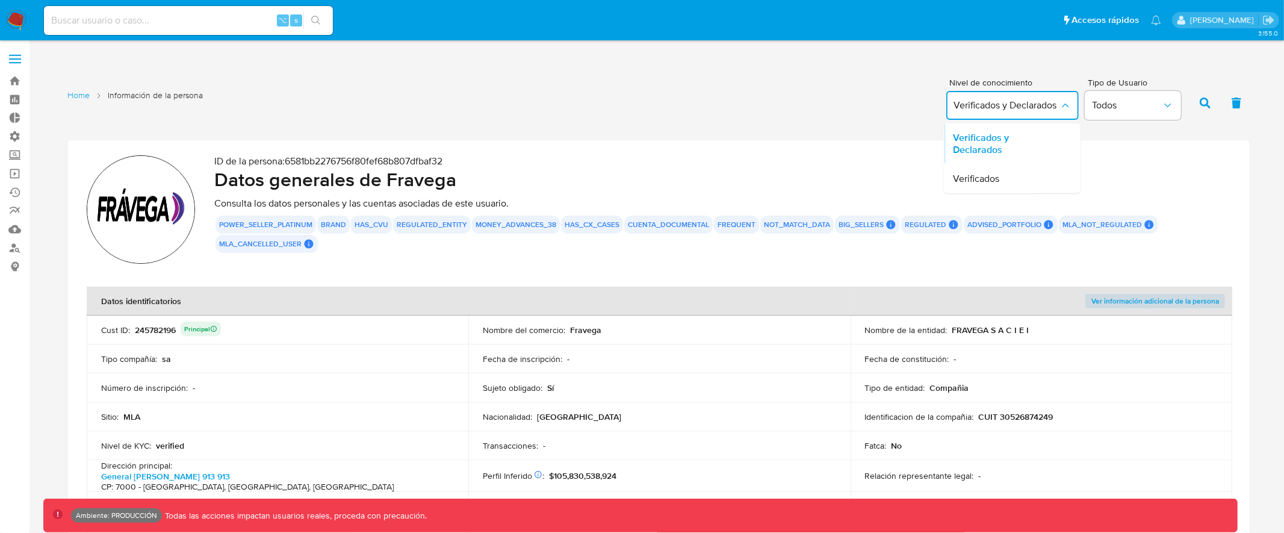
click at [972, 107] on span "Verificados y Declarados" at bounding box center [996, 105] width 106 height 12
click at [987, 185] on span "Verificados" at bounding box center [966, 179] width 46 height 12
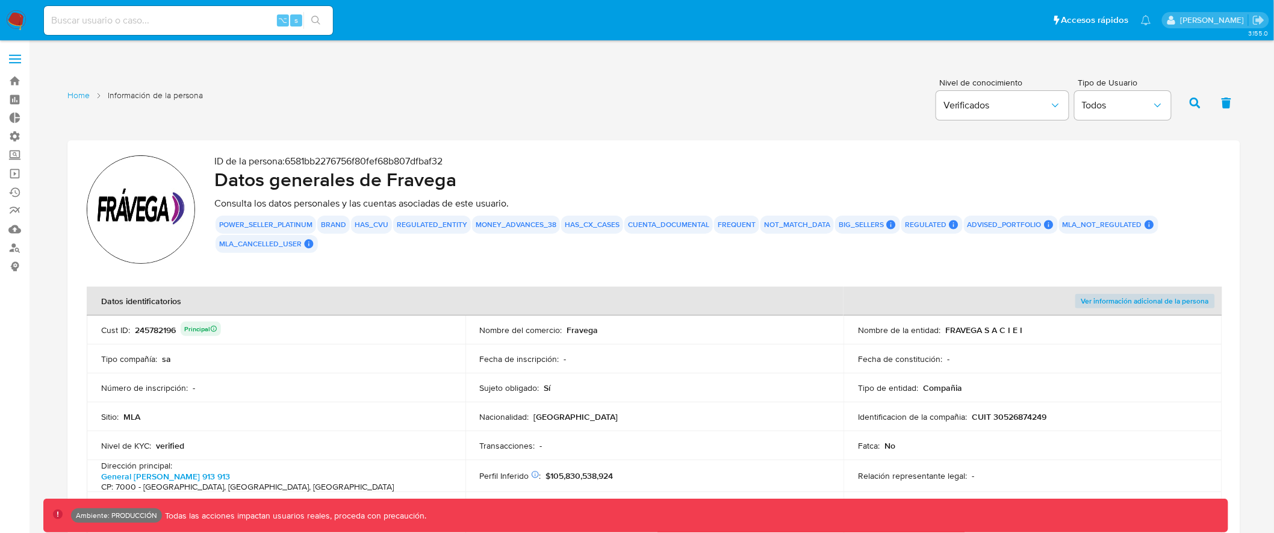
click at [1190, 99] on icon "button" at bounding box center [1194, 103] width 11 height 11
click at [1107, 96] on button "Todos" at bounding box center [1122, 105] width 96 height 29
click at [713, 96] on div "Home Información de la persona Nivel de conocimiento Verificados Tipo de Usuari…" at bounding box center [653, 101] width 1172 height 58
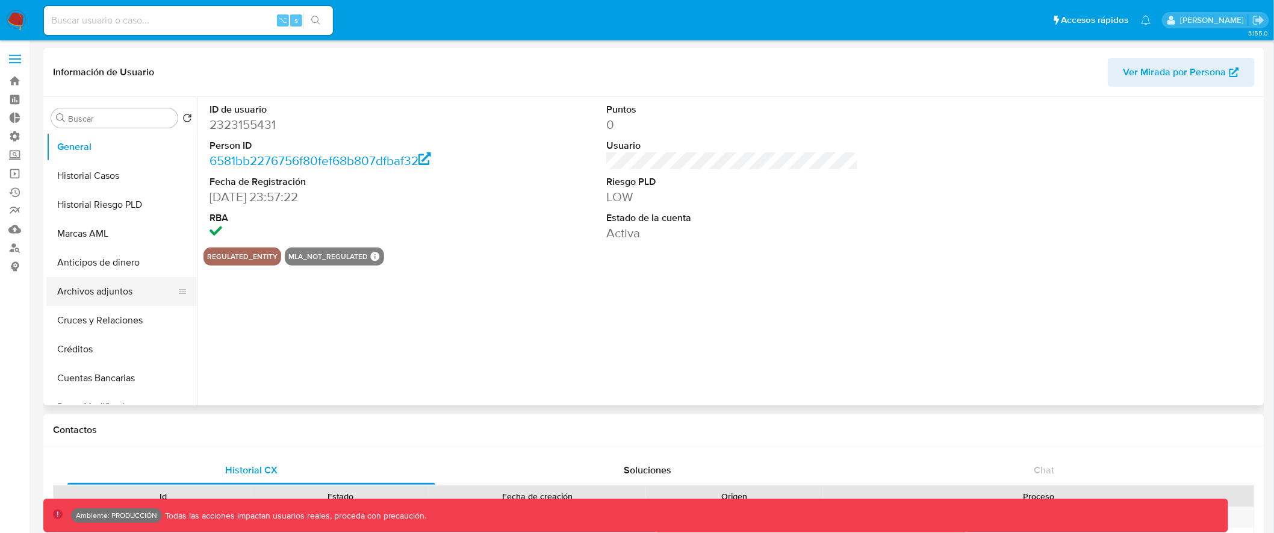
select select "10"
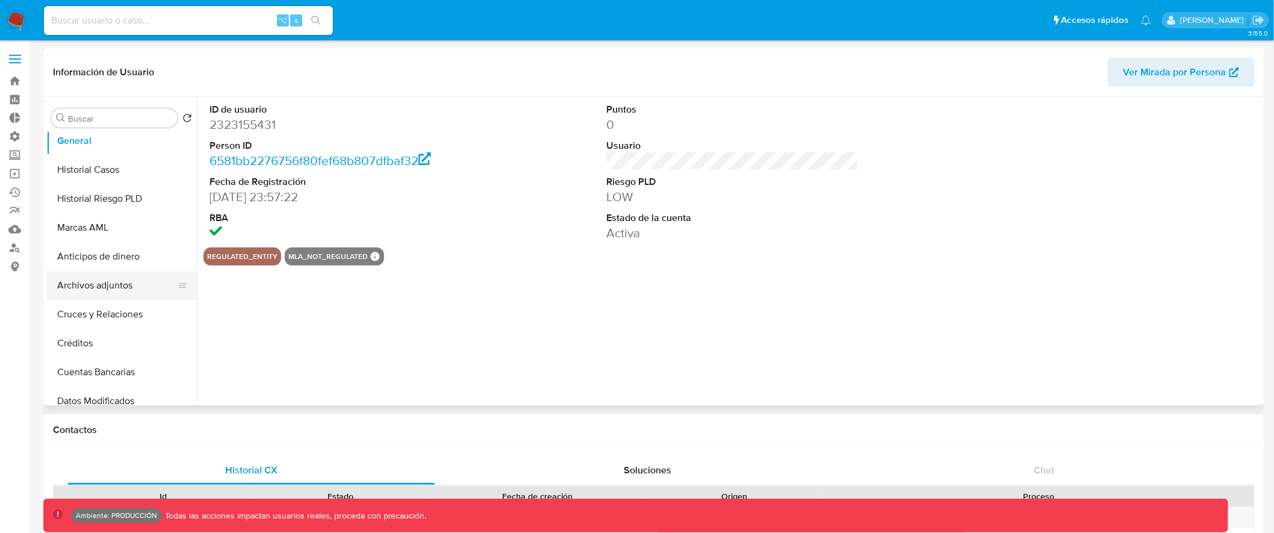
scroll to position [135, 0]
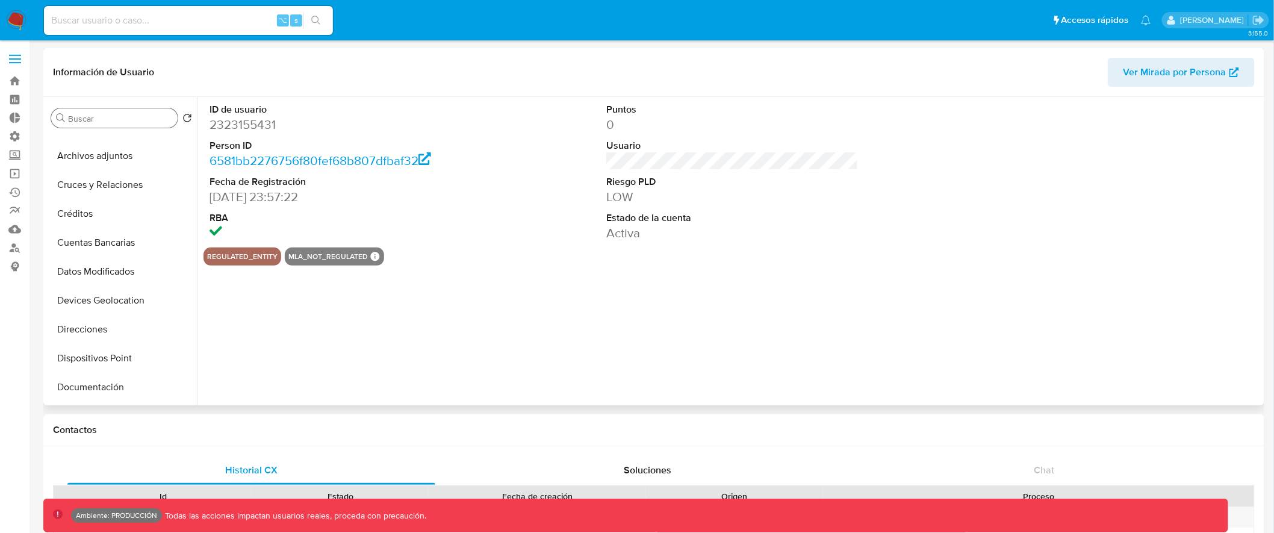
click at [94, 112] on div "Buscar" at bounding box center [114, 117] width 126 height 19
click at [92, 119] on input "Buscar" at bounding box center [120, 118] width 105 height 11
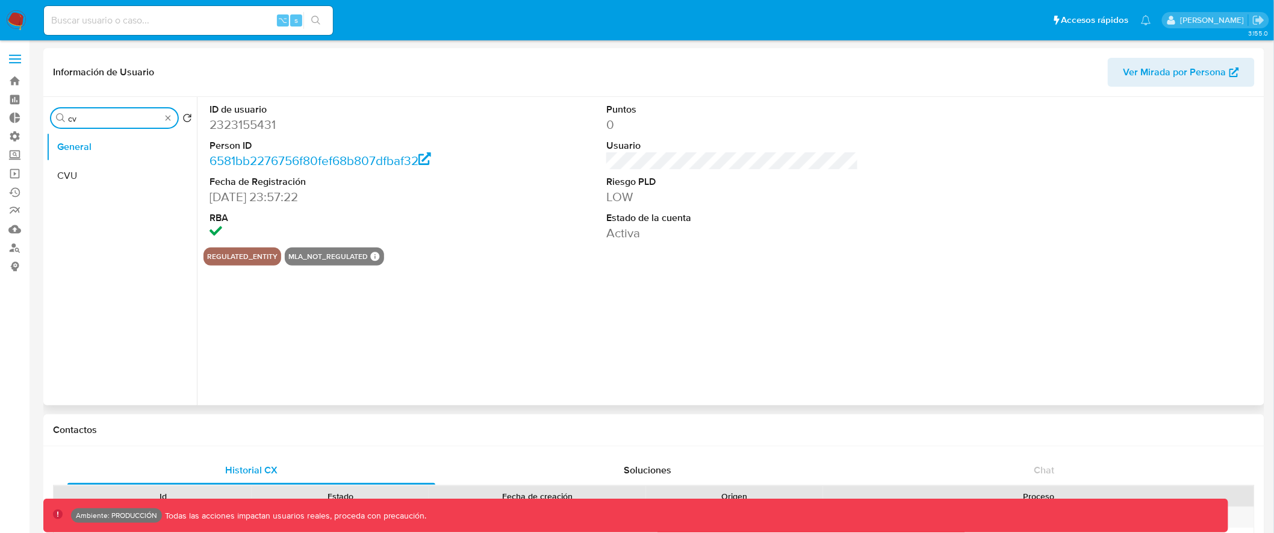
scroll to position [0, 0]
type input "cv"
click at [98, 173] on button "CVU" at bounding box center [116, 175] width 141 height 29
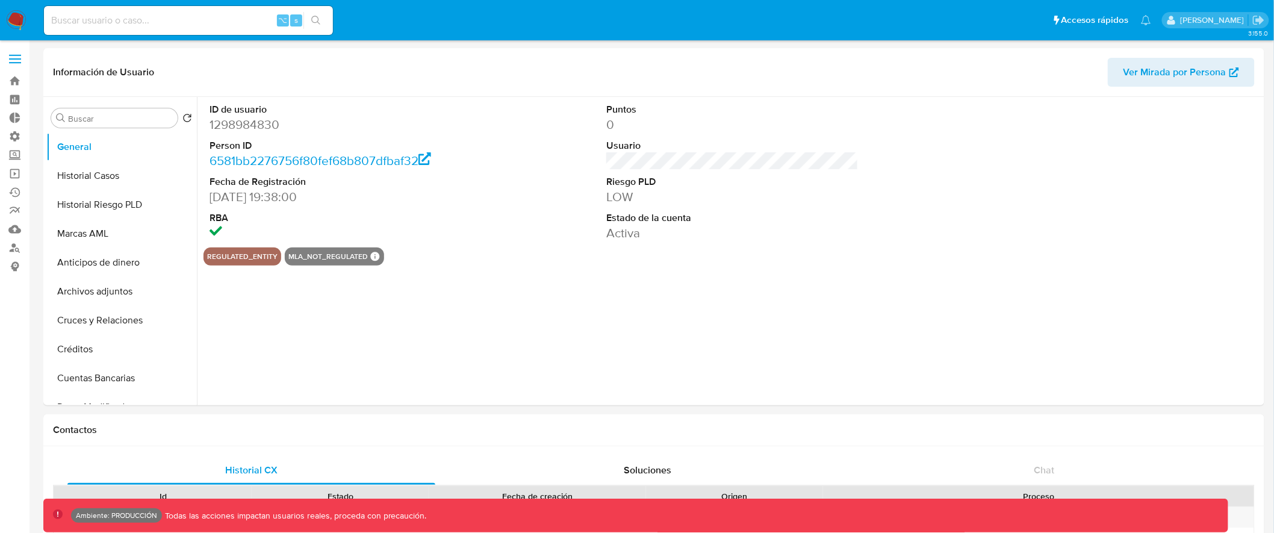
select select "10"
click at [103, 126] on div "Buscar" at bounding box center [114, 117] width 126 height 19
click at [105, 122] on input "Buscar" at bounding box center [120, 118] width 105 height 11
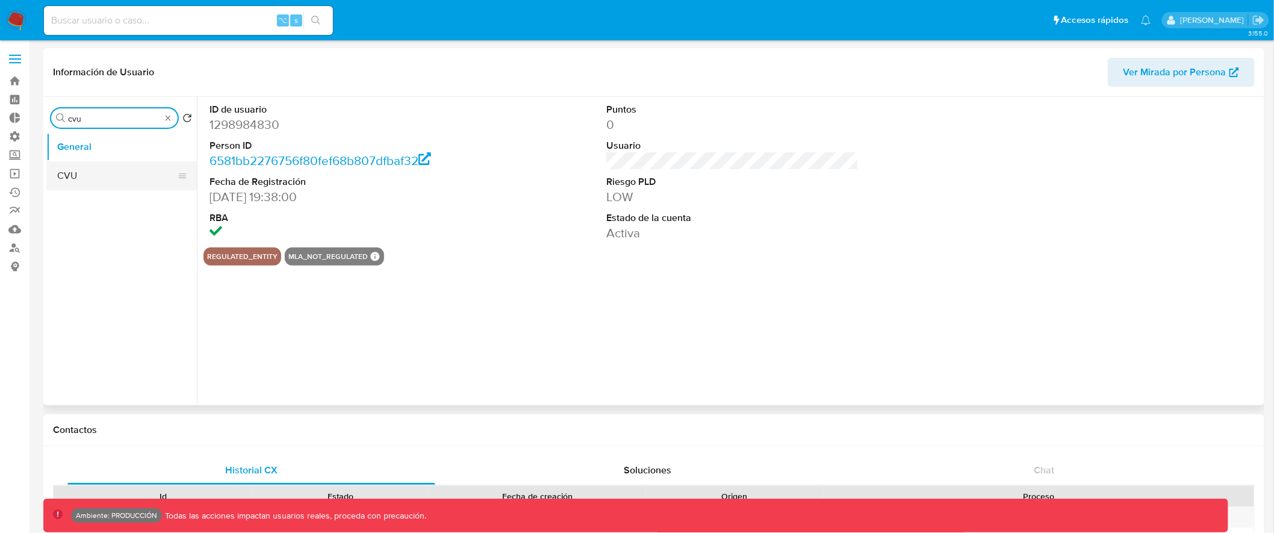
type input "cvu"
click at [99, 173] on button "CVU" at bounding box center [116, 175] width 141 height 29
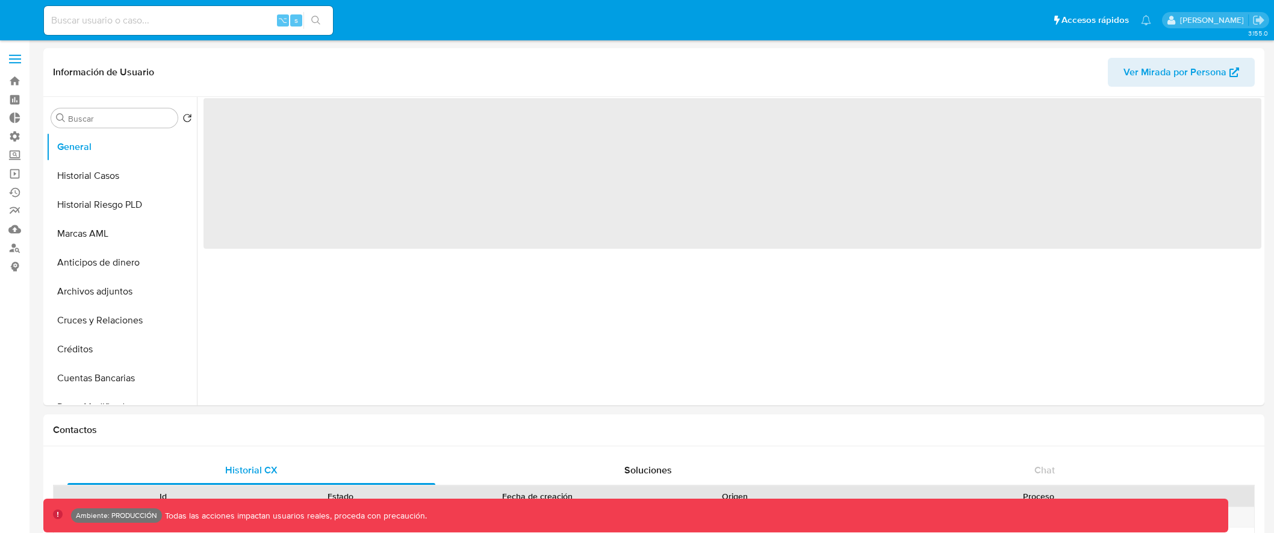
select select "10"
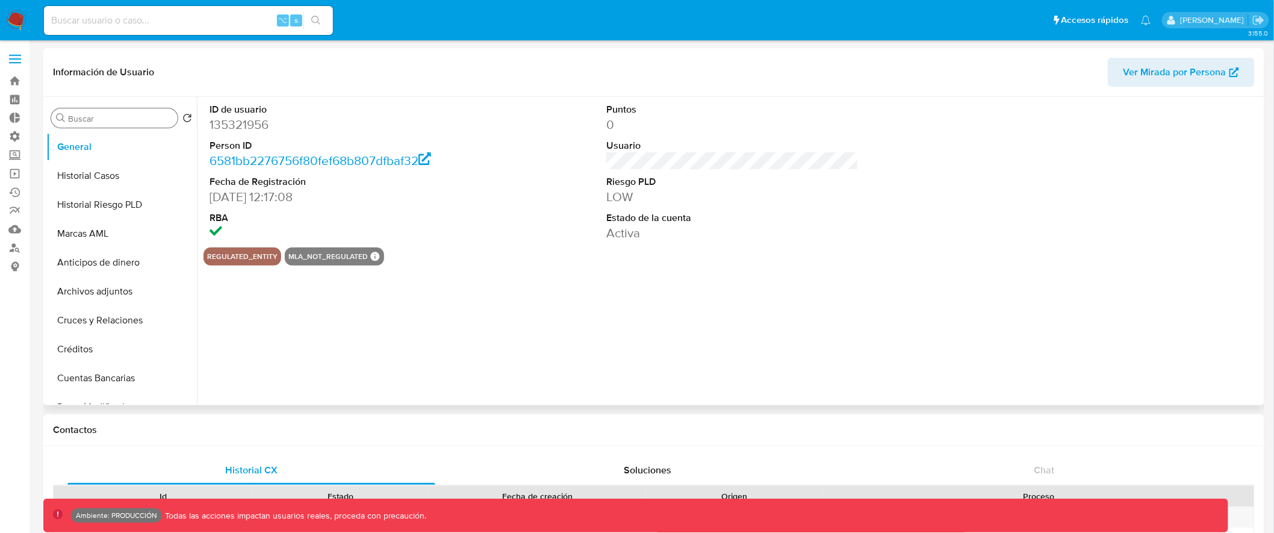
click at [135, 116] on input "Buscar" at bounding box center [120, 118] width 105 height 11
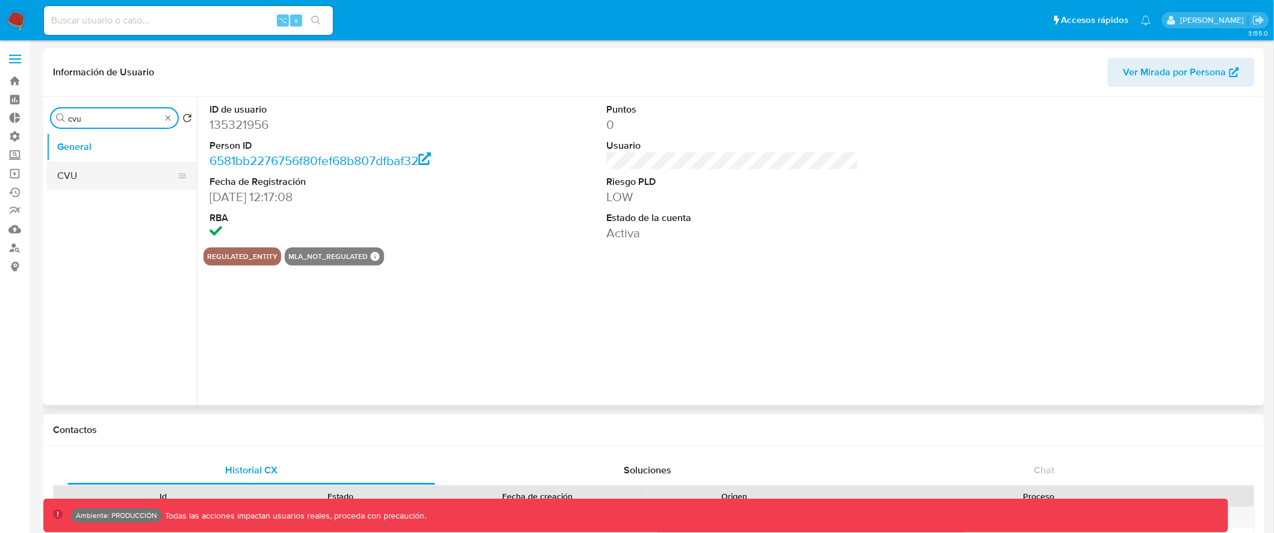
type input "cvu"
click at [113, 176] on button "CVU" at bounding box center [116, 175] width 141 height 29
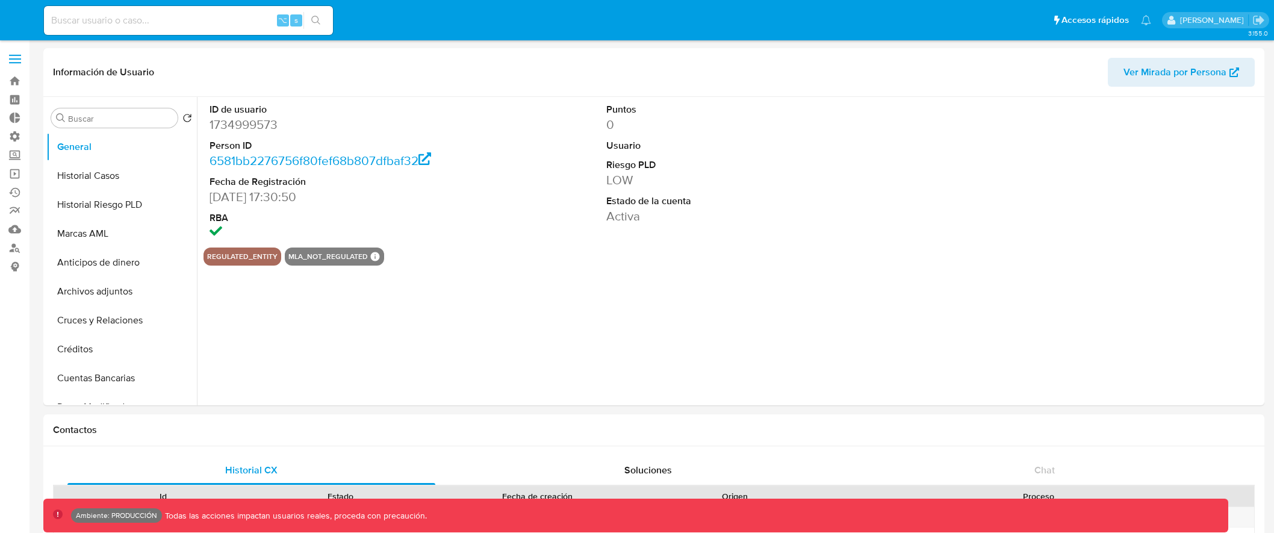
select select "10"
click at [100, 121] on input "Buscar" at bounding box center [120, 118] width 105 height 11
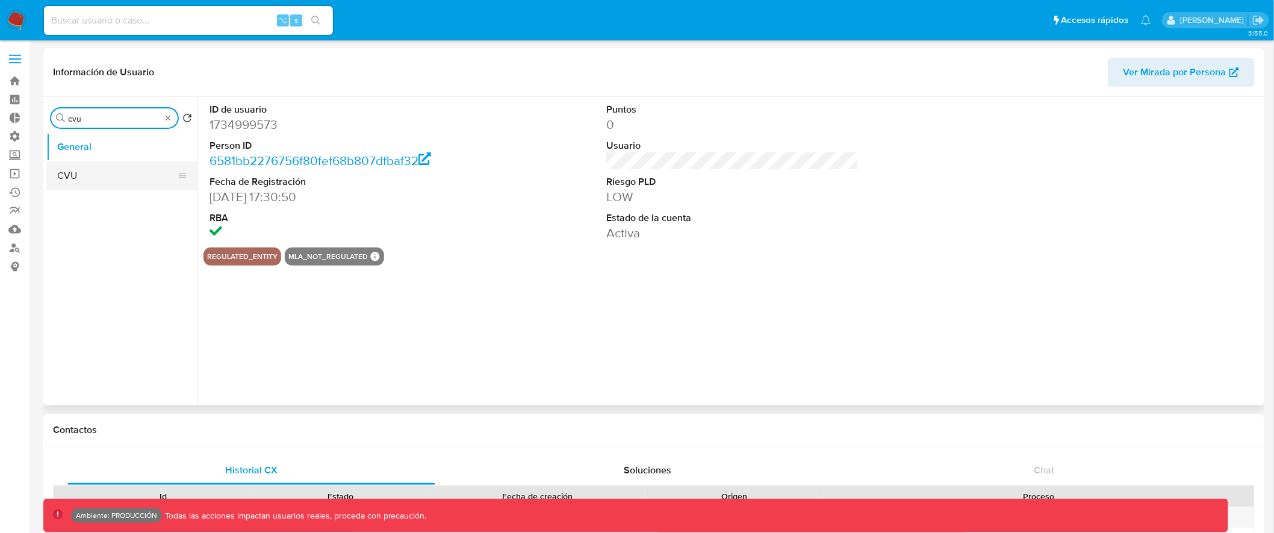
type input "cvu"
click at [132, 170] on button "CVU" at bounding box center [116, 175] width 141 height 29
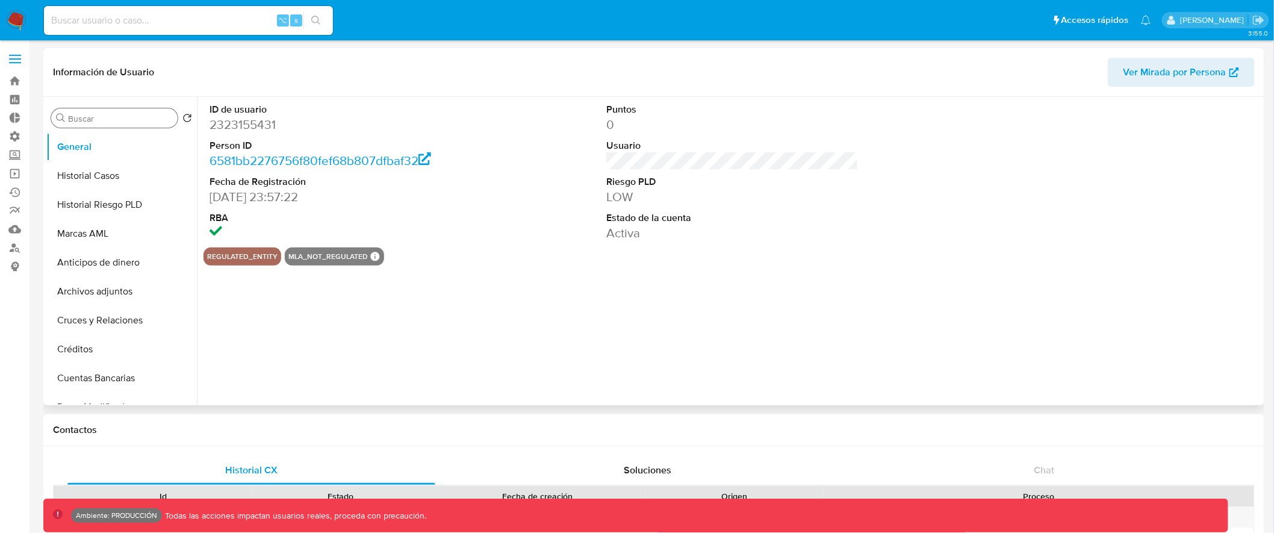
select select "10"
click at [138, 116] on input "Buscar" at bounding box center [120, 118] width 105 height 11
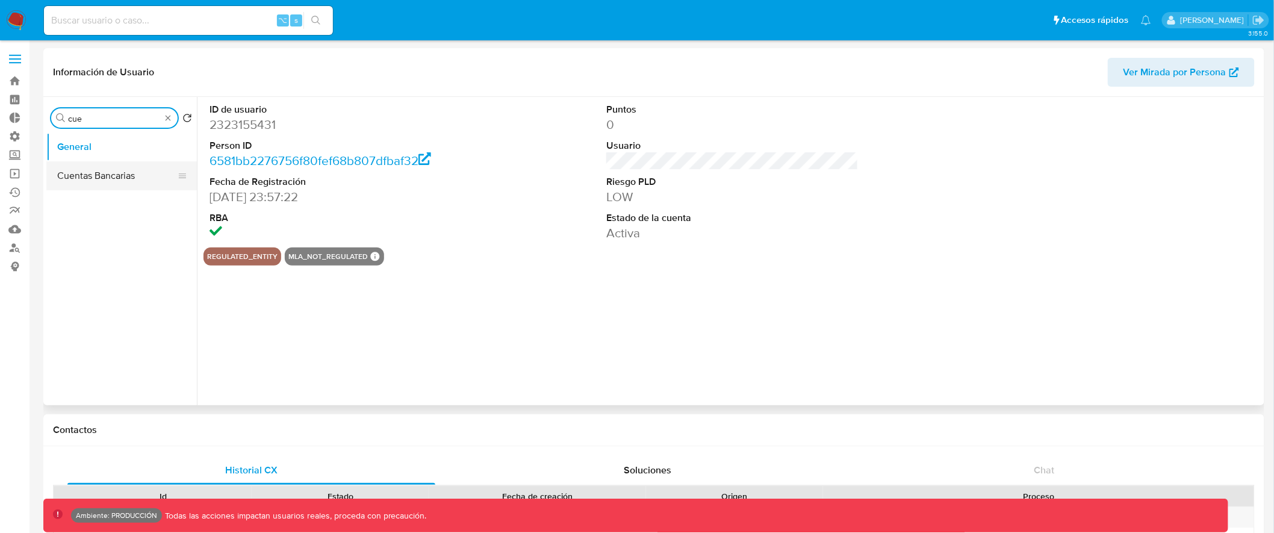
type input "cue"
click at [104, 185] on button "Cuentas Bancarias" at bounding box center [116, 175] width 141 height 29
